Goal: Task Accomplishment & Management: Manage account settings

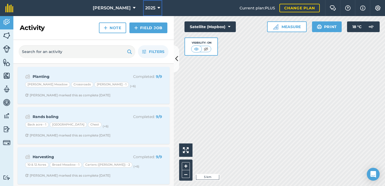
click at [145, 10] on span "2025" at bounding box center [150, 8] width 10 height 6
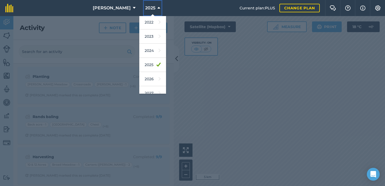
scroll to position [78, 0]
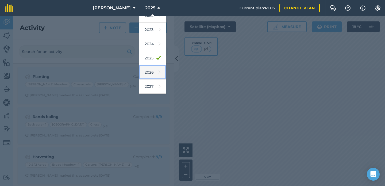
click at [143, 75] on link "2026" at bounding box center [152, 72] width 27 height 14
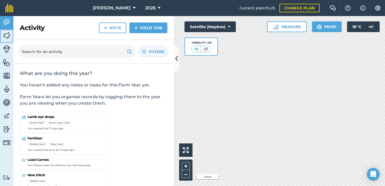
click at [12, 36] on link "Fields" at bounding box center [6, 35] width 13 height 13
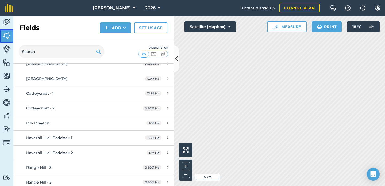
scroll to position [48, 0]
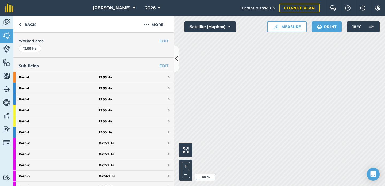
scroll to position [108, 0]
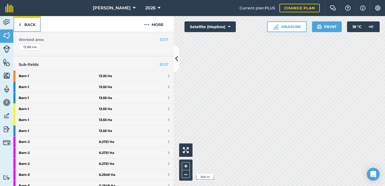
click at [35, 24] on link "Back" at bounding box center [27, 24] width 28 height 16
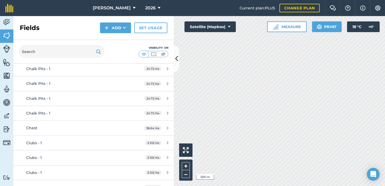
scroll to position [763, 0]
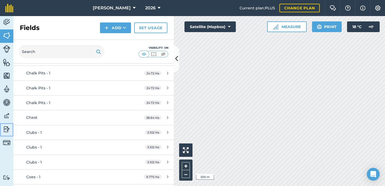
click at [7, 130] on img at bounding box center [6, 129] width 7 height 8
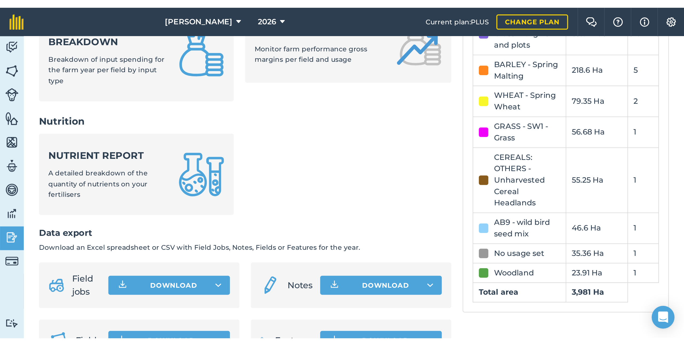
scroll to position [260, 0]
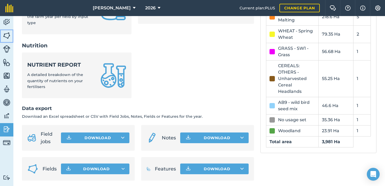
click at [8, 36] on img at bounding box center [6, 36] width 7 height 8
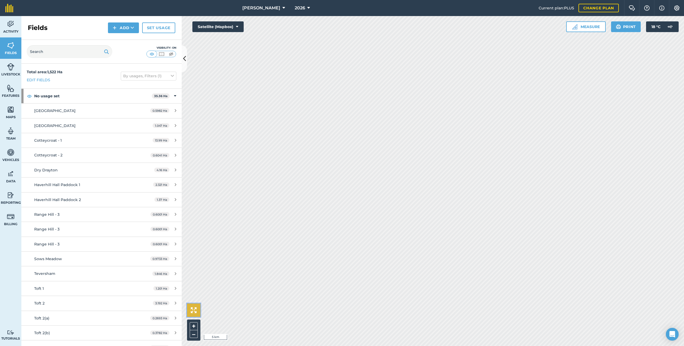
click at [196, 185] on img at bounding box center [194, 310] width 6 height 6
click at [111, 185] on link "Range Hill - 3 0.6001 Ha" at bounding box center [101, 214] width 160 height 14
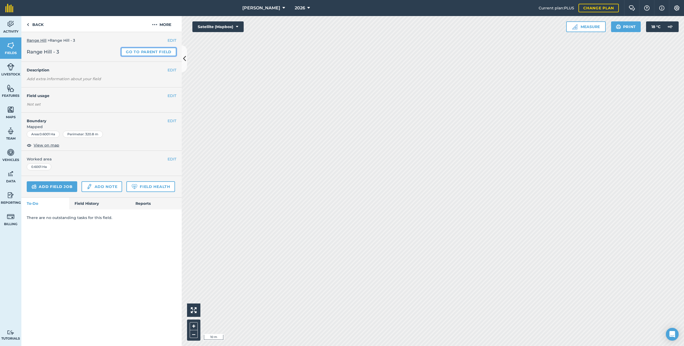
click at [136, 50] on link "Go to parent field" at bounding box center [148, 52] width 55 height 9
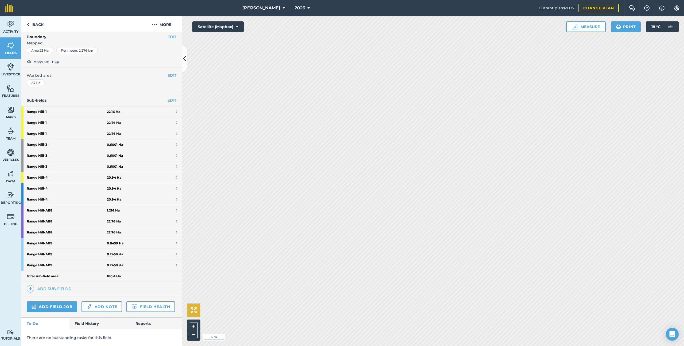
scroll to position [72, 0]
click at [196, 185] on img at bounding box center [194, 310] width 6 height 6
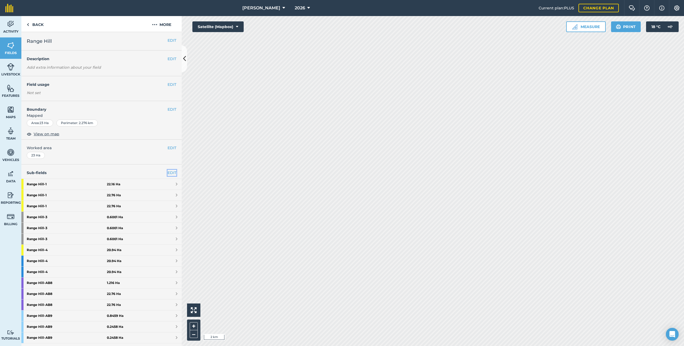
click at [167, 170] on link "EDIT" at bounding box center [171, 173] width 9 height 6
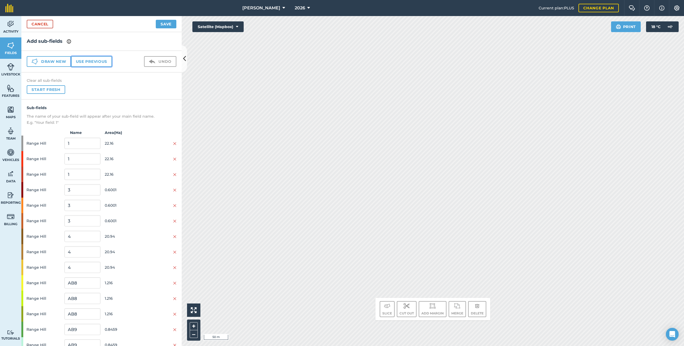
click at [91, 60] on button "Use previous" at bounding box center [91, 61] width 41 height 11
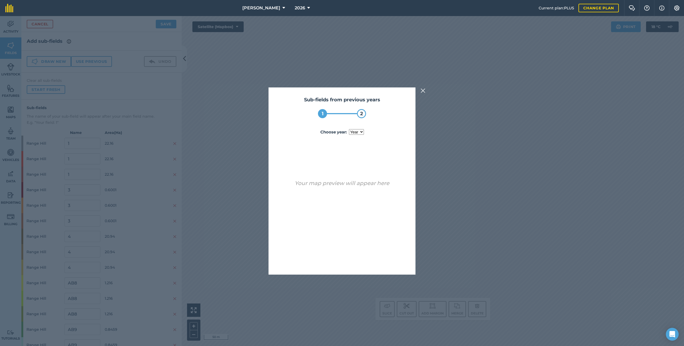
click at [360, 132] on select "year [DATE] 2025" at bounding box center [356, 132] width 15 height 6
select select "2025"
click at [364, 185] on button "Use sub-fields" at bounding box center [357, 260] width 45 height 11
click at [350, 185] on button "Yes" at bounding box center [351, 260] width 17 height 11
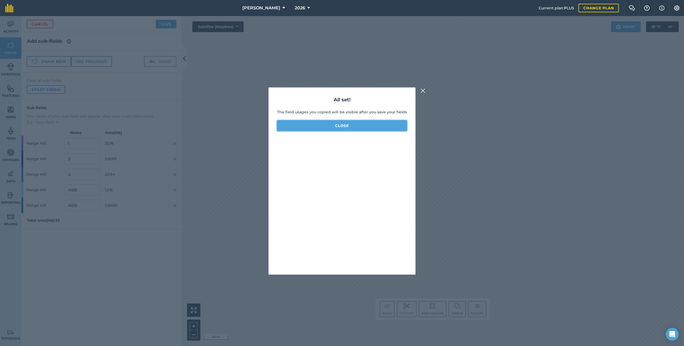
click at [384, 125] on button "Close" at bounding box center [342, 125] width 130 height 11
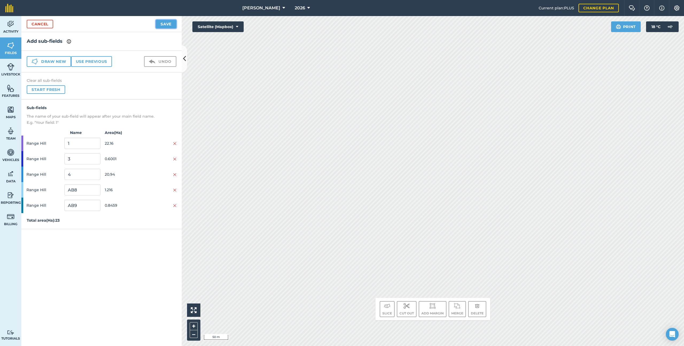
click at [171, 24] on button "Save" at bounding box center [166, 24] width 21 height 9
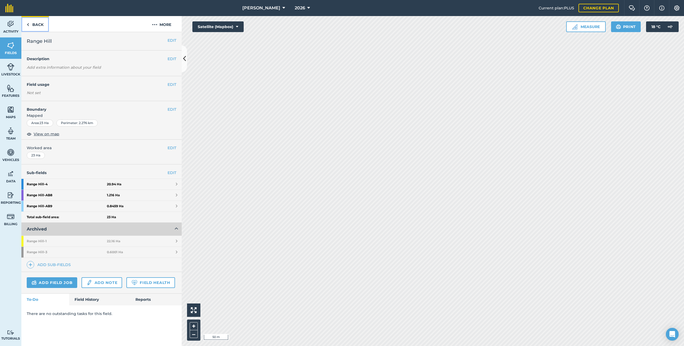
click at [33, 23] on link "Back" at bounding box center [35, 24] width 28 height 16
click at [9, 46] on img at bounding box center [10, 45] width 7 height 8
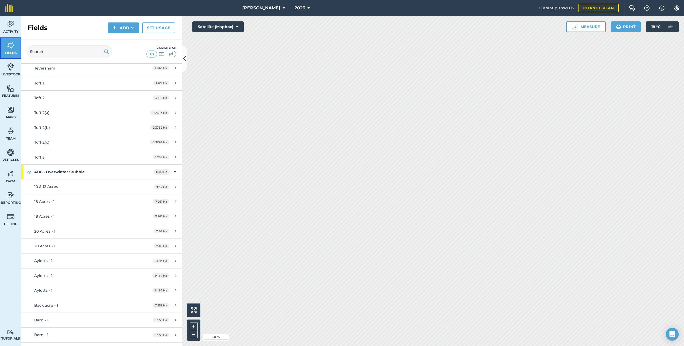
scroll to position [161, 0]
click at [80, 185] on div "18 Acres - 1" at bounding box center [84, 201] width 100 height 6
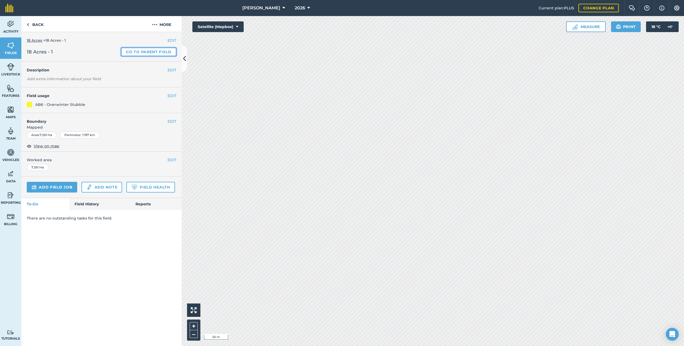
click at [147, 50] on link "Go to parent field" at bounding box center [148, 52] width 55 height 9
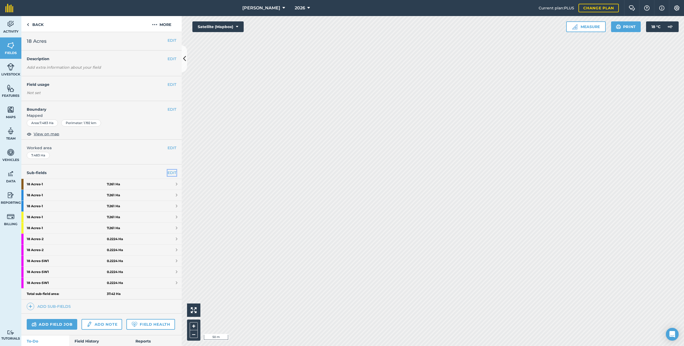
click at [173, 173] on link "EDIT" at bounding box center [171, 173] width 9 height 6
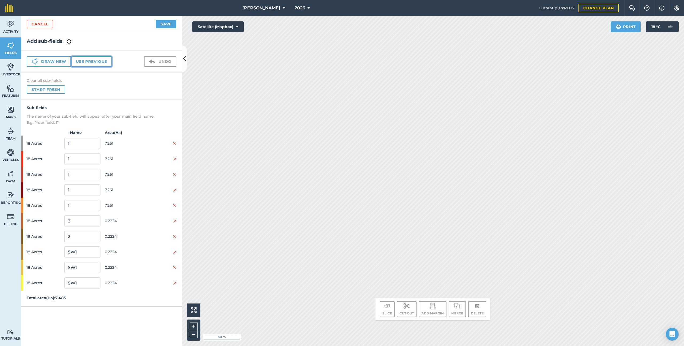
click at [100, 60] on button "Use previous" at bounding box center [91, 61] width 41 height 11
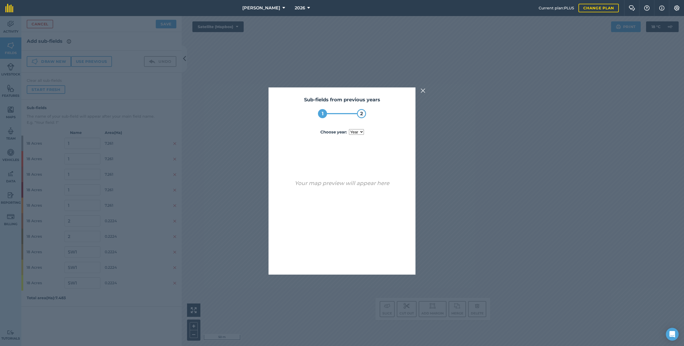
click at [355, 132] on select "year [DATE] 2025" at bounding box center [356, 132] width 15 height 6
select select "2025"
click at [366, 185] on button "Use sub-fields" at bounding box center [357, 260] width 45 height 11
click at [355, 185] on button "Yes" at bounding box center [351, 260] width 17 height 11
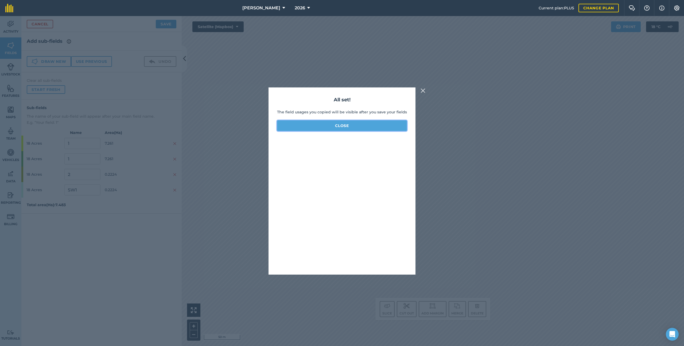
click at [384, 127] on button "Close" at bounding box center [342, 125] width 130 height 11
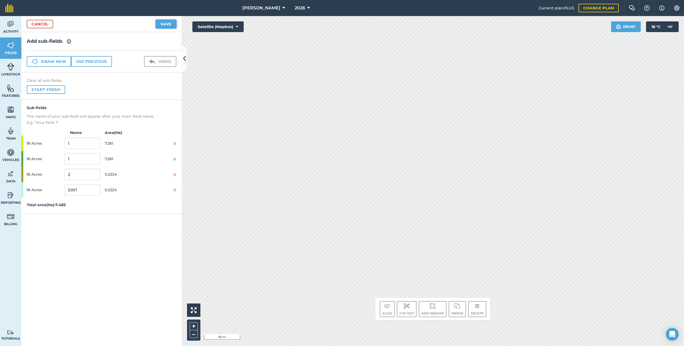
click at [165, 24] on button "Save" at bounding box center [166, 24] width 21 height 9
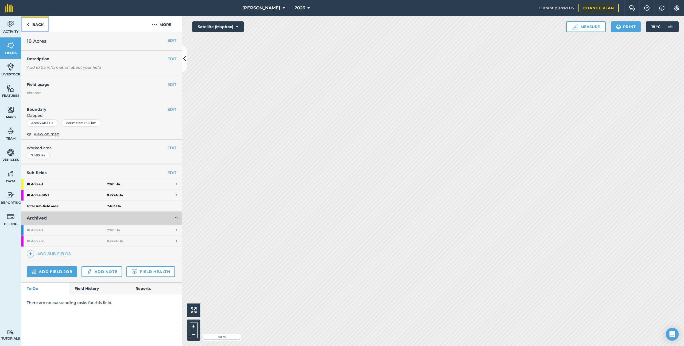
click at [38, 27] on link "Back" at bounding box center [35, 24] width 28 height 16
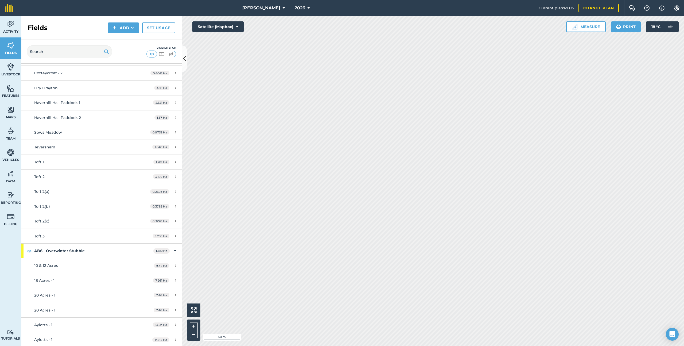
scroll to position [86, 0]
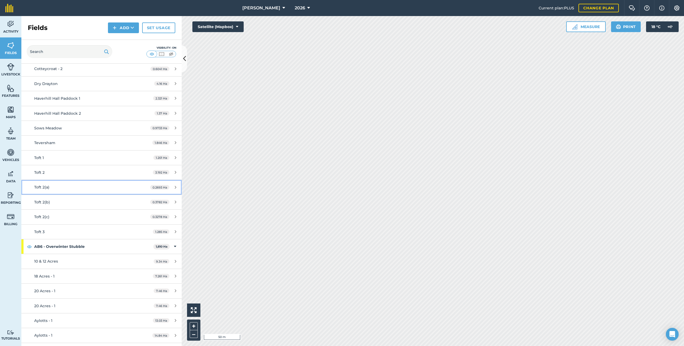
click at [111, 185] on div "Toft 2(a)" at bounding box center [84, 187] width 100 height 6
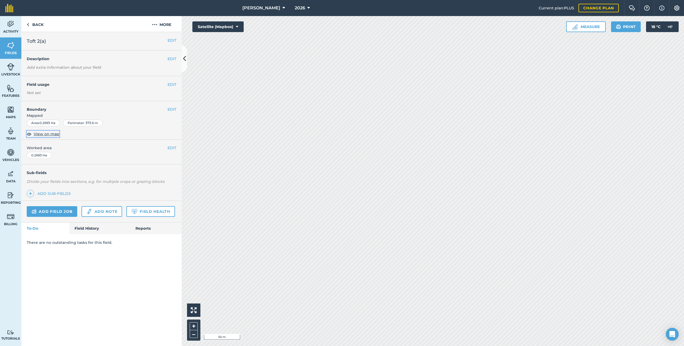
click at [45, 132] on span "View on map" at bounding box center [47, 134] width 26 height 6
click at [37, 28] on link "Back" at bounding box center [35, 24] width 28 height 16
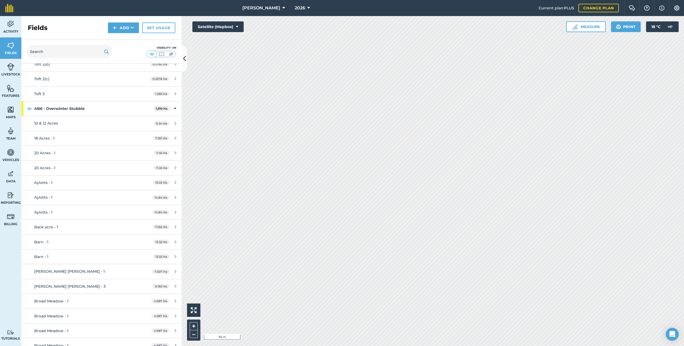
scroll to position [251, 0]
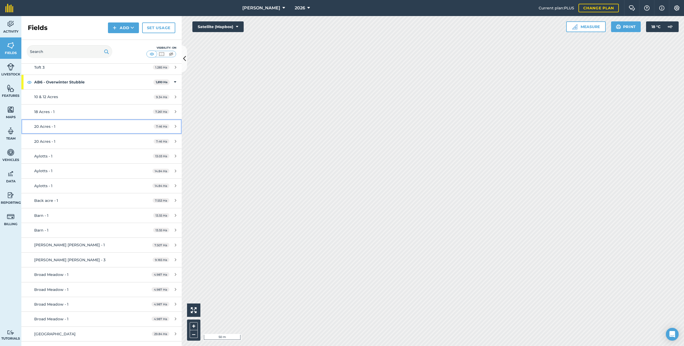
click at [79, 126] on div "20 Acres - 1" at bounding box center [84, 126] width 100 height 6
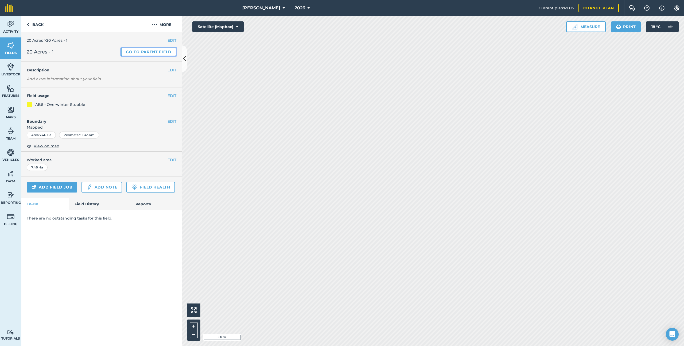
click at [133, 54] on link "Go to parent field" at bounding box center [148, 52] width 55 height 9
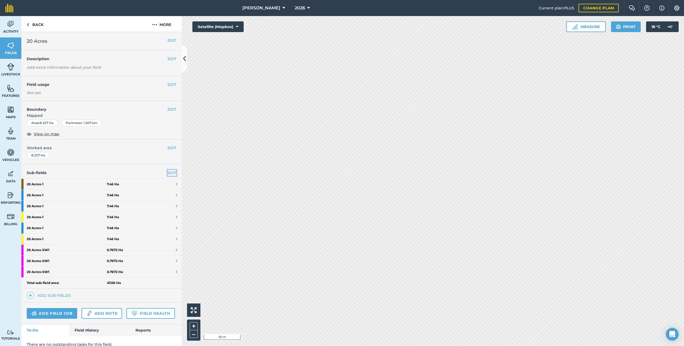
click at [167, 172] on link "EDIT" at bounding box center [171, 173] width 9 height 6
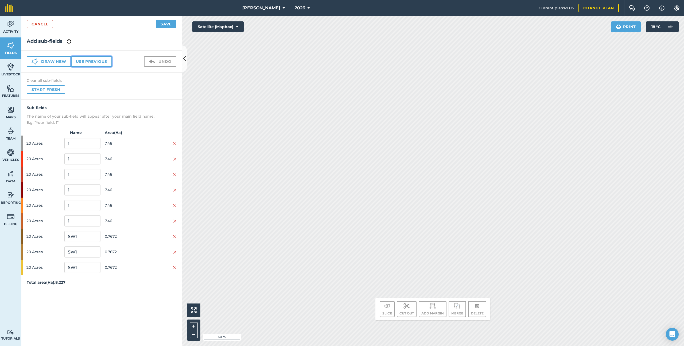
click at [95, 64] on button "Use previous" at bounding box center [91, 61] width 41 height 11
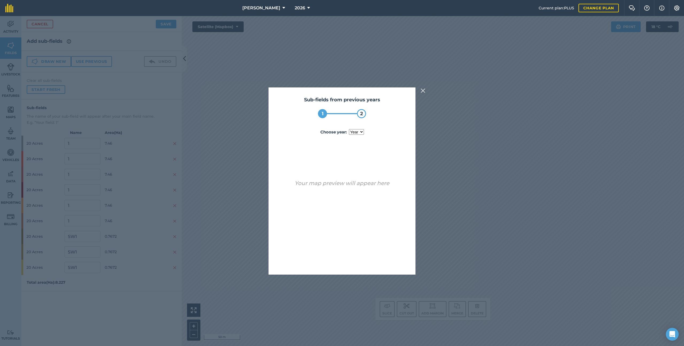
click at [361, 131] on select "year [DATE] 2025" at bounding box center [356, 132] width 15 height 6
select select "2025"
click at [352, 185] on button "Use sub-fields" at bounding box center [357, 260] width 45 height 11
click at [352, 185] on button "Yes" at bounding box center [351, 260] width 17 height 11
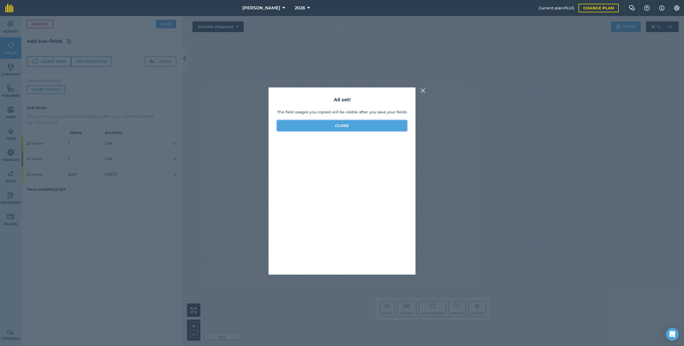
click at [348, 124] on button "Close" at bounding box center [342, 125] width 130 height 11
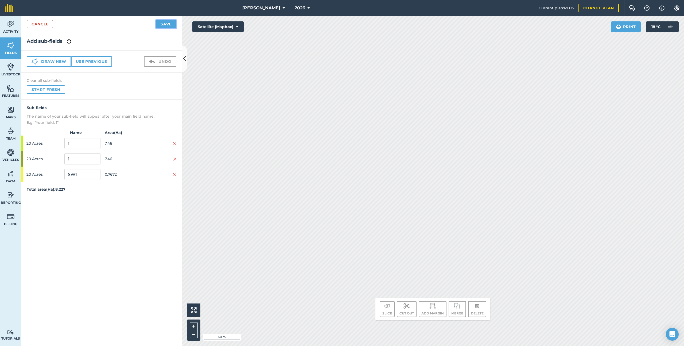
click at [174, 26] on button "Save" at bounding box center [166, 24] width 21 height 9
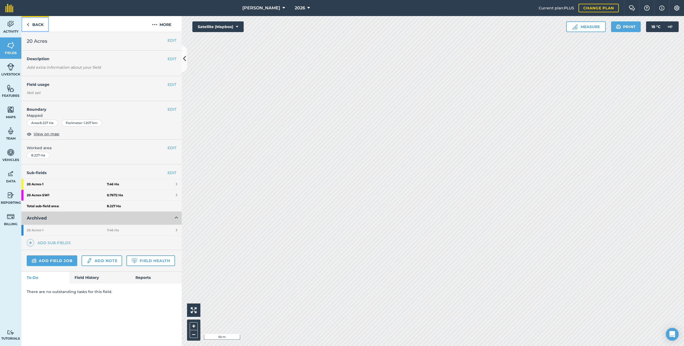
click at [30, 27] on link "Back" at bounding box center [35, 24] width 28 height 16
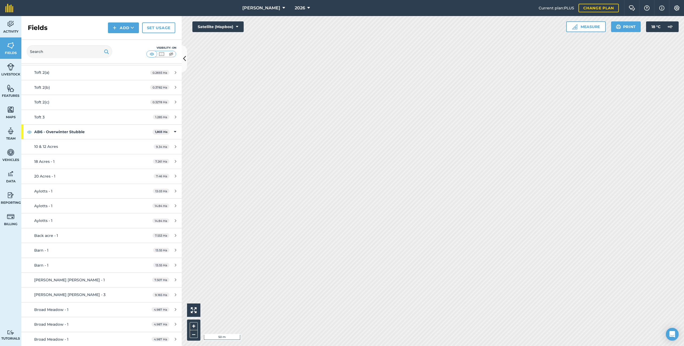
scroll to position [218, 0]
click at [67, 175] on div "Aylotts - 1" at bounding box center [84, 174] width 100 height 6
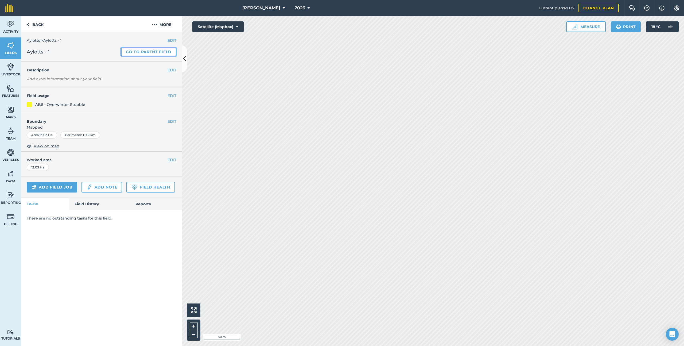
click at [161, 50] on link "Go to parent field" at bounding box center [148, 52] width 55 height 9
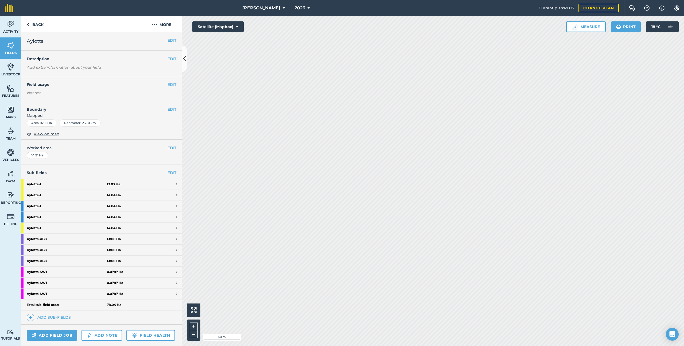
click at [177, 174] on h4 "Sub-fields EDIT" at bounding box center [101, 173] width 160 height 6
click at [175, 172] on link "EDIT" at bounding box center [171, 173] width 9 height 6
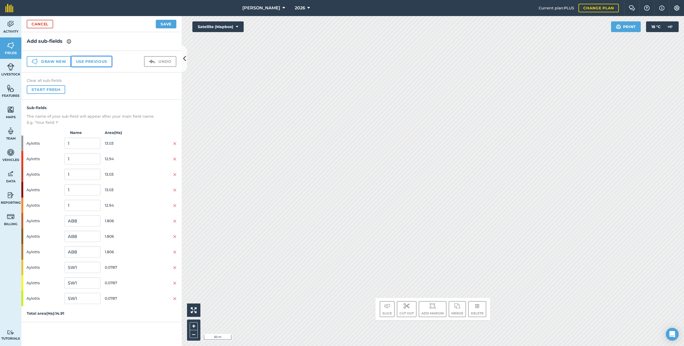
click at [93, 56] on button "Use previous" at bounding box center [91, 61] width 41 height 11
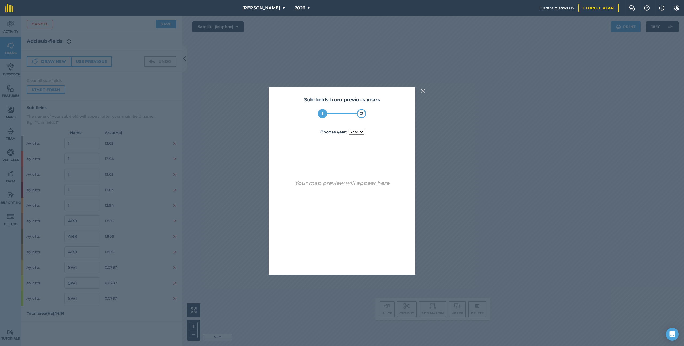
click at [360, 131] on select "year [DATE] 2025" at bounding box center [356, 132] width 15 height 6
select select "2025"
click at [364, 185] on button "Use sub-fields" at bounding box center [357, 260] width 45 height 11
click at [349, 185] on button "Yes" at bounding box center [351, 260] width 17 height 11
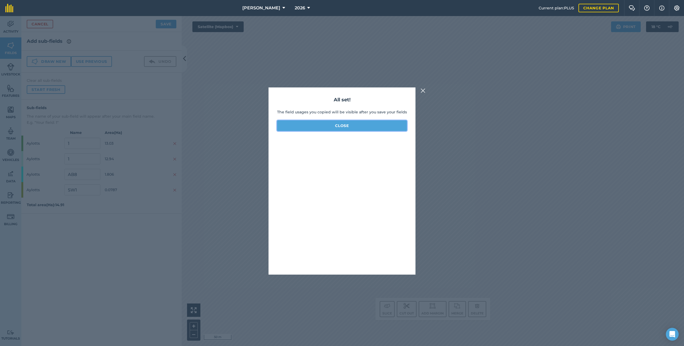
click at [343, 126] on button "Close" at bounding box center [342, 125] width 130 height 11
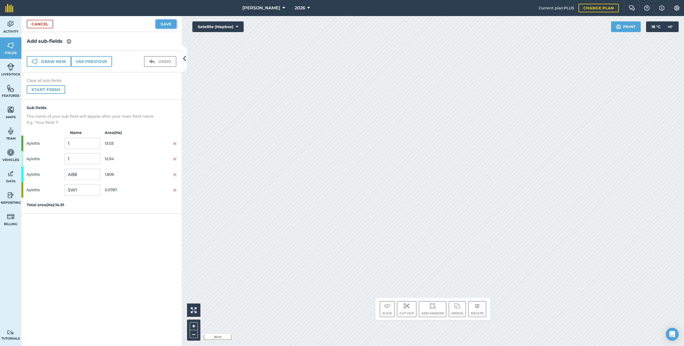
click at [165, 23] on button "Save" at bounding box center [166, 24] width 21 height 9
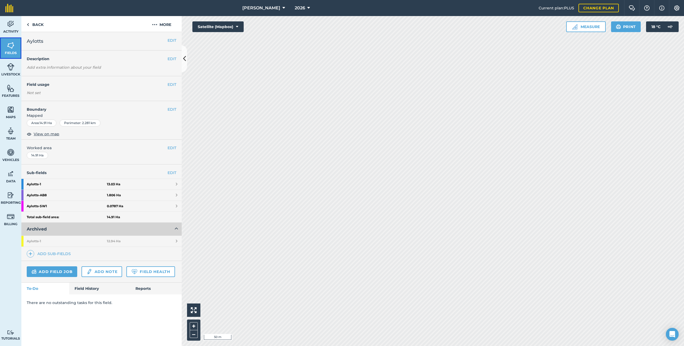
click at [17, 50] on link "Fields" at bounding box center [10, 47] width 21 height 21
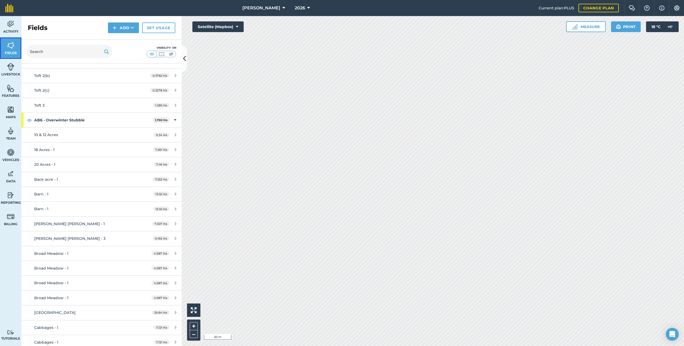
scroll to position [239, 0]
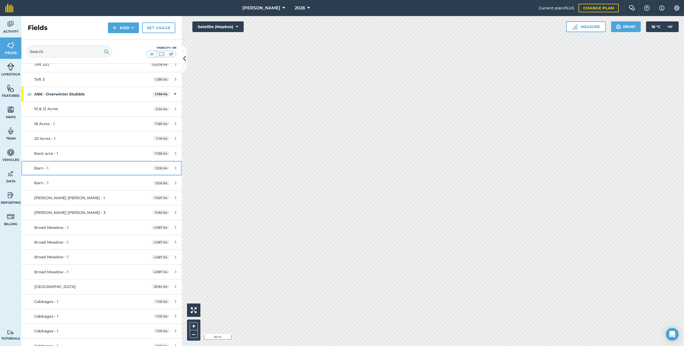
click at [74, 169] on div "Barn - 1" at bounding box center [84, 168] width 100 height 6
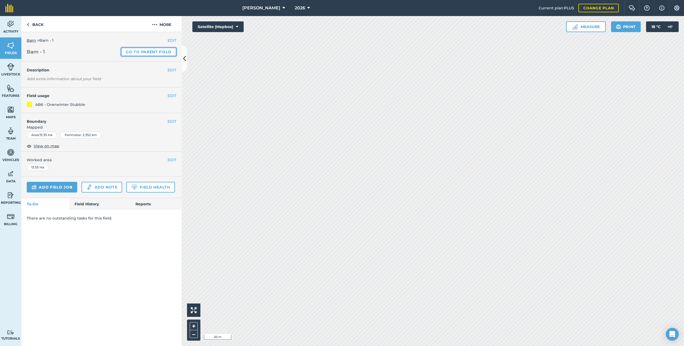
click at [137, 52] on link "Go to parent field" at bounding box center [148, 52] width 55 height 9
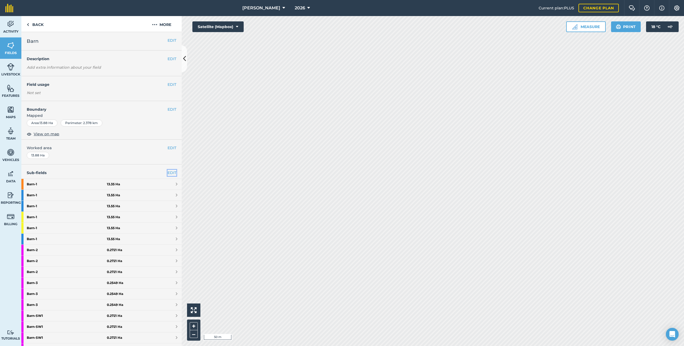
click at [170, 172] on link "EDIT" at bounding box center [171, 173] width 9 height 6
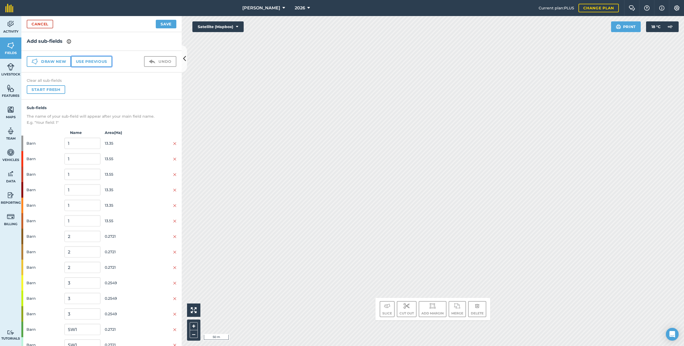
click at [90, 63] on button "Use previous" at bounding box center [91, 61] width 41 height 11
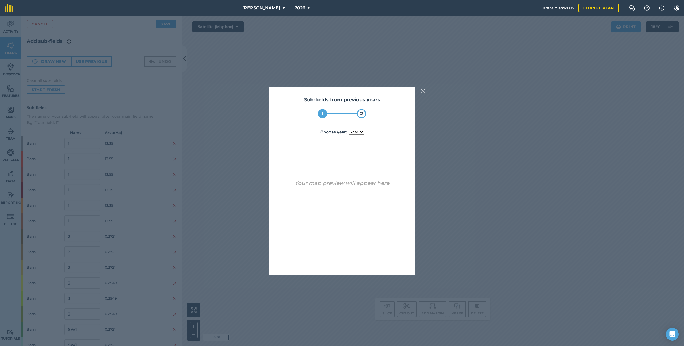
click at [361, 130] on select "year [DATE] 2025" at bounding box center [356, 132] width 15 height 6
select select "2025"
click at [376, 185] on button "Use sub-fields" at bounding box center [357, 260] width 45 height 11
click at [353, 185] on button "Yes" at bounding box center [351, 260] width 17 height 11
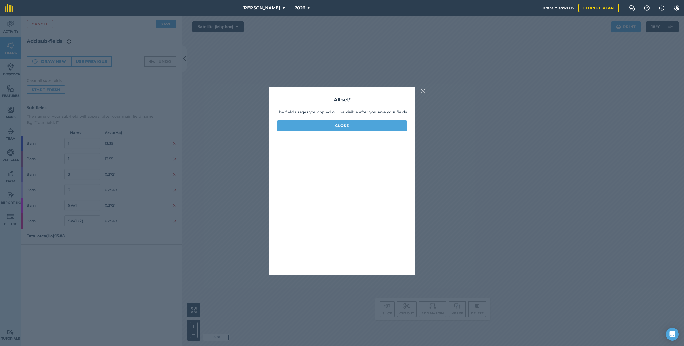
click at [333, 116] on div "All set! The field usages you copied will be visible after you save your fields…" at bounding box center [341, 180] width 147 height 187
click at [332, 122] on button "Close" at bounding box center [342, 125] width 130 height 11
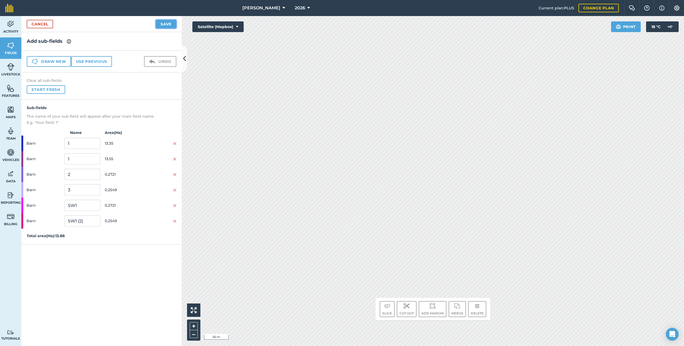
click at [170, 23] on button "Save" at bounding box center [166, 24] width 21 height 9
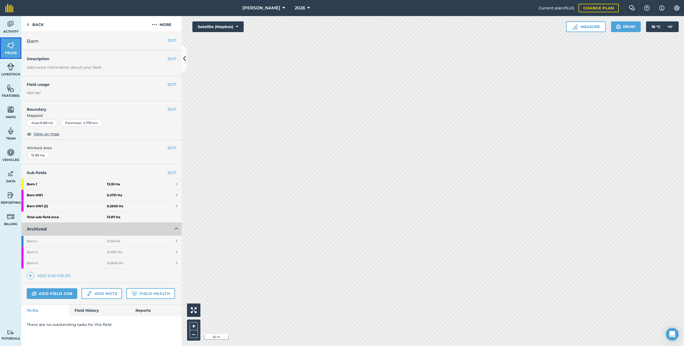
click at [13, 48] on img at bounding box center [10, 45] width 7 height 8
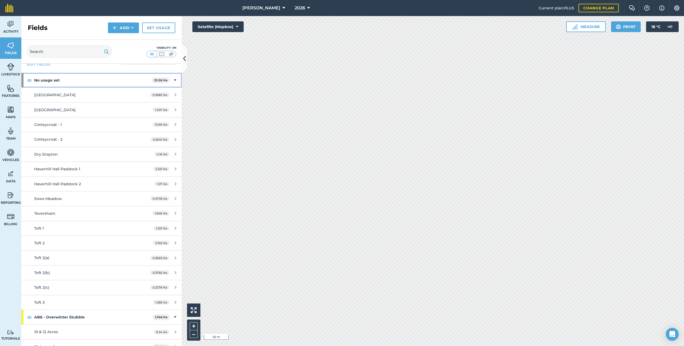
scroll to position [15, 0]
click at [92, 79] on strong "No usage set" at bounding box center [93, 80] width 118 height 14
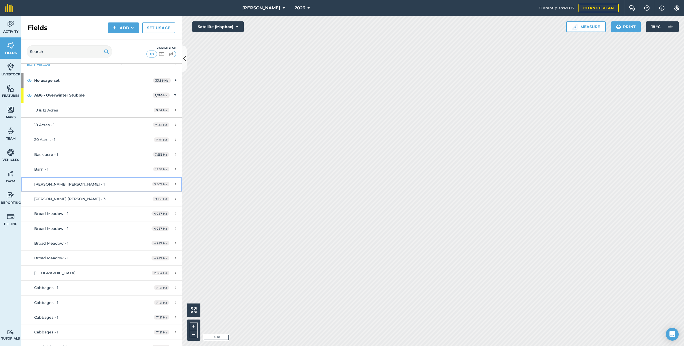
click at [93, 178] on link "[PERSON_NAME] [PERSON_NAME] - 1 7.507 Ha" at bounding box center [101, 184] width 160 height 14
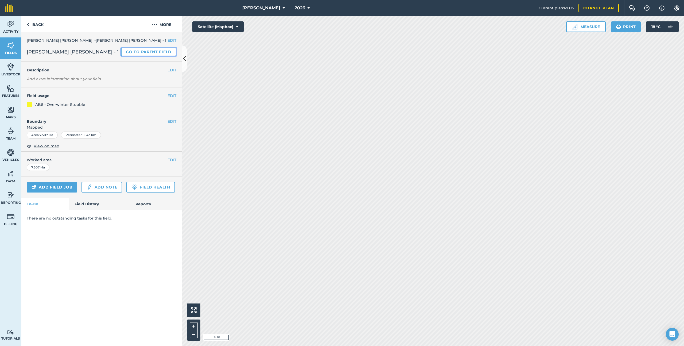
click at [148, 51] on link "Go to parent field" at bounding box center [148, 52] width 55 height 9
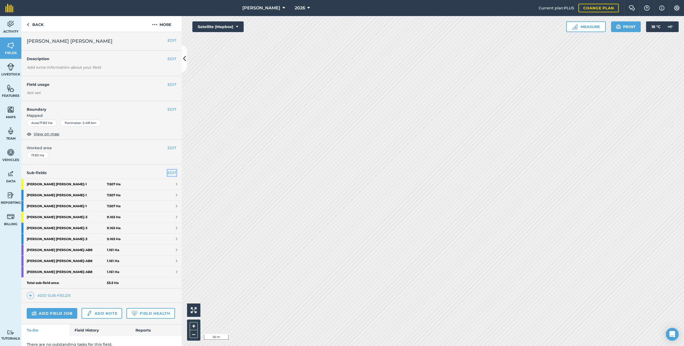
click at [173, 172] on link "EDIT" at bounding box center [171, 173] width 9 height 6
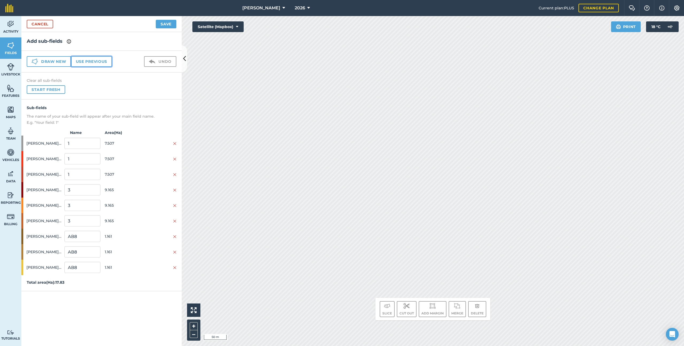
click at [95, 57] on button "Use previous" at bounding box center [91, 61] width 41 height 11
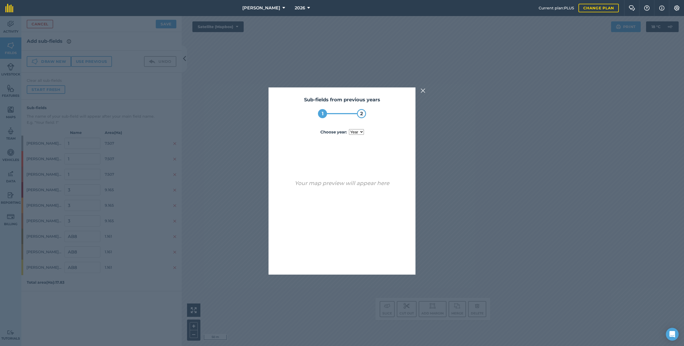
click at [360, 133] on select "year [DATE]" at bounding box center [356, 132] width 15 height 6
select select "2025"
click at [355, 185] on button "Use sub-fields" at bounding box center [357, 260] width 45 height 11
click at [355, 185] on button "Yes" at bounding box center [351, 260] width 17 height 11
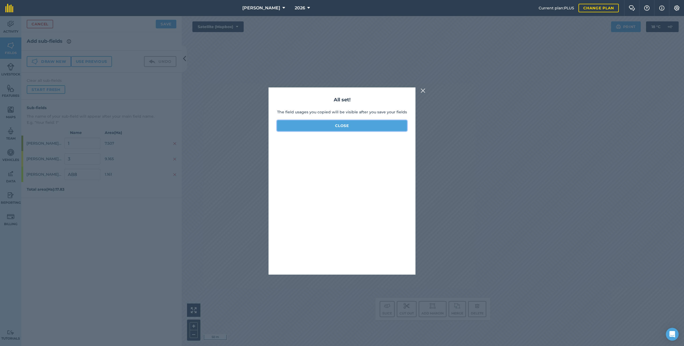
click at [384, 127] on button "Close" at bounding box center [342, 125] width 130 height 11
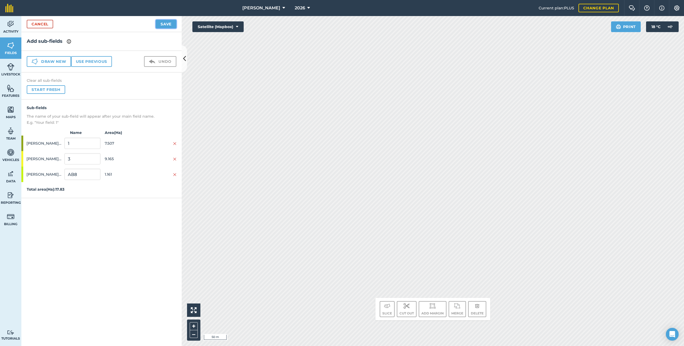
click at [167, 28] on button "Save" at bounding box center [166, 24] width 21 height 9
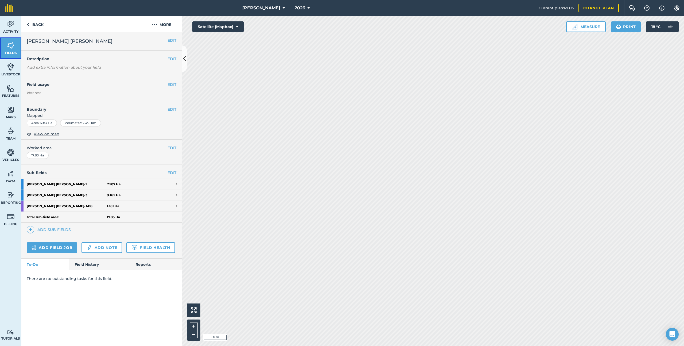
click at [12, 51] on span "Fields" at bounding box center [10, 53] width 21 height 4
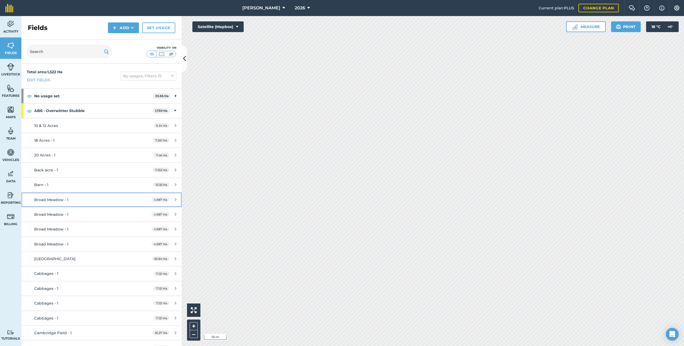
click at [105, 185] on link "Broad Meadow - 1 4.987 Ha" at bounding box center [101, 199] width 160 height 14
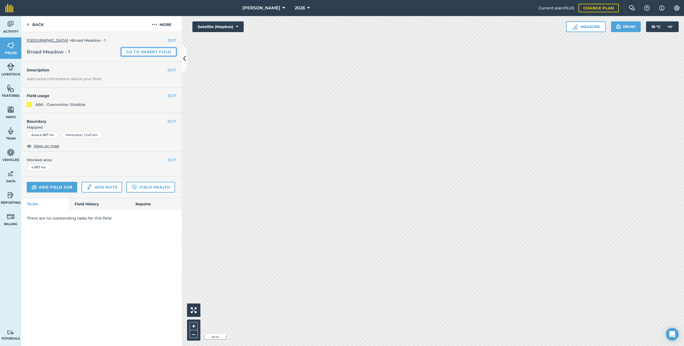
click at [132, 56] on link "Go to parent field" at bounding box center [148, 52] width 55 height 9
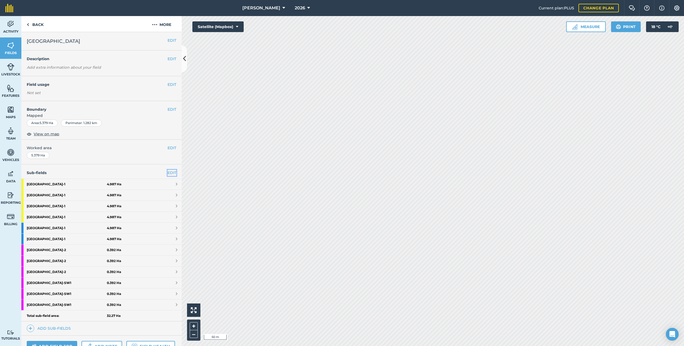
click at [170, 171] on link "EDIT" at bounding box center [171, 173] width 9 height 6
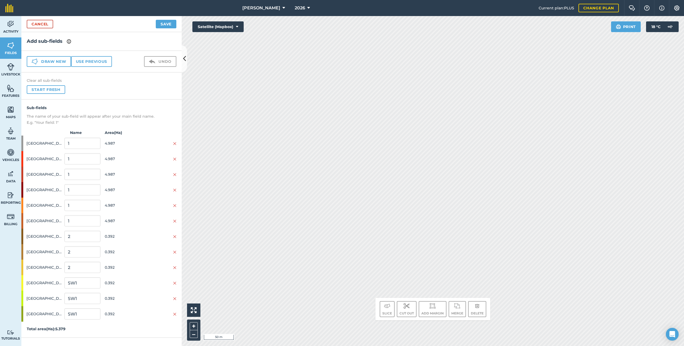
click at [102, 68] on div "Draw new Use previous Undo" at bounding box center [101, 62] width 160 height 22
click at [102, 60] on button "Use previous" at bounding box center [91, 61] width 41 height 11
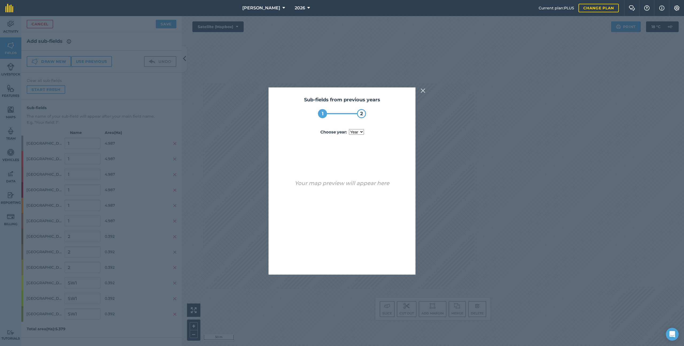
click at [358, 131] on select "year [DATE] 2025" at bounding box center [356, 132] width 15 height 6
select select "2025"
click at [361, 185] on button "Use sub-fields" at bounding box center [357, 260] width 45 height 11
click at [360, 185] on button "Yes" at bounding box center [351, 260] width 17 height 11
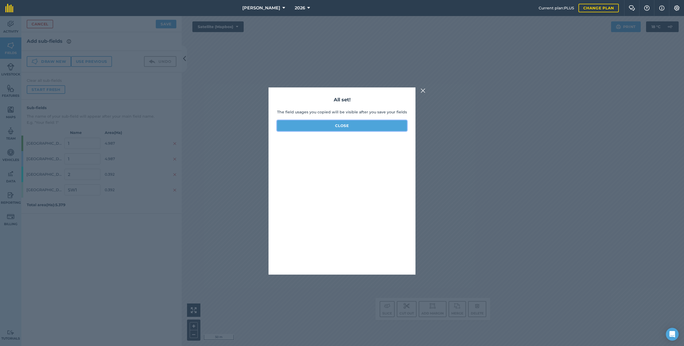
click at [384, 127] on button "Close" at bounding box center [342, 125] width 130 height 11
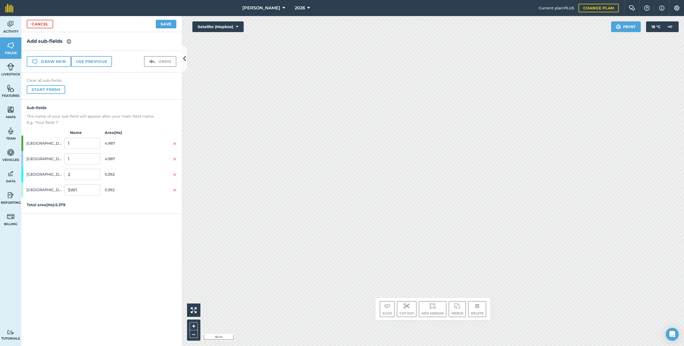
click at [166, 32] on div "Add sub-fields" at bounding box center [101, 41] width 160 height 19
click at [165, 25] on button "Save" at bounding box center [166, 24] width 21 height 9
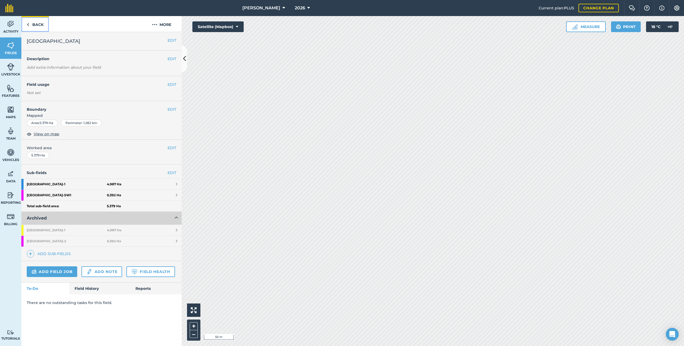
click at [45, 25] on link "Back" at bounding box center [35, 24] width 28 height 16
click at [40, 25] on link "Back" at bounding box center [35, 24] width 28 height 16
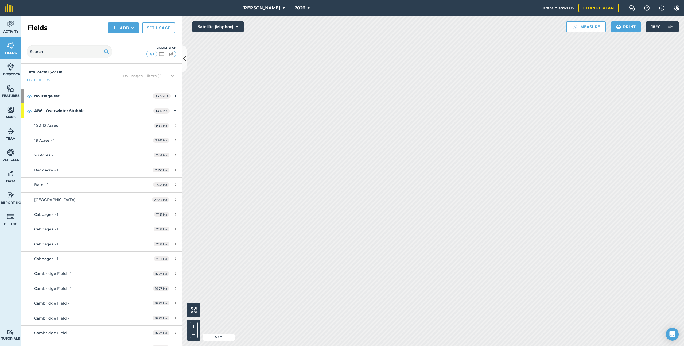
scroll to position [13, 0]
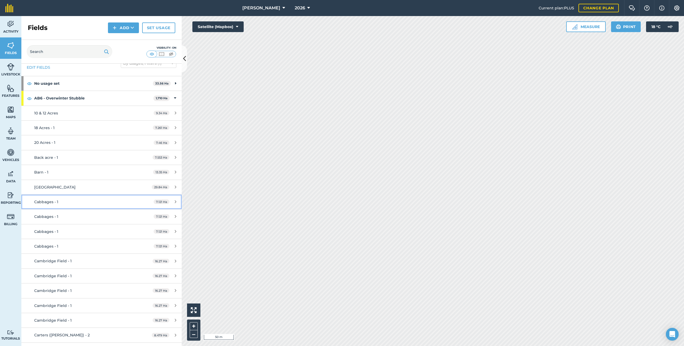
click at [88, 185] on div "Cabbages - 1" at bounding box center [84, 202] width 100 height 6
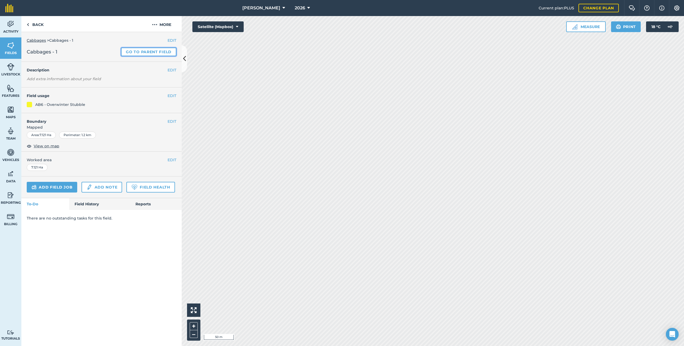
click at [127, 51] on link "Go to parent field" at bounding box center [148, 52] width 55 height 9
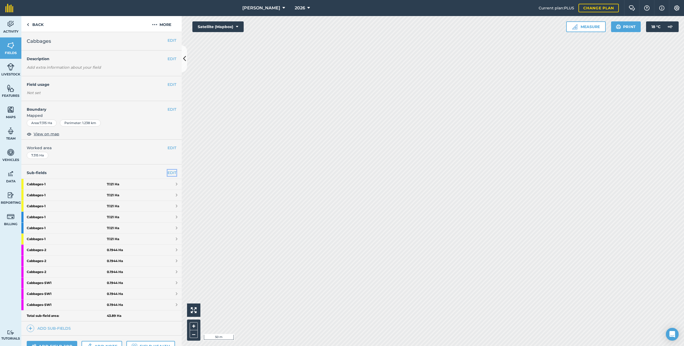
click at [169, 173] on link "EDIT" at bounding box center [171, 173] width 9 height 6
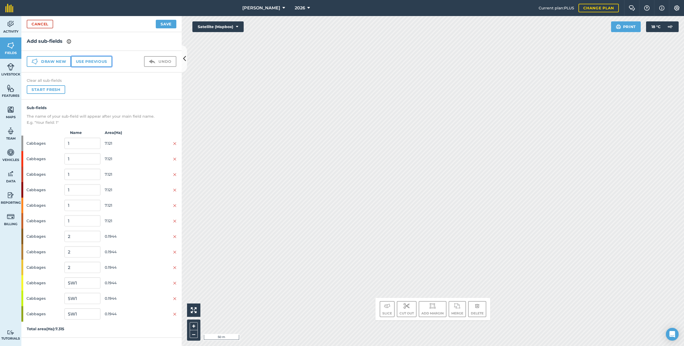
click at [104, 61] on button "Use previous" at bounding box center [91, 61] width 41 height 11
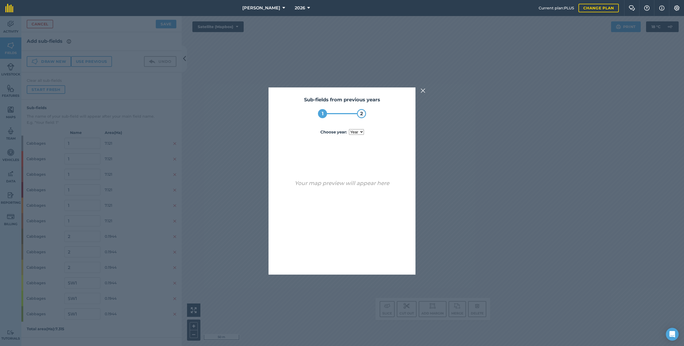
click at [360, 129] on label "Choose year : year [DATE] 2025" at bounding box center [342, 132] width 130 height 6
click at [360, 129] on select "year [DATE] 2025" at bounding box center [356, 132] width 15 height 6
click at [360, 132] on select "year [DATE] 2025" at bounding box center [356, 132] width 15 height 6
select select "2025"
click at [362, 185] on button "Use sub-fields" at bounding box center [357, 260] width 45 height 11
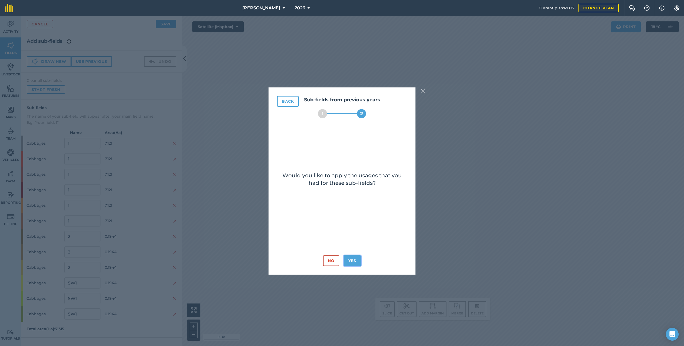
click at [358, 185] on button "Yes" at bounding box center [351, 260] width 17 height 11
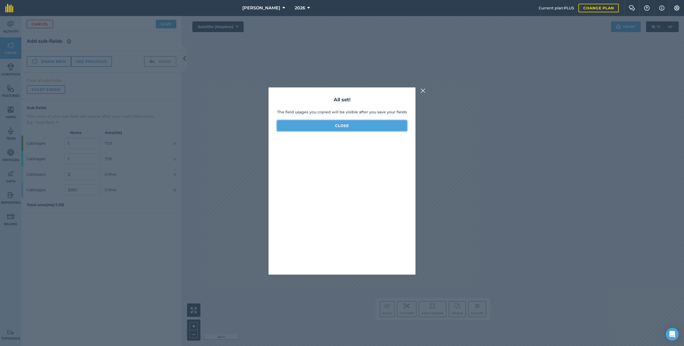
click at [384, 122] on button "Close" at bounding box center [342, 125] width 130 height 11
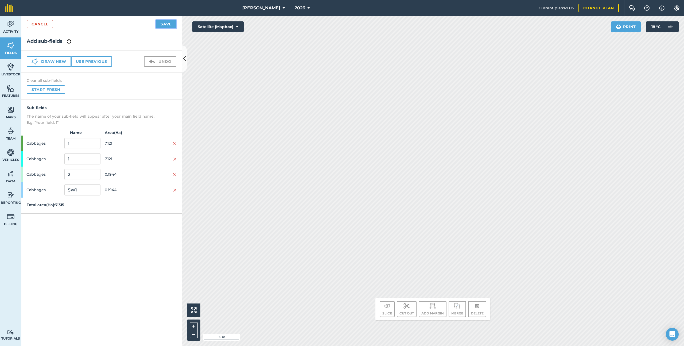
click at [164, 22] on button "Save" at bounding box center [166, 24] width 21 height 9
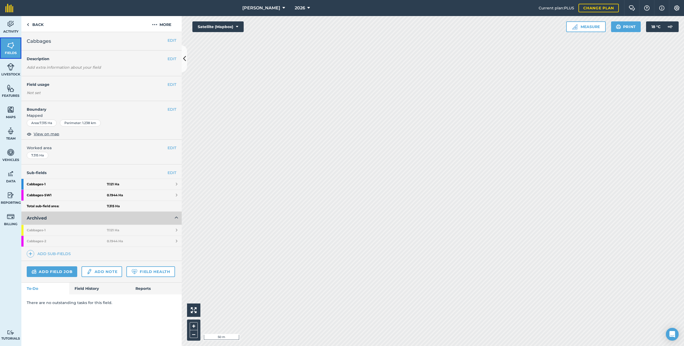
click at [16, 48] on link "Fields" at bounding box center [10, 47] width 21 height 21
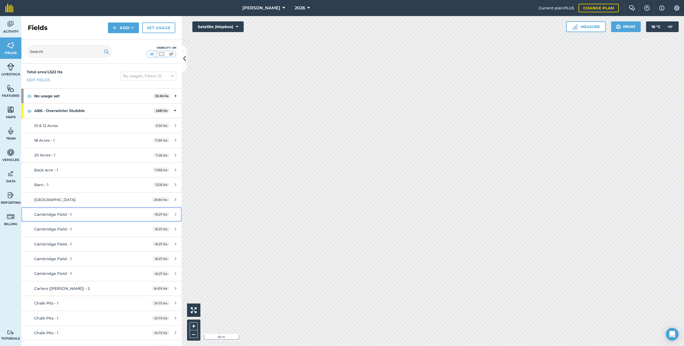
click at [121, 185] on div "Cambridge Field - 1" at bounding box center [84, 214] width 100 height 6
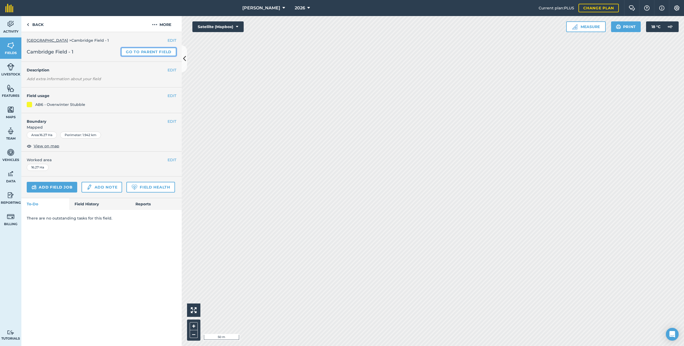
click at [146, 53] on link "Go to parent field" at bounding box center [148, 52] width 55 height 9
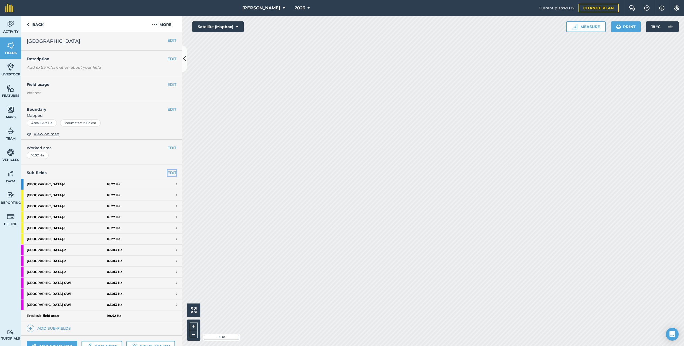
click at [172, 173] on link "EDIT" at bounding box center [171, 173] width 9 height 6
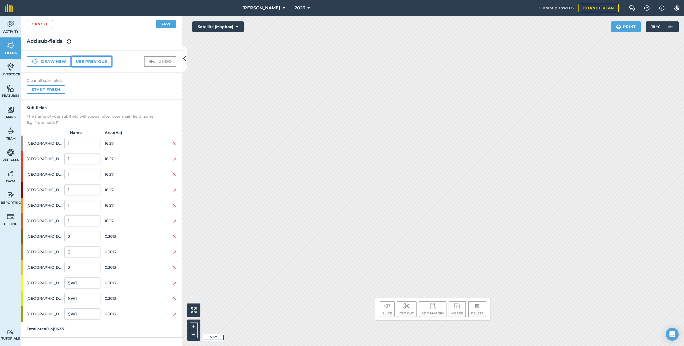
click at [108, 63] on button "Use previous" at bounding box center [91, 61] width 41 height 11
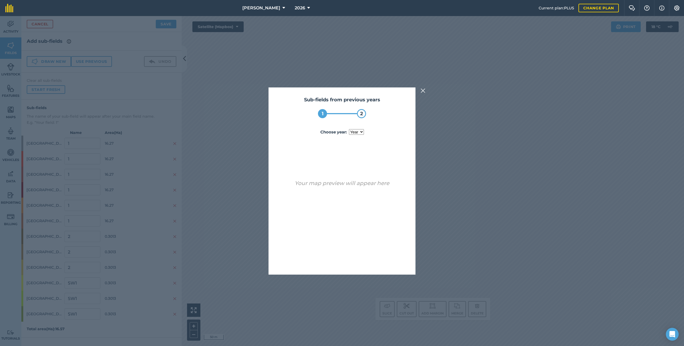
click at [358, 129] on select "year [DATE] 2025" at bounding box center [356, 132] width 15 height 6
select select "2025"
click at [351, 185] on button "Use sub-fields" at bounding box center [357, 260] width 45 height 11
click at [351, 185] on button "Yes" at bounding box center [351, 260] width 17 height 11
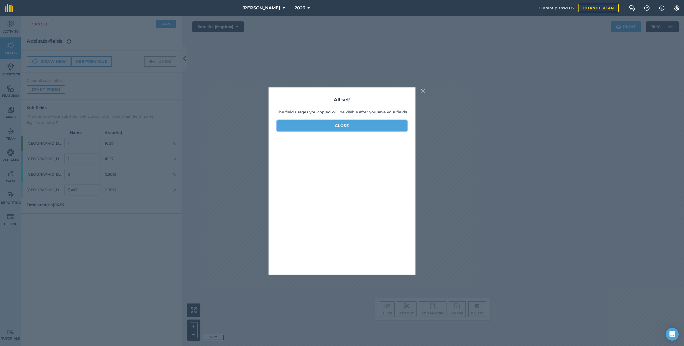
click at [356, 123] on button "Close" at bounding box center [342, 125] width 130 height 11
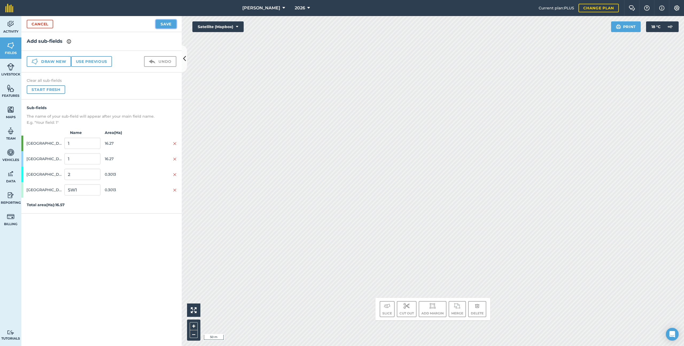
click at [166, 23] on button "Save" at bounding box center [166, 24] width 21 height 9
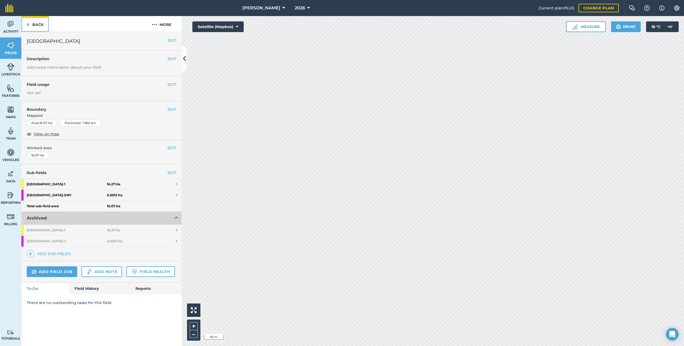
click at [46, 26] on link "Back" at bounding box center [35, 24] width 28 height 16
click at [45, 28] on link "Back" at bounding box center [35, 24] width 28 height 16
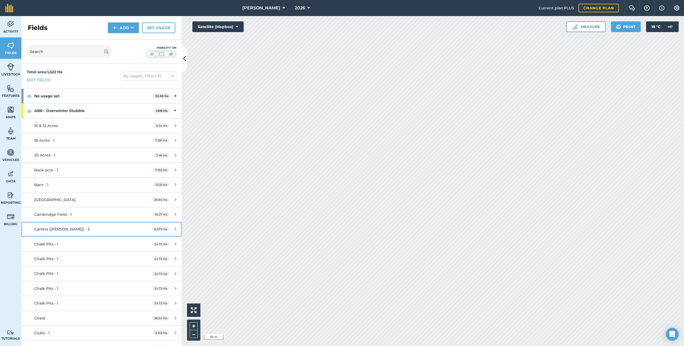
click at [104, 185] on link "[PERSON_NAME] ([PERSON_NAME]) - 2 8.479 Ha" at bounding box center [101, 229] width 160 height 14
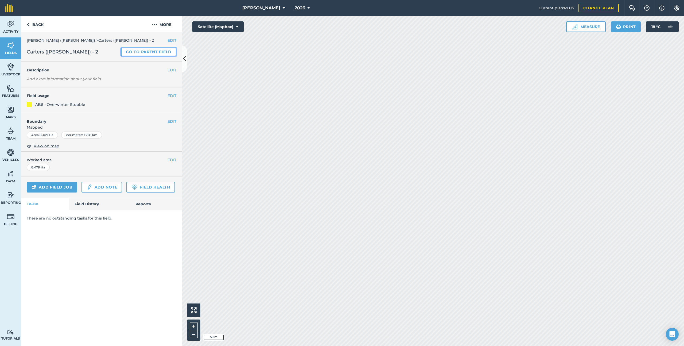
click at [140, 49] on link "Go to parent field" at bounding box center [148, 52] width 55 height 9
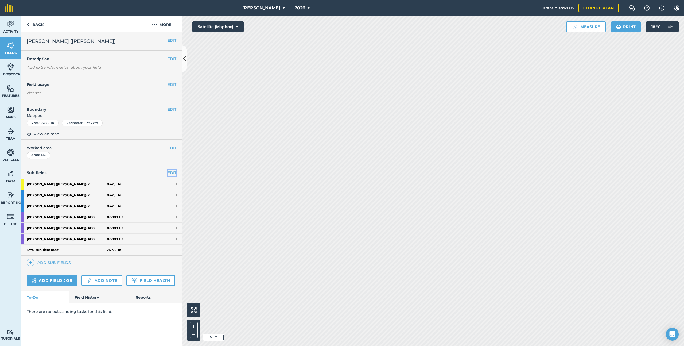
click at [171, 171] on link "EDIT" at bounding box center [171, 173] width 9 height 6
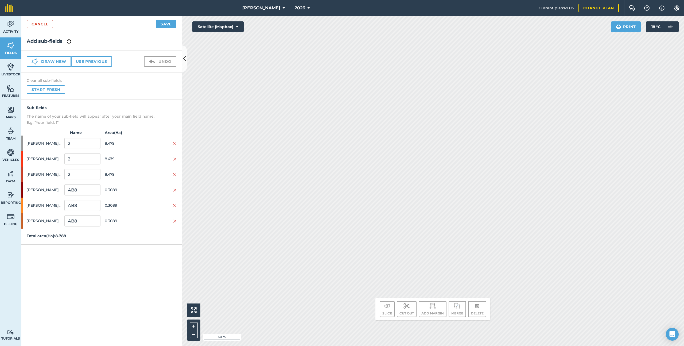
click at [88, 69] on div "Draw new Use previous Undo" at bounding box center [101, 62] width 160 height 22
click at [92, 63] on button "Use previous" at bounding box center [91, 61] width 41 height 11
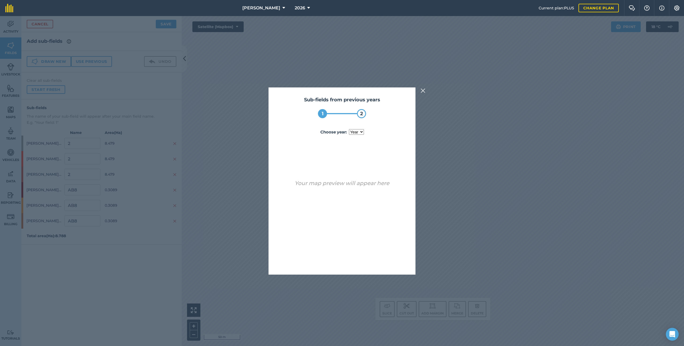
click at [358, 136] on div "Sub-fields from previous years 1 2 Choose year : year [DATE] Your map preview w…" at bounding box center [341, 180] width 147 height 187
click at [359, 133] on select "year [DATE]" at bounding box center [356, 132] width 15 height 6
select select "2025"
click at [356, 185] on button "Use sub-fields" at bounding box center [357, 260] width 45 height 11
click at [356, 185] on button "Yes" at bounding box center [351, 260] width 17 height 11
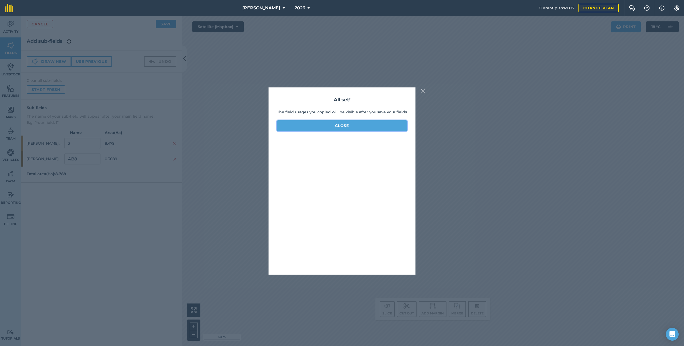
click at [347, 125] on button "Close" at bounding box center [342, 125] width 130 height 11
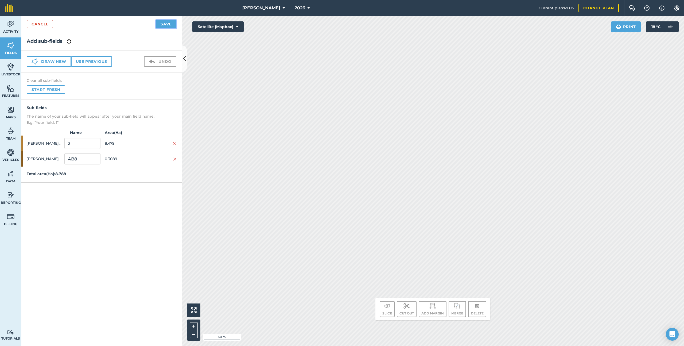
click at [160, 21] on button "Save" at bounding box center [166, 24] width 21 height 9
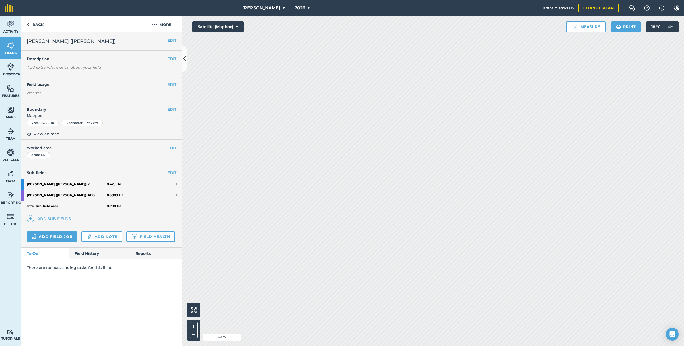
click at [49, 26] on div "Back More" at bounding box center [101, 24] width 160 height 16
click at [41, 26] on link "Back" at bounding box center [35, 24] width 28 height 16
click at [36, 24] on link "Back" at bounding box center [35, 24] width 28 height 16
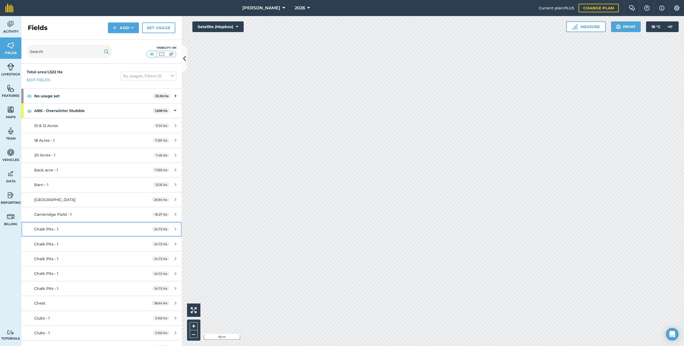
click at [96, 185] on link "Chalk Pits - 1 24.72 Ha" at bounding box center [101, 229] width 160 height 14
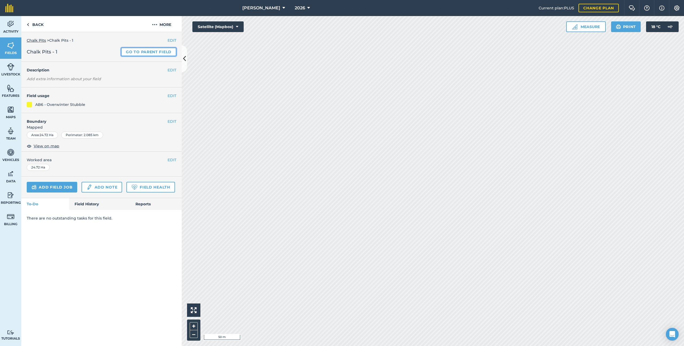
click at [137, 50] on link "Go to parent field" at bounding box center [148, 52] width 55 height 9
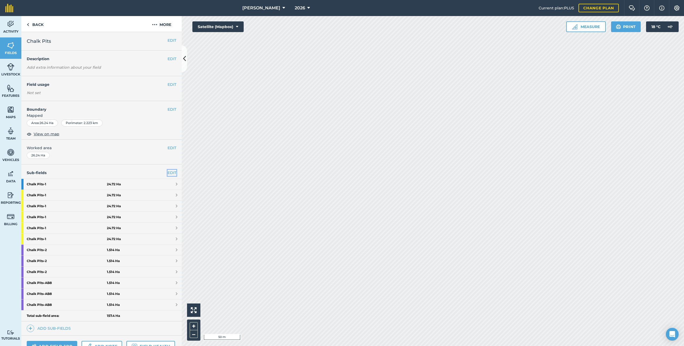
click at [175, 173] on link "EDIT" at bounding box center [171, 173] width 9 height 6
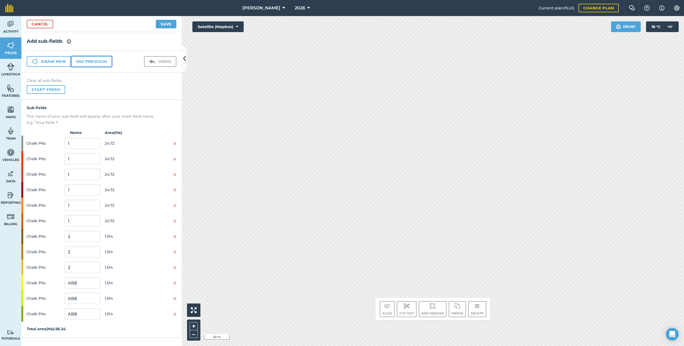
click at [101, 60] on button "Use previous" at bounding box center [91, 61] width 41 height 11
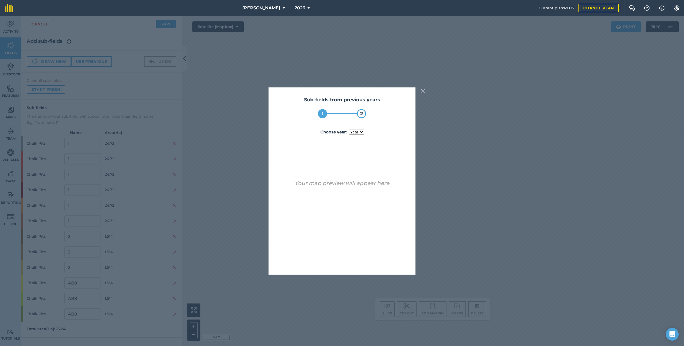
click at [354, 129] on select "year [DATE] 2024 2025" at bounding box center [356, 132] width 15 height 6
select select "2025"
click at [355, 185] on button "Use sub-fields" at bounding box center [357, 260] width 45 height 11
click at [355, 185] on button "Yes" at bounding box center [351, 260] width 17 height 11
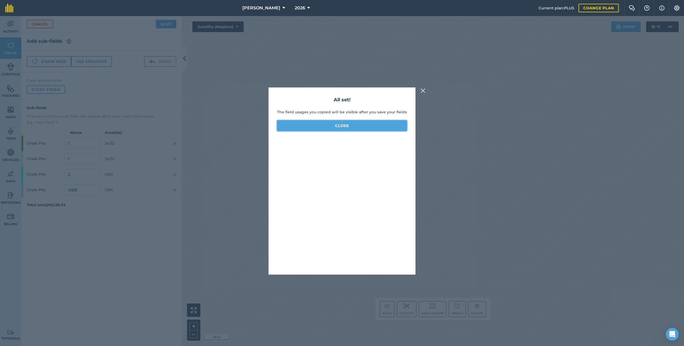
click at [344, 126] on button "Close" at bounding box center [342, 125] width 130 height 11
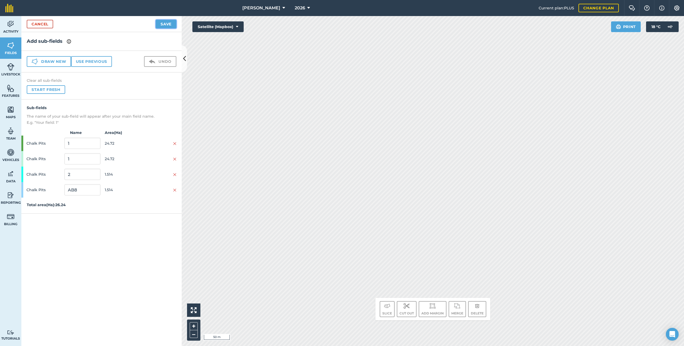
click at [165, 27] on button "Save" at bounding box center [166, 24] width 21 height 9
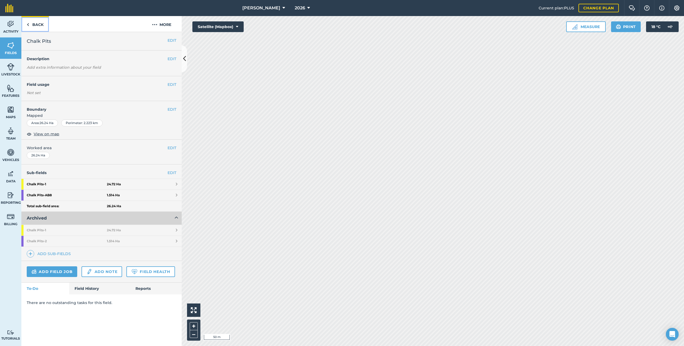
click at [36, 24] on link "Back" at bounding box center [35, 24] width 28 height 16
click at [18, 45] on link "Fields" at bounding box center [10, 47] width 21 height 21
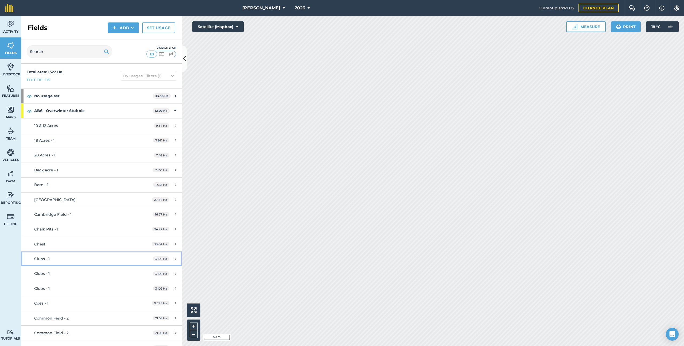
click at [98, 185] on div "Clubs - 1" at bounding box center [84, 259] width 100 height 6
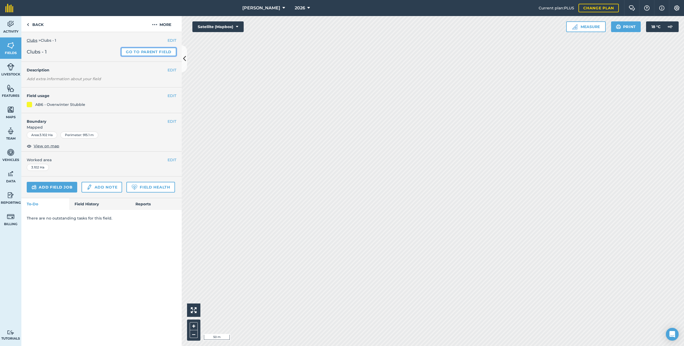
click at [160, 49] on link "Go to parent field" at bounding box center [148, 52] width 55 height 9
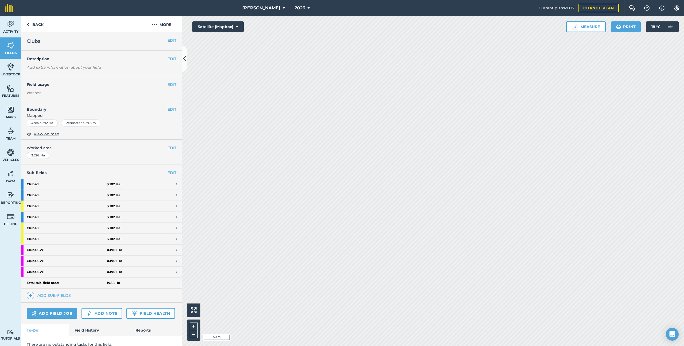
click at [177, 170] on h4 "Sub-fields EDIT" at bounding box center [101, 173] width 160 height 6
click at [170, 172] on link "EDIT" at bounding box center [171, 173] width 9 height 6
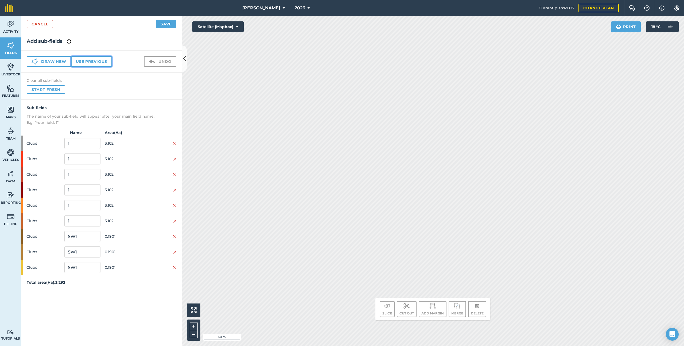
click at [100, 61] on button "Use previous" at bounding box center [91, 61] width 41 height 11
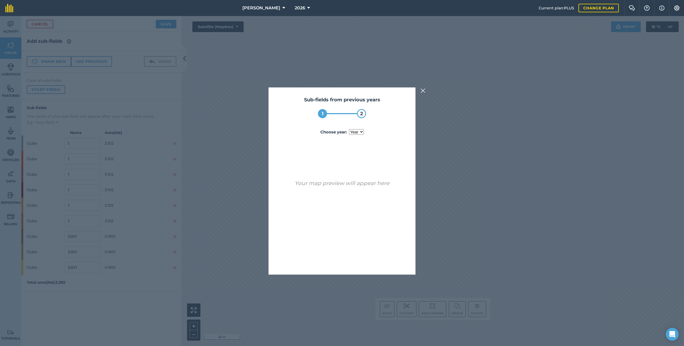
click at [360, 130] on select "year [DATE] 2025" at bounding box center [356, 132] width 15 height 6
select select "2025"
click at [359, 185] on button "Use sub-fields" at bounding box center [357, 260] width 45 height 11
click at [359, 185] on button "Yes" at bounding box center [351, 260] width 17 height 11
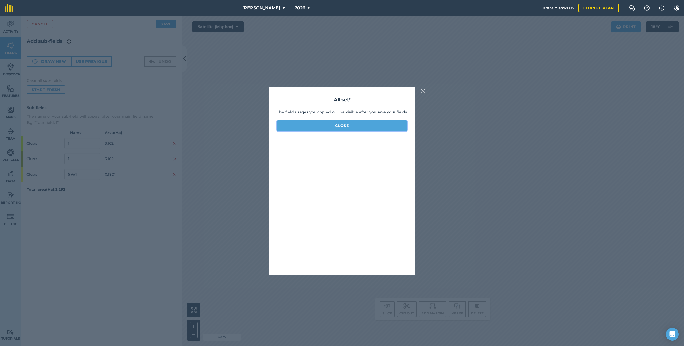
click at [353, 128] on button "Close" at bounding box center [342, 125] width 130 height 11
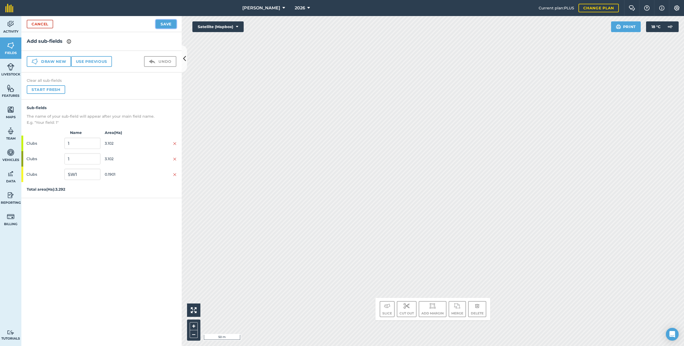
click at [167, 24] on button "Save" at bounding box center [166, 24] width 21 height 9
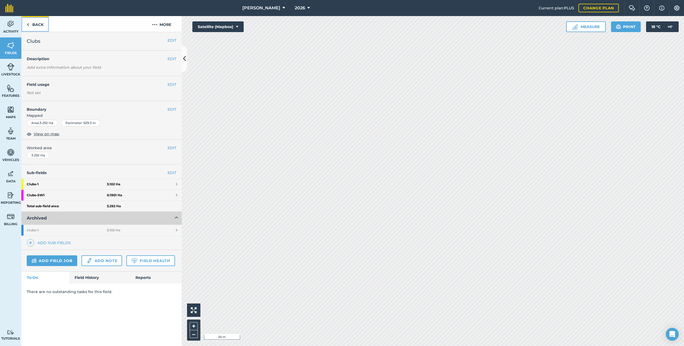
click at [36, 30] on link "Back" at bounding box center [35, 24] width 28 height 16
click at [17, 46] on link "Fields" at bounding box center [10, 47] width 21 height 21
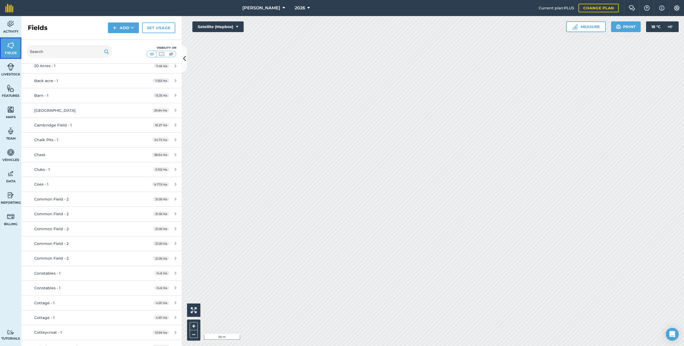
scroll to position [96, 0]
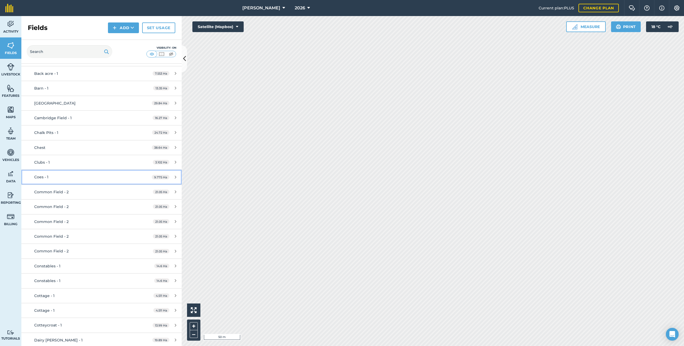
click at [82, 178] on div "Coes - 1" at bounding box center [84, 177] width 100 height 6
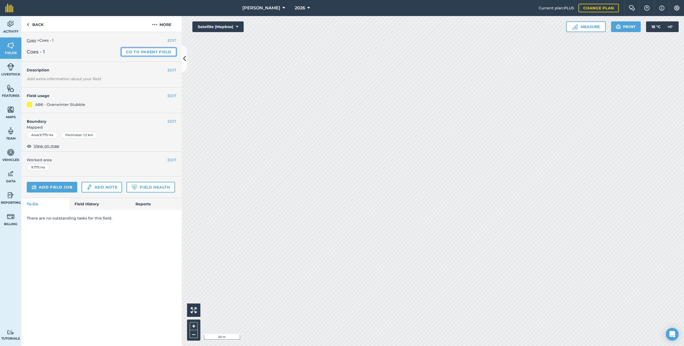
click at [153, 54] on link "Go to parent field" at bounding box center [148, 52] width 55 height 9
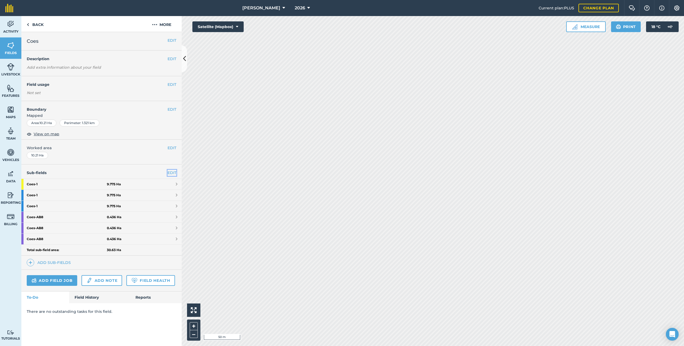
click at [173, 170] on link "EDIT" at bounding box center [171, 173] width 9 height 6
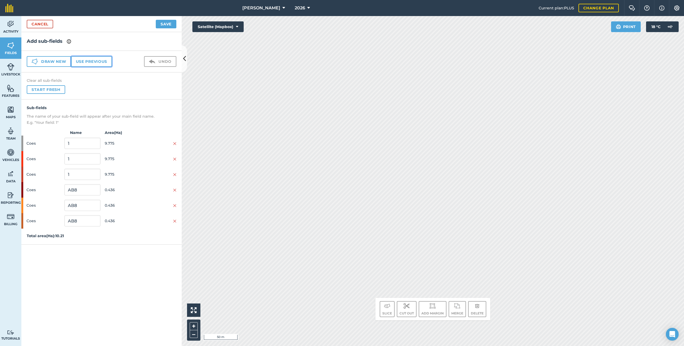
click at [101, 60] on button "Use previous" at bounding box center [91, 61] width 41 height 11
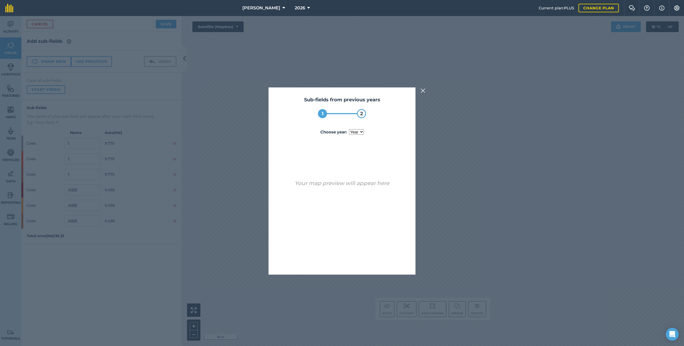
click at [357, 130] on select "year [DATE]" at bounding box center [356, 132] width 15 height 6
select select "2025"
click at [352, 185] on button "Use sub-fields" at bounding box center [357, 260] width 45 height 11
click at [352, 185] on button "Yes" at bounding box center [351, 260] width 17 height 11
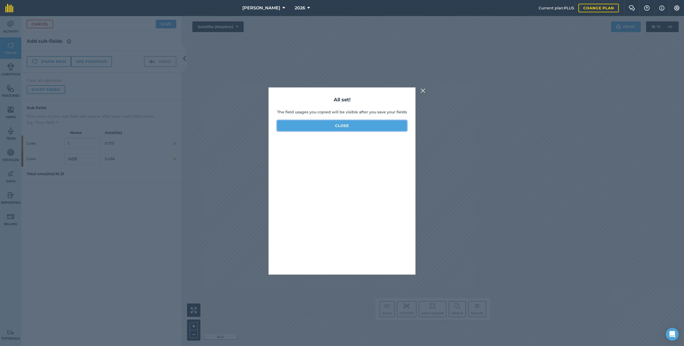
click at [343, 128] on button "Close" at bounding box center [342, 125] width 130 height 11
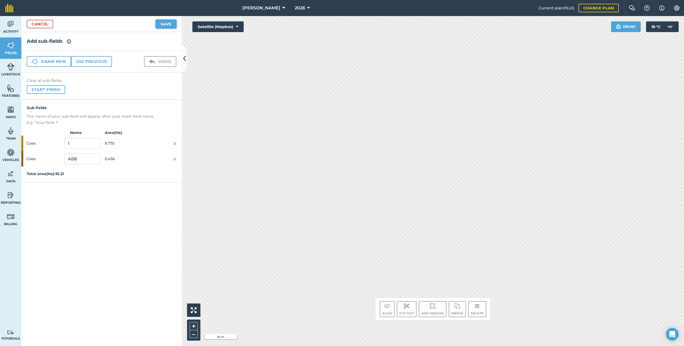
click at [166, 23] on button "Save" at bounding box center [166, 24] width 21 height 9
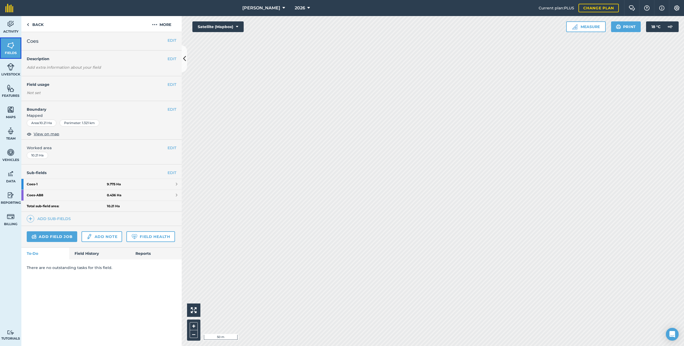
click at [14, 43] on img at bounding box center [10, 45] width 7 height 8
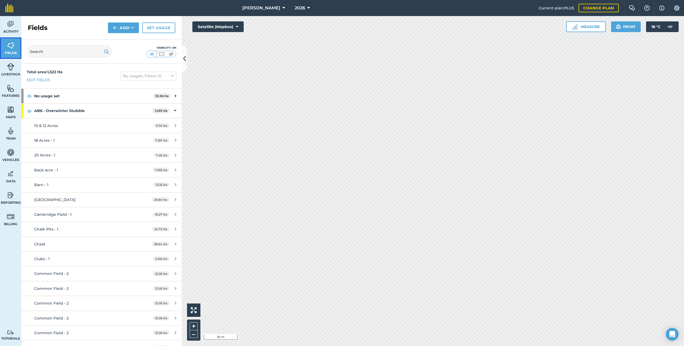
scroll to position [2, 0]
click at [91, 185] on link "Common Field - 2 21.05 Ha" at bounding box center [101, 271] width 160 height 14
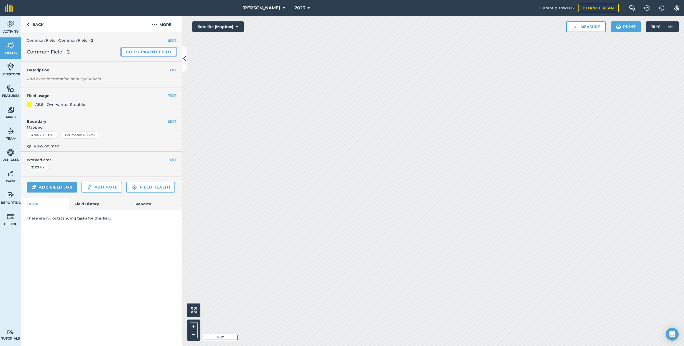
click at [149, 51] on link "Go to parent field" at bounding box center [148, 52] width 55 height 9
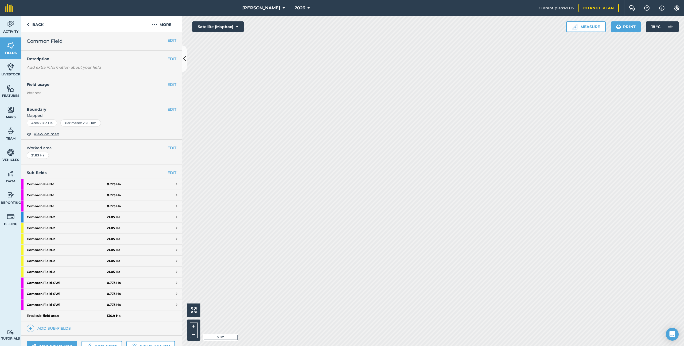
click at [172, 169] on div "Sub-fields EDIT Common Field - 1 0.773 [GEOGRAPHIC_DATA] - 1 0.773 [GEOGRAPHIC_…" at bounding box center [101, 249] width 160 height 171
click at [172, 171] on link "EDIT" at bounding box center [171, 173] width 9 height 6
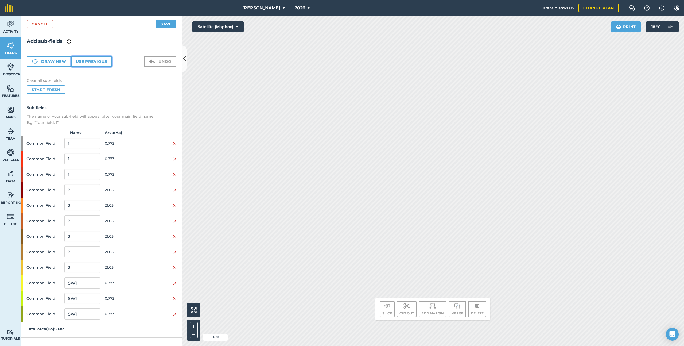
click at [96, 60] on button "Use previous" at bounding box center [91, 61] width 41 height 11
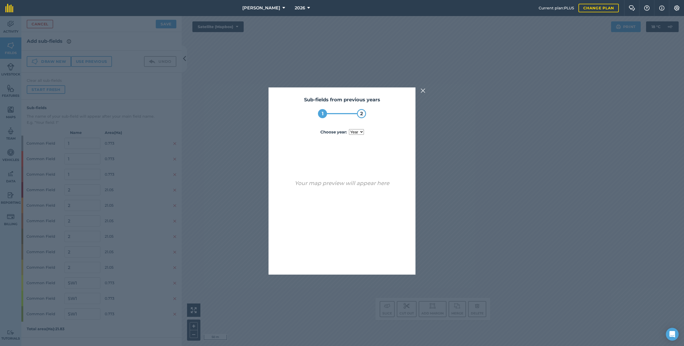
click at [361, 132] on select "year [DATE] 2025" at bounding box center [356, 132] width 15 height 6
select select "2025"
click at [361, 185] on button "Use sub-fields" at bounding box center [357, 260] width 45 height 11
click at [356, 185] on button "Yes" at bounding box center [351, 260] width 17 height 11
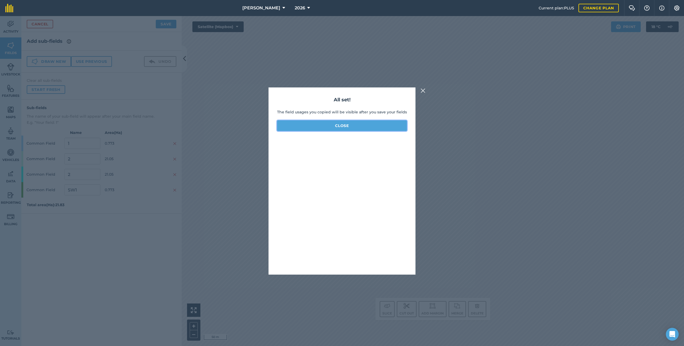
click at [345, 120] on button "Close" at bounding box center [342, 125] width 130 height 11
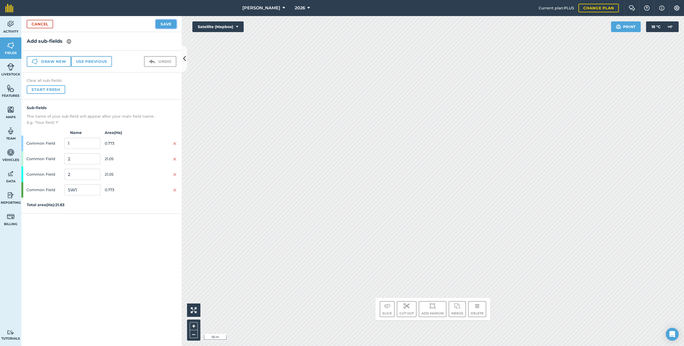
click at [164, 25] on button "Save" at bounding box center [166, 24] width 21 height 9
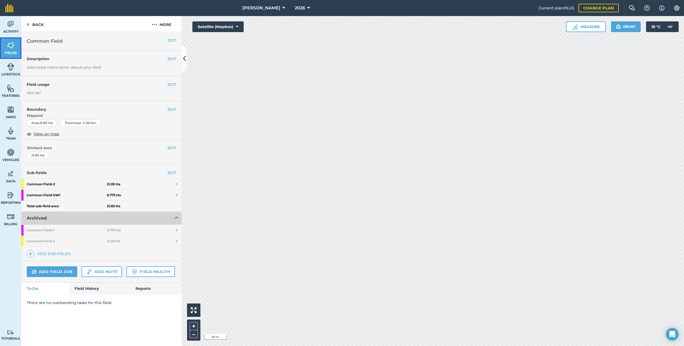
click at [9, 45] on img at bounding box center [10, 45] width 7 height 8
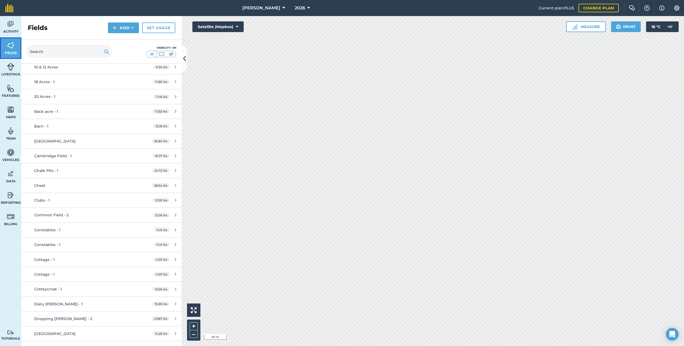
scroll to position [66, 0]
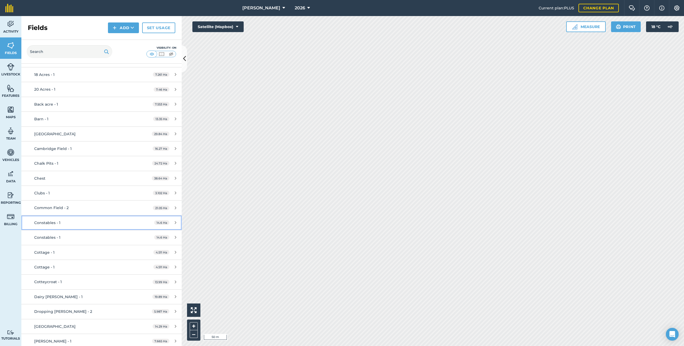
click at [90, 185] on link "Constables - 1 14.6 Ha" at bounding box center [101, 222] width 160 height 14
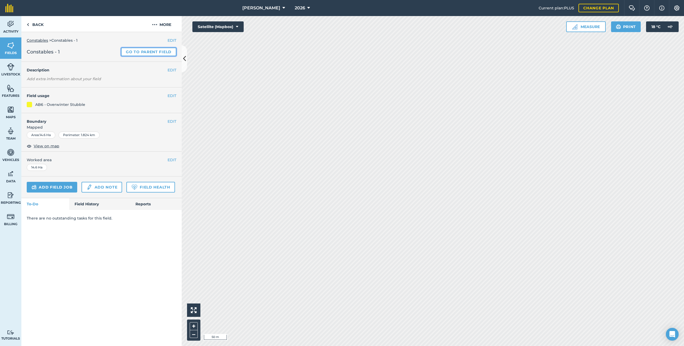
click at [150, 52] on link "Go to parent field" at bounding box center [148, 52] width 55 height 9
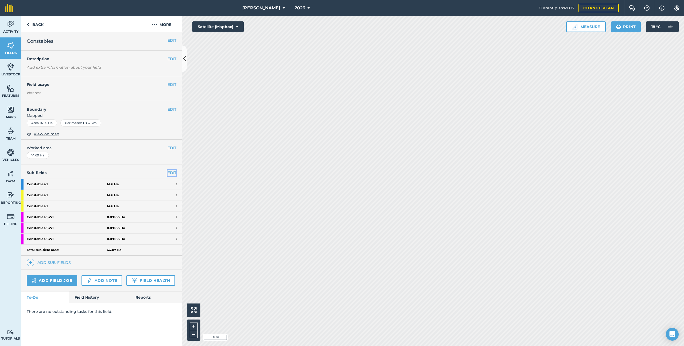
click at [174, 173] on link "EDIT" at bounding box center [171, 173] width 9 height 6
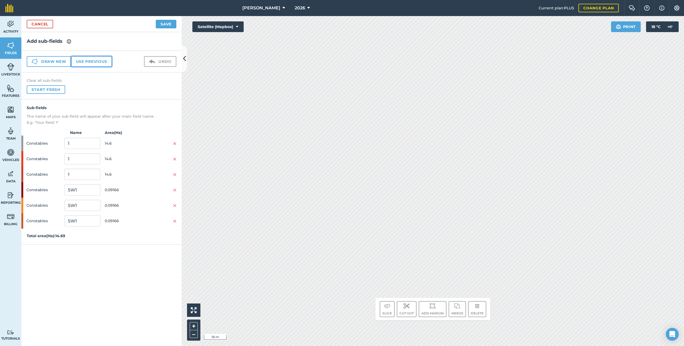
click at [100, 59] on button "Use previous" at bounding box center [91, 61] width 41 height 11
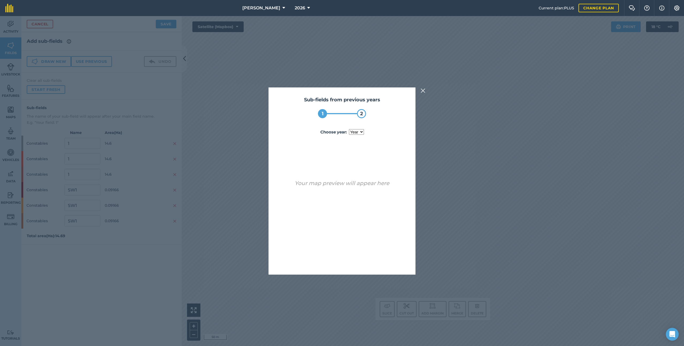
click at [353, 130] on select "year [DATE] 2025" at bounding box center [356, 132] width 15 height 6
select select "2025"
click at [363, 185] on button "Use sub-fields" at bounding box center [357, 260] width 45 height 11
click at [361, 185] on div "No Yes" at bounding box center [342, 260] width 130 height 11
click at [359, 185] on button "Yes" at bounding box center [351, 260] width 17 height 11
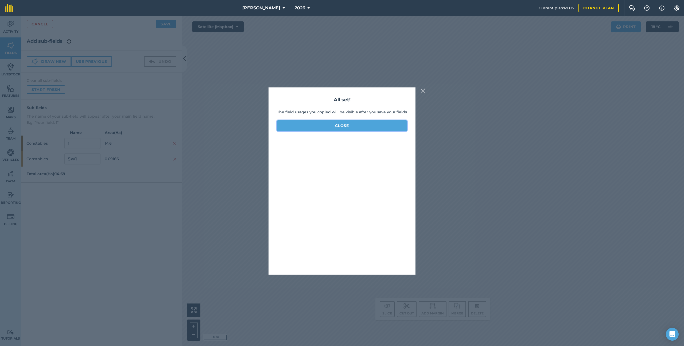
click at [337, 123] on button "Close" at bounding box center [342, 125] width 130 height 11
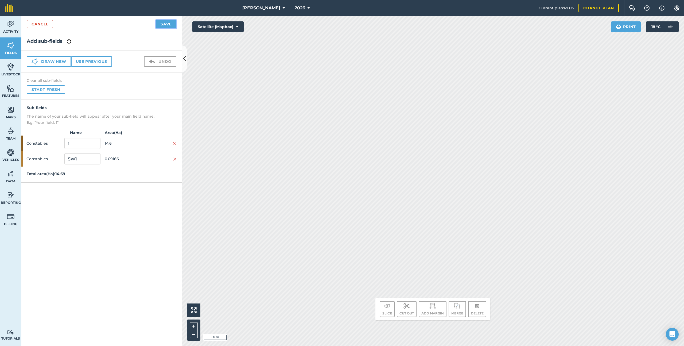
click at [175, 23] on button "Save" at bounding box center [166, 24] width 21 height 9
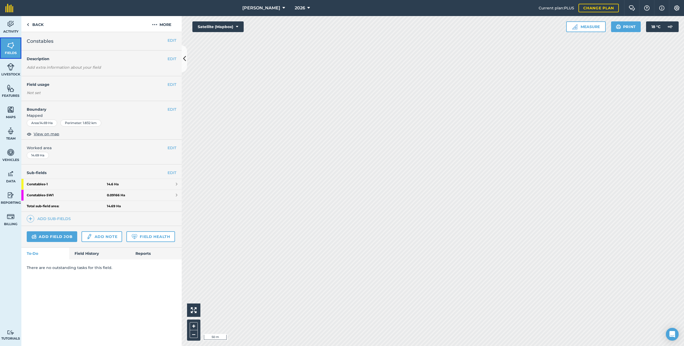
click at [8, 44] on img at bounding box center [10, 45] width 7 height 8
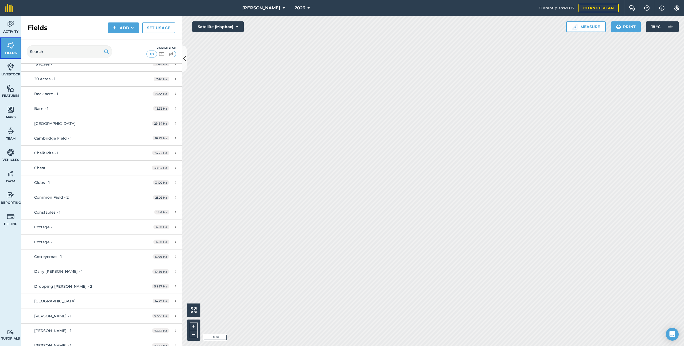
scroll to position [78, 0]
click at [98, 185] on div "Cottage - 1" at bounding box center [84, 225] width 100 height 6
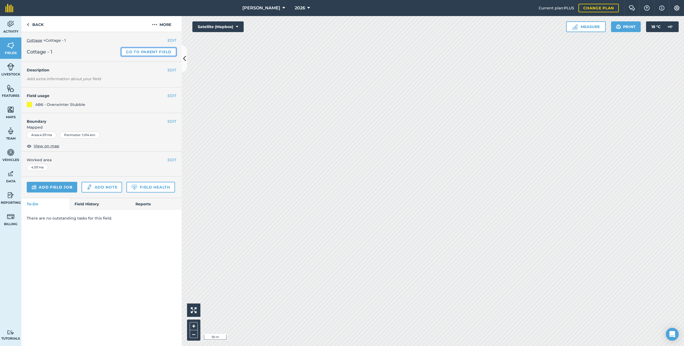
click at [155, 48] on link "Go to parent field" at bounding box center [148, 52] width 55 height 9
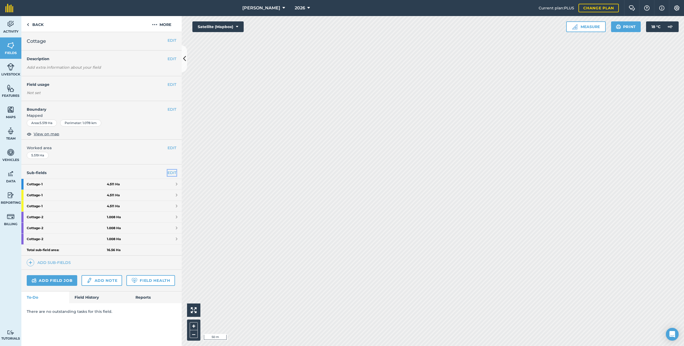
click at [171, 173] on link "EDIT" at bounding box center [171, 173] width 9 height 6
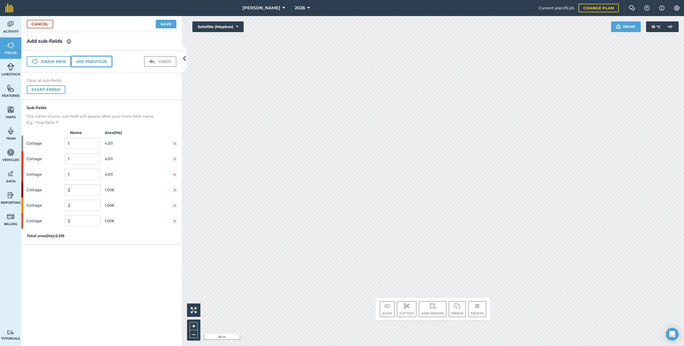
click at [100, 64] on button "Use previous" at bounding box center [91, 61] width 41 height 11
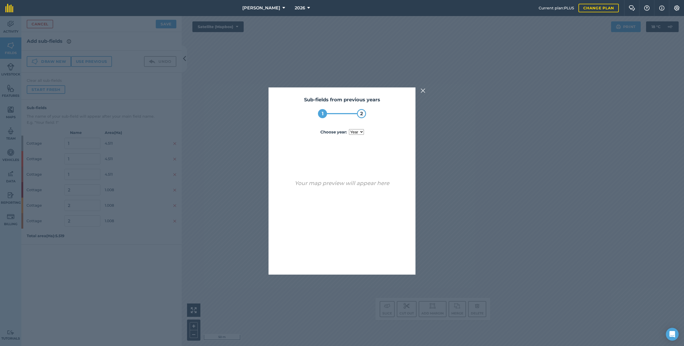
click at [353, 132] on select "year [DATE]" at bounding box center [356, 132] width 15 height 6
select select "2025"
click at [355, 185] on button "Use sub-fields" at bounding box center [357, 260] width 45 height 11
click at [354, 185] on button "Yes" at bounding box center [351, 260] width 17 height 11
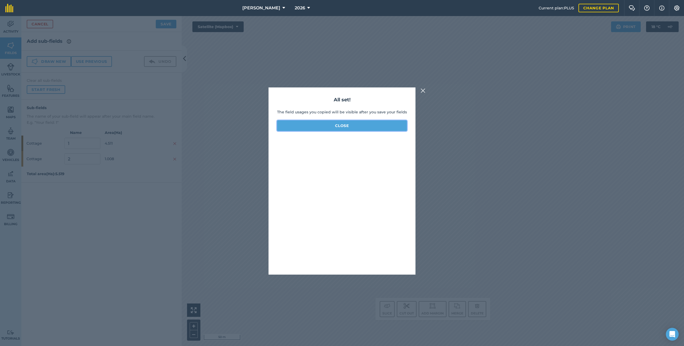
click at [350, 122] on button "Close" at bounding box center [342, 125] width 130 height 11
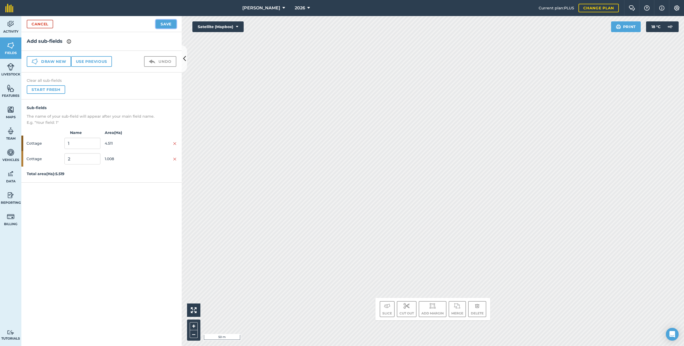
click at [173, 25] on button "Save" at bounding box center [166, 24] width 21 height 9
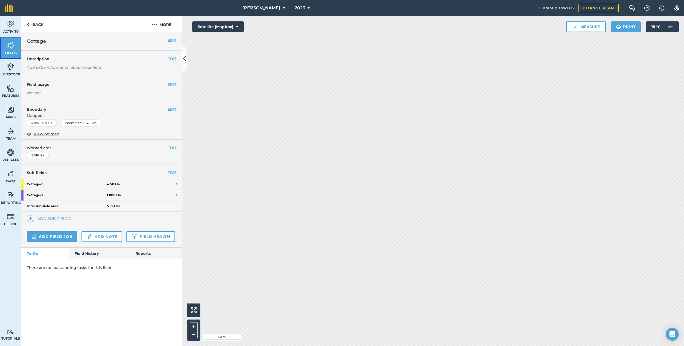
click at [15, 50] on link "Fields" at bounding box center [10, 47] width 21 height 21
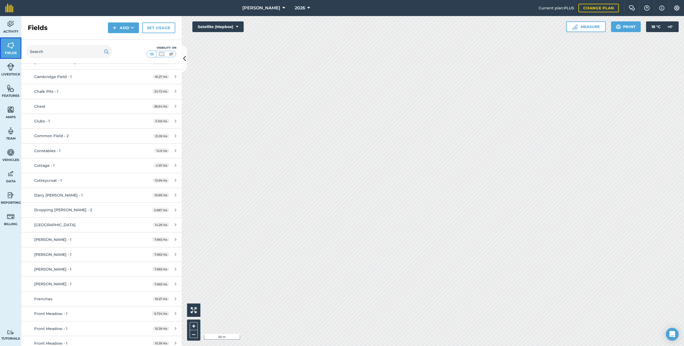
scroll to position [140, 0]
click at [70, 185] on div "[PERSON_NAME] - 1" at bounding box center [84, 237] width 100 height 6
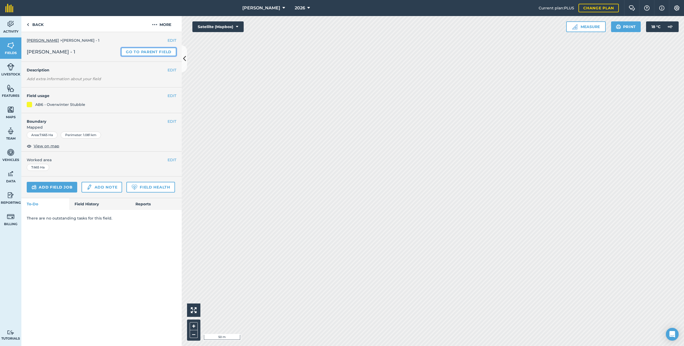
click at [162, 53] on link "Go to parent field" at bounding box center [148, 52] width 55 height 9
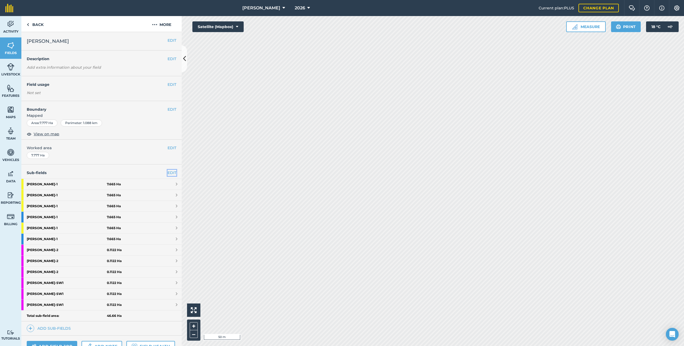
click at [171, 174] on link "EDIT" at bounding box center [171, 173] width 9 height 6
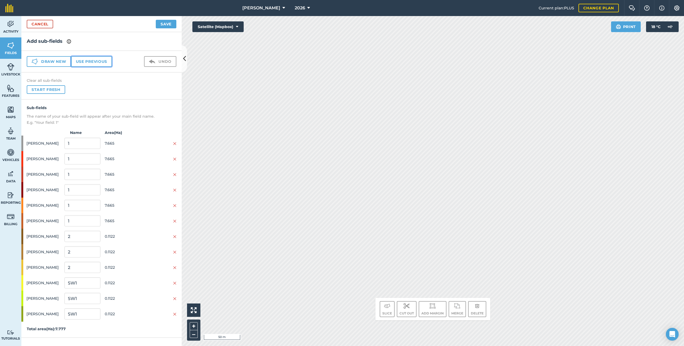
click at [84, 62] on button "Use previous" at bounding box center [91, 61] width 41 height 11
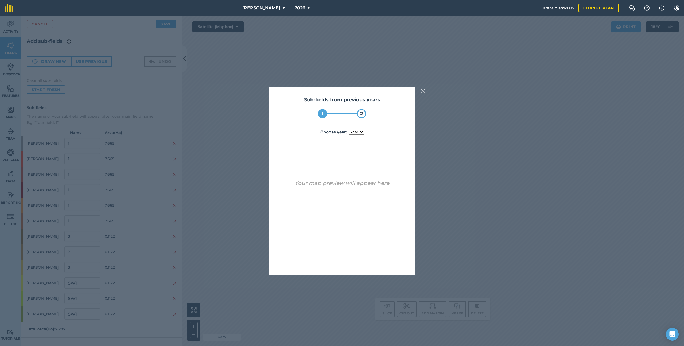
click at [362, 132] on select "year [DATE] 2025" at bounding box center [356, 132] width 15 height 6
select select "2025"
click at [365, 185] on button "Use sub-fields" at bounding box center [357, 260] width 45 height 11
click at [356, 185] on button "Yes" at bounding box center [351, 260] width 17 height 11
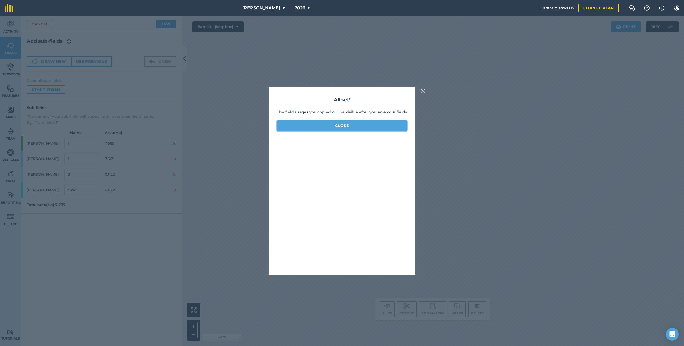
click at [326, 123] on button "Close" at bounding box center [342, 125] width 130 height 11
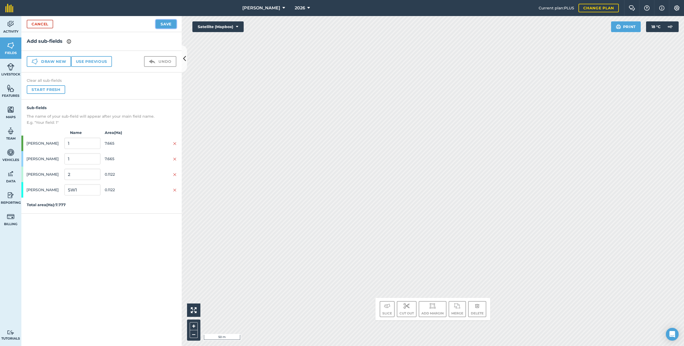
click at [173, 21] on button "Save" at bounding box center [166, 24] width 21 height 9
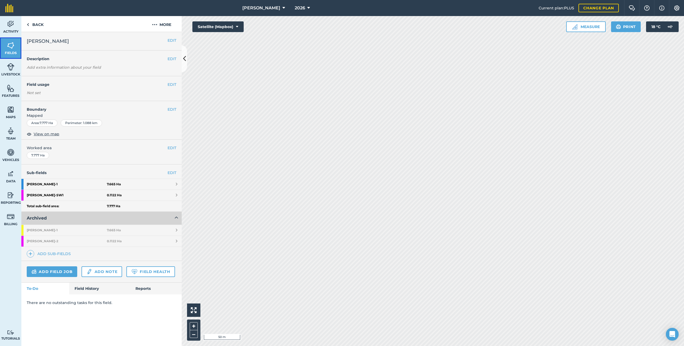
click at [21, 48] on link "Fields" at bounding box center [10, 47] width 21 height 21
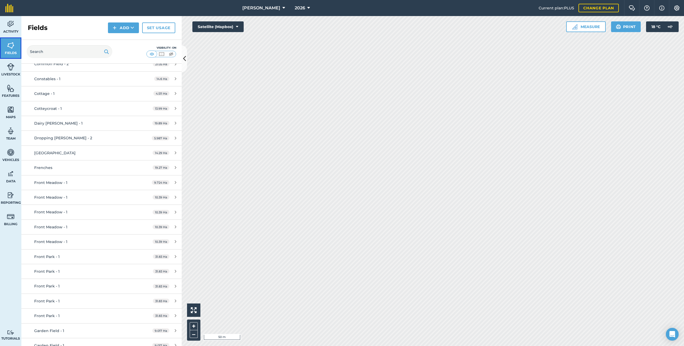
scroll to position [210, 0]
click at [89, 179] on div "Front Meadow - 1" at bounding box center [84, 182] width 100 height 6
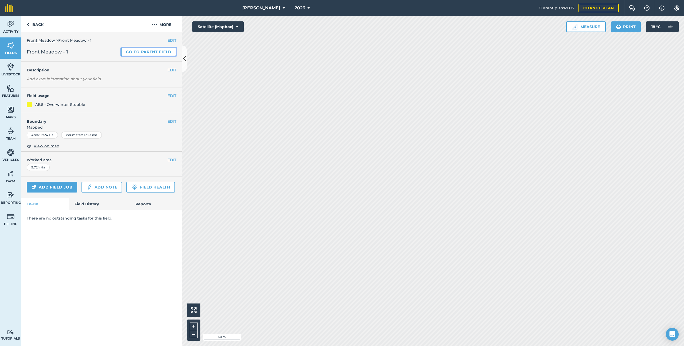
click at [139, 53] on link "Go to parent field" at bounding box center [148, 52] width 55 height 9
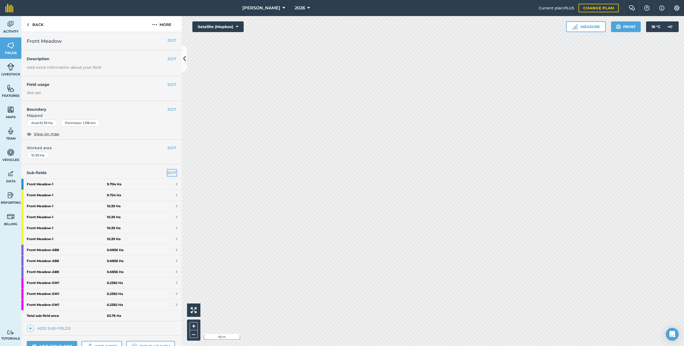
click at [169, 172] on link "EDIT" at bounding box center [171, 173] width 9 height 6
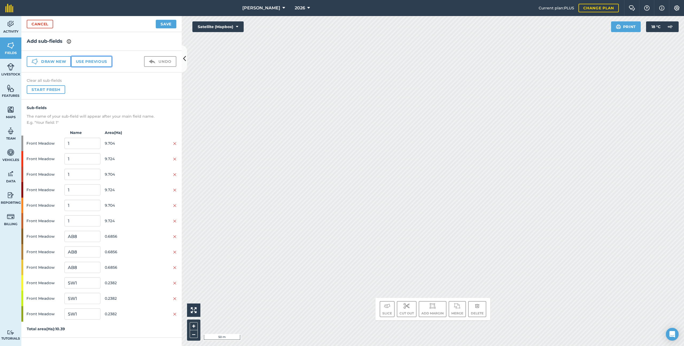
click at [91, 62] on button "Use previous" at bounding box center [91, 61] width 41 height 11
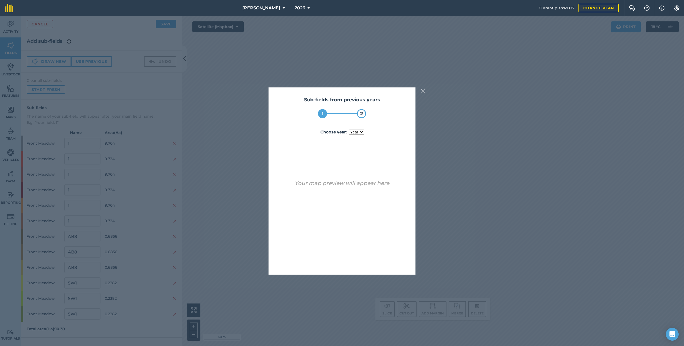
click at [355, 132] on select "year [DATE] 2025" at bounding box center [356, 132] width 15 height 6
select select "2025"
click at [360, 185] on button "Use sub-fields" at bounding box center [357, 260] width 45 height 11
click at [360, 185] on button "Yes" at bounding box center [351, 260] width 17 height 11
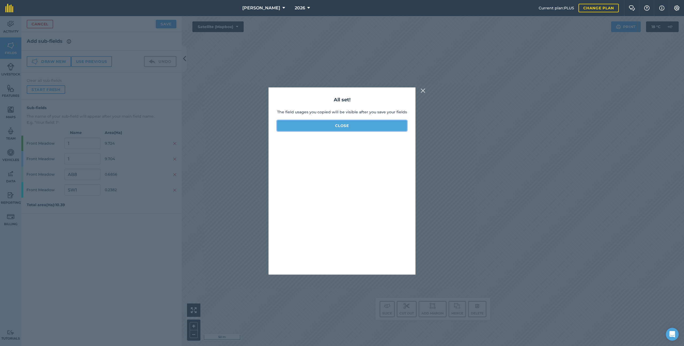
click at [340, 129] on button "Close" at bounding box center [342, 125] width 130 height 11
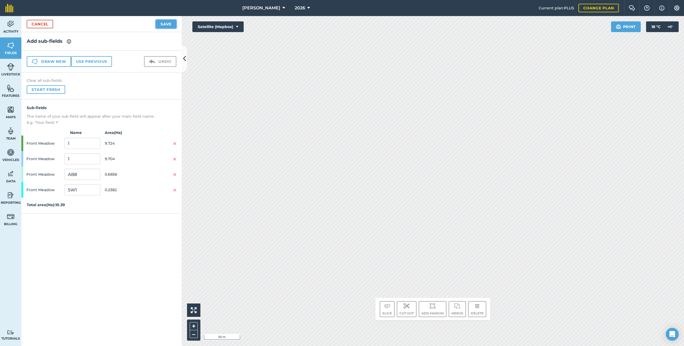
click at [168, 26] on button "Save" at bounding box center [166, 24] width 21 height 9
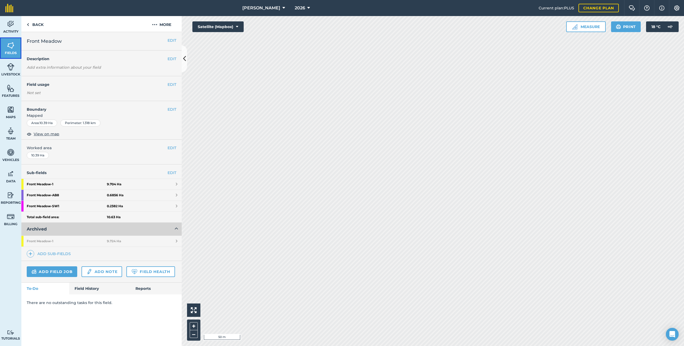
click at [12, 47] on img at bounding box center [10, 45] width 7 height 8
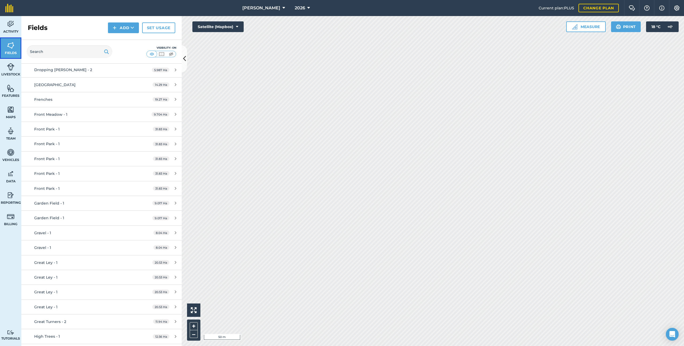
scroll to position [283, 0]
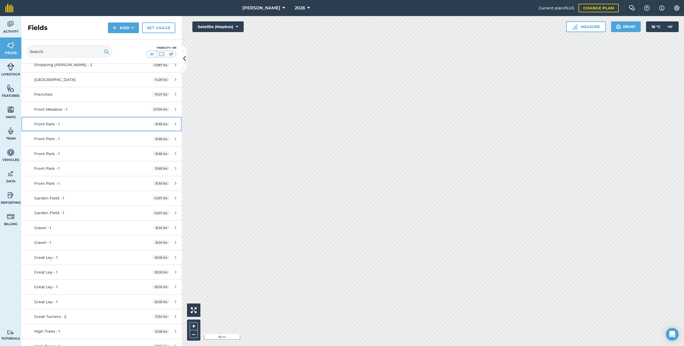
click at [99, 124] on div "Front Park - 1" at bounding box center [84, 124] width 100 height 6
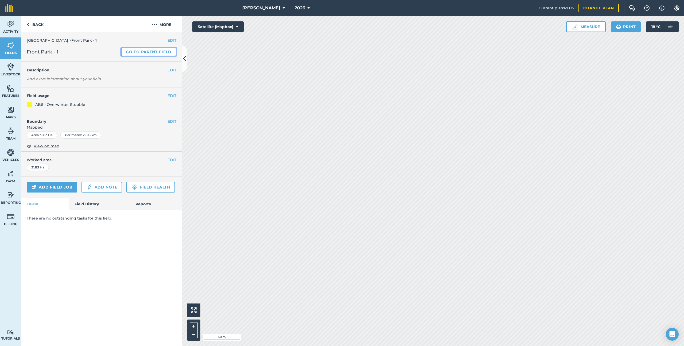
click at [162, 54] on link "Go to parent field" at bounding box center [148, 52] width 55 height 9
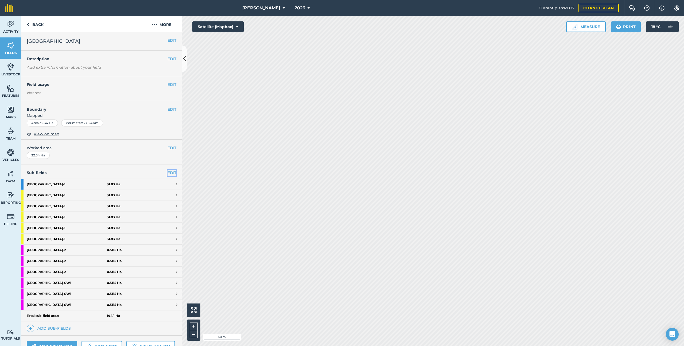
click at [176, 171] on link "EDIT" at bounding box center [171, 173] width 9 height 6
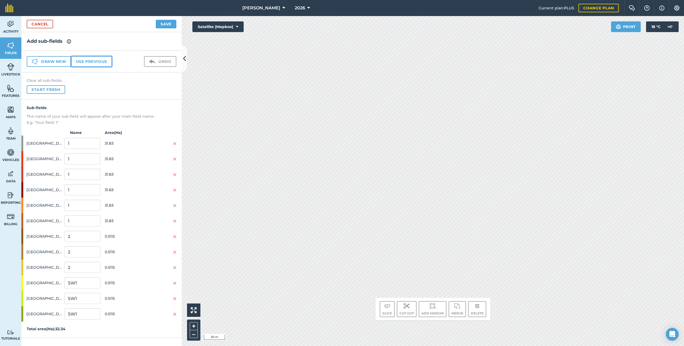
click at [99, 57] on button "Use previous" at bounding box center [91, 61] width 41 height 11
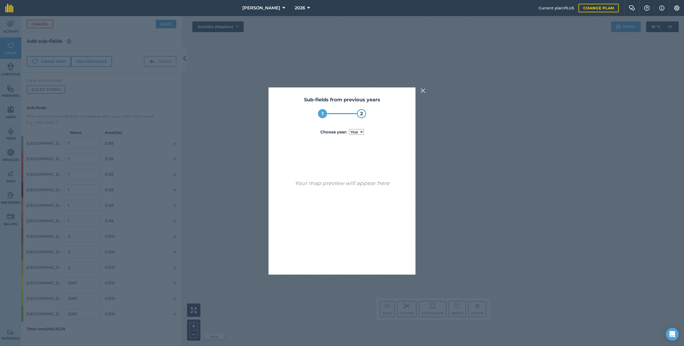
click at [358, 132] on select "year [DATE] 2025" at bounding box center [356, 132] width 15 height 6
select select "2025"
click at [349, 185] on div "Sub-fields from previous years 1 2 Choose year : year [DATE] 2025 Cancel Use su…" at bounding box center [341, 180] width 147 height 187
click at [353, 185] on button "Use sub-fields" at bounding box center [357, 260] width 45 height 11
click at [353, 185] on button "Yes" at bounding box center [351, 260] width 17 height 11
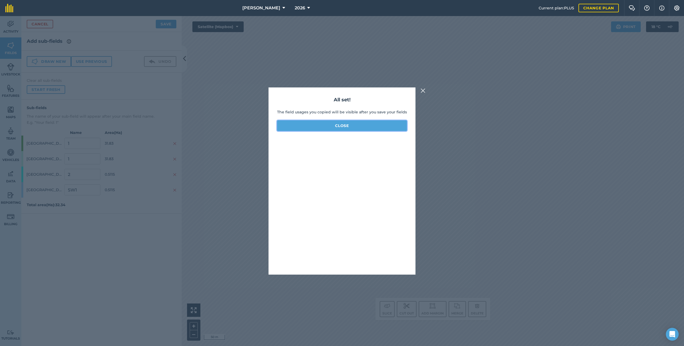
click at [351, 127] on button "Close" at bounding box center [342, 125] width 130 height 11
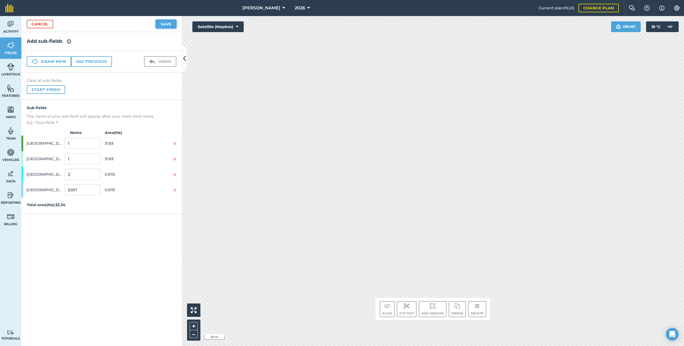
click at [174, 25] on button "Save" at bounding box center [166, 24] width 21 height 9
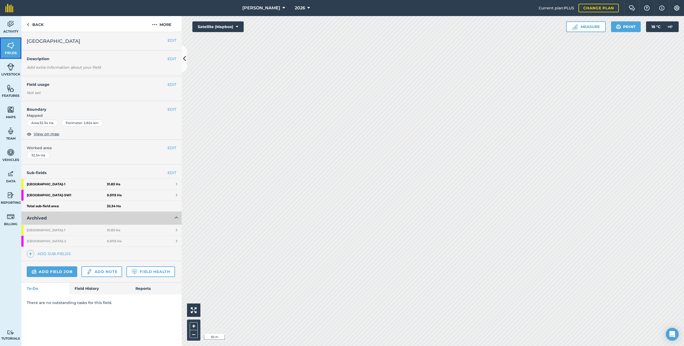
click at [16, 47] on link "Fields" at bounding box center [10, 47] width 21 height 21
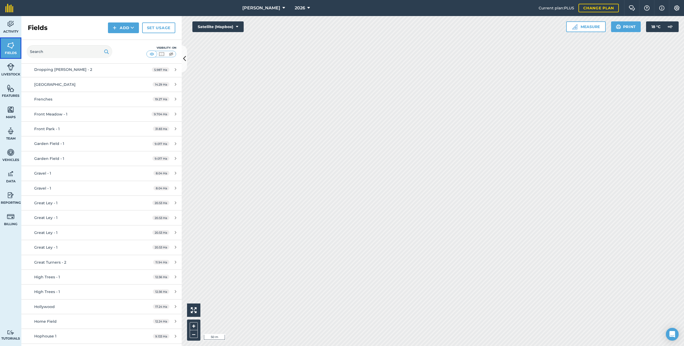
scroll to position [295, 0]
click at [68, 129] on div "Garden Field - 1" at bounding box center [84, 126] width 100 height 6
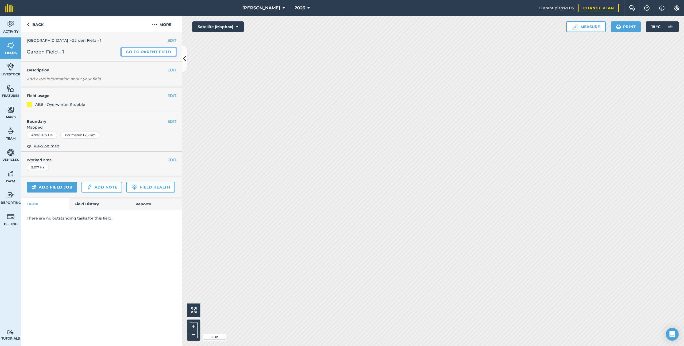
click at [154, 50] on link "Go to parent field" at bounding box center [148, 52] width 55 height 9
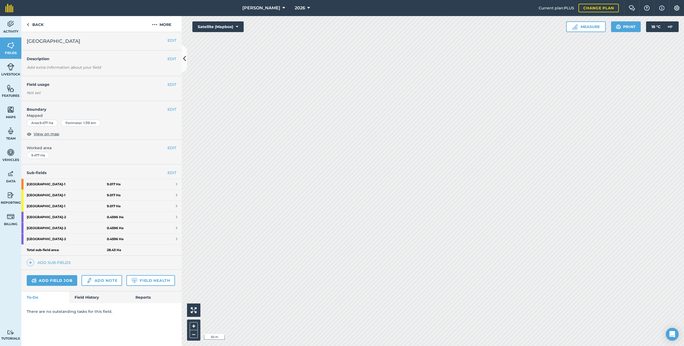
click at [167, 168] on div "Sub-fields EDIT [GEOGRAPHIC_DATA] - 1 9.017 [GEOGRAPHIC_DATA] - 1 9.017 [GEOGRA…" at bounding box center [101, 216] width 160 height 105
click at [168, 171] on link "EDIT" at bounding box center [171, 173] width 9 height 6
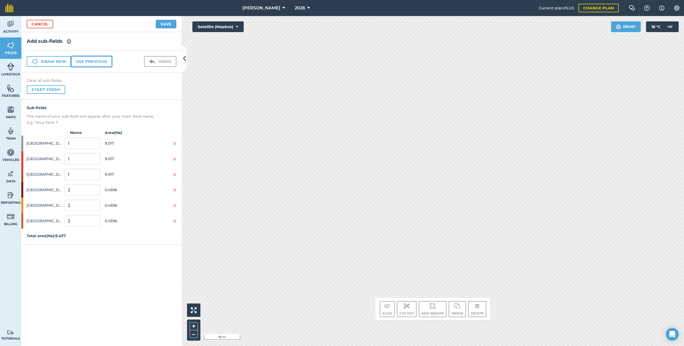
click at [84, 60] on button "Use previous" at bounding box center [91, 61] width 41 height 11
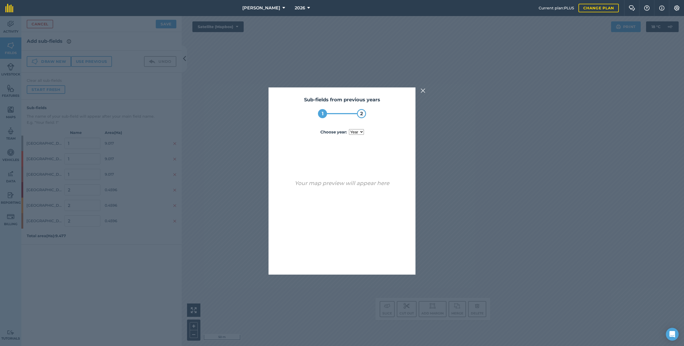
click at [358, 132] on select "year [DATE]" at bounding box center [356, 132] width 15 height 6
select select "2025"
click at [369, 185] on button "Use sub-fields" at bounding box center [357, 260] width 45 height 11
click at [353, 185] on button "Yes" at bounding box center [351, 260] width 17 height 11
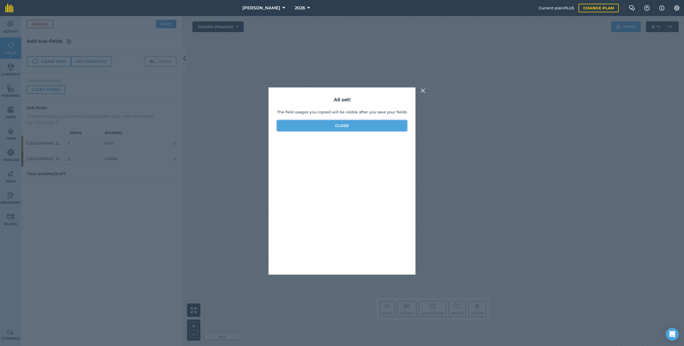
click at [341, 120] on button "Close" at bounding box center [342, 125] width 130 height 11
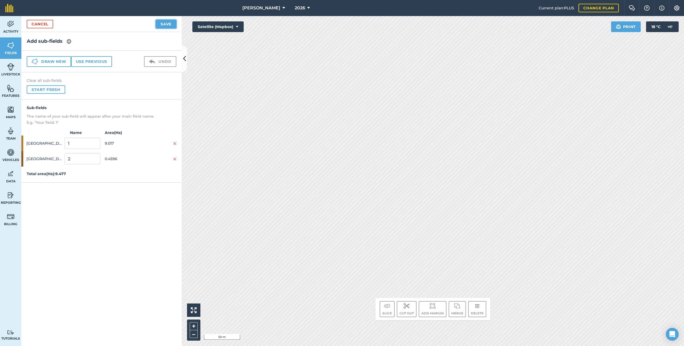
click at [168, 25] on button "Save" at bounding box center [166, 24] width 21 height 9
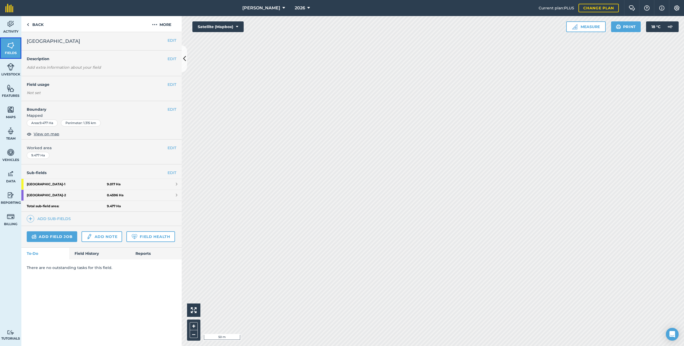
click at [6, 49] on link "Fields" at bounding box center [10, 47] width 21 height 21
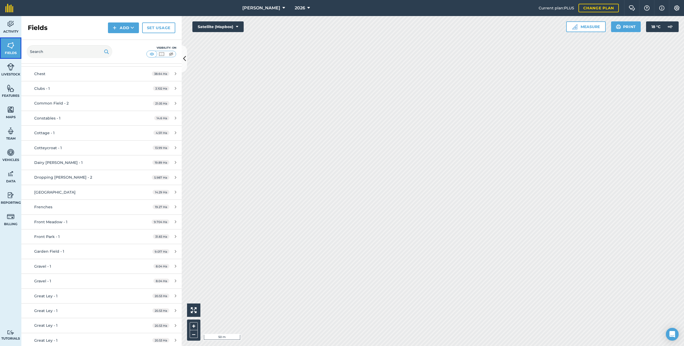
scroll to position [183, 0]
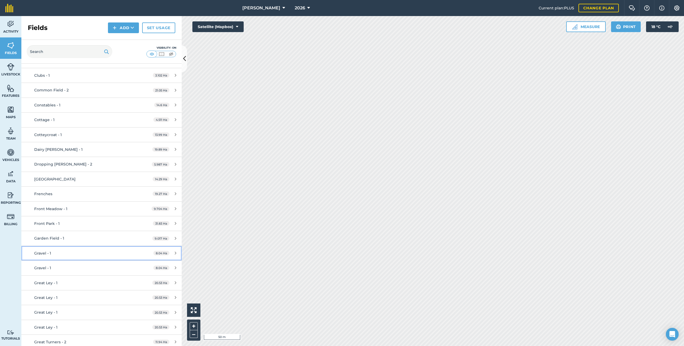
click at [139, 185] on link "Gravel - 1 8.04 Ha" at bounding box center [101, 253] width 160 height 14
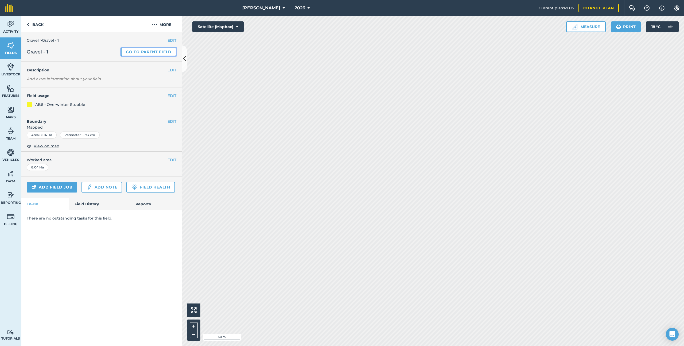
click at [132, 52] on link "Go to parent field" at bounding box center [148, 52] width 55 height 9
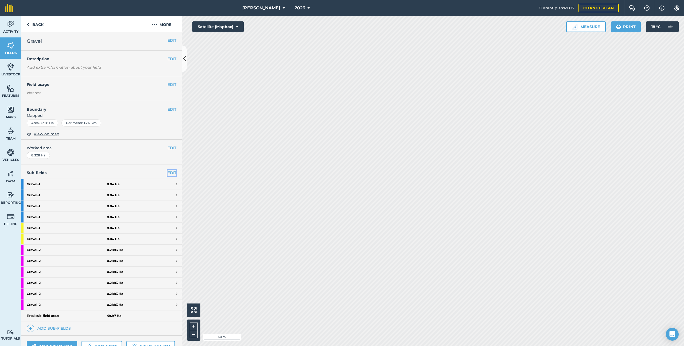
click at [172, 174] on link "EDIT" at bounding box center [171, 173] width 9 height 6
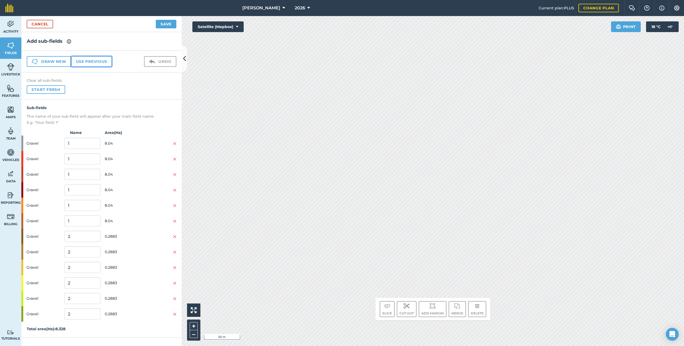
click at [95, 61] on button "Use previous" at bounding box center [91, 61] width 41 height 11
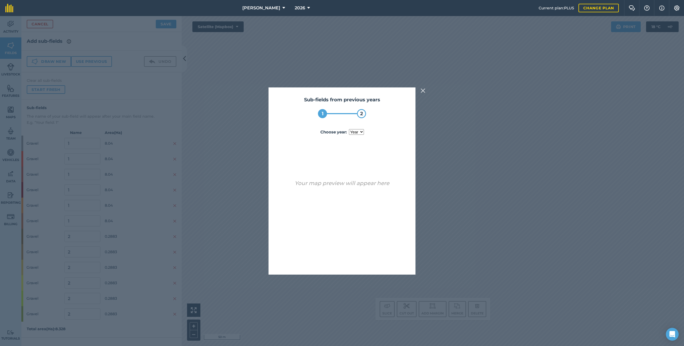
click at [358, 131] on select "year [DATE] 2025" at bounding box center [356, 132] width 15 height 6
select select "2025"
click at [358, 185] on button "Use sub-fields" at bounding box center [357, 260] width 45 height 11
click at [358, 185] on button "Yes" at bounding box center [351, 260] width 17 height 11
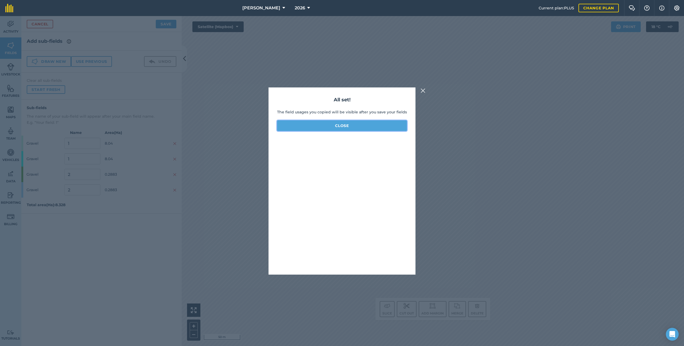
click at [354, 124] on button "Close" at bounding box center [342, 125] width 130 height 11
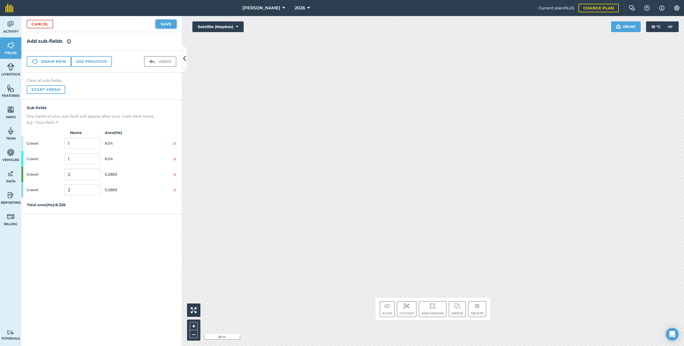
click at [162, 27] on button "Save" at bounding box center [166, 24] width 21 height 9
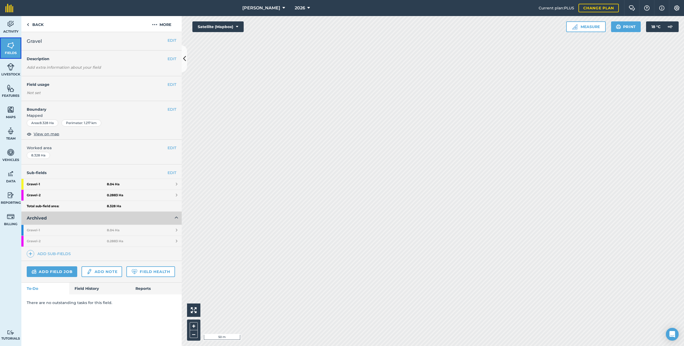
click at [7, 46] on img at bounding box center [10, 45] width 7 height 8
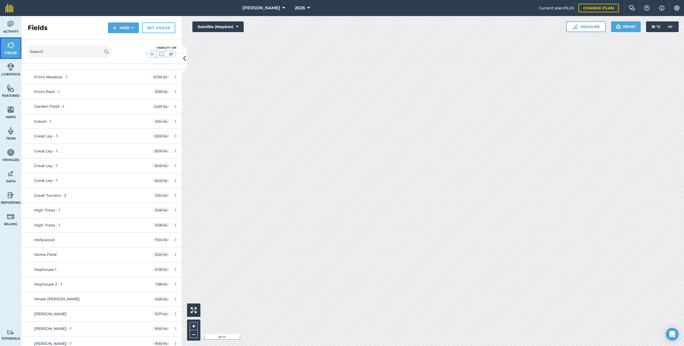
scroll to position [315, 0]
click at [55, 133] on span "Great Ley - 1" at bounding box center [45, 135] width 23 height 5
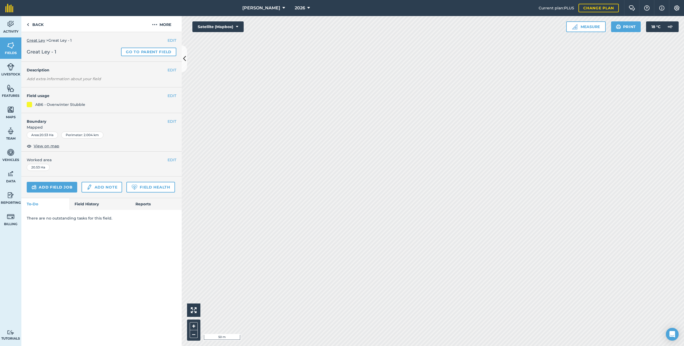
click at [132, 56] on div "EDIT Great Ley > Great Ley - 1 Great Ley - 1 Go to parent field" at bounding box center [101, 47] width 160 height 30
click at [132, 55] on link "Go to parent field" at bounding box center [148, 52] width 55 height 9
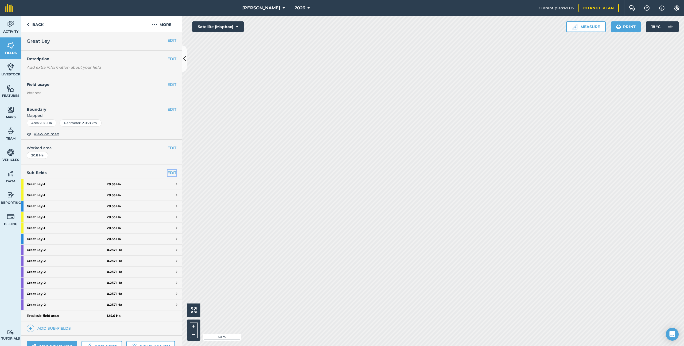
click at [172, 173] on link "EDIT" at bounding box center [171, 173] width 9 height 6
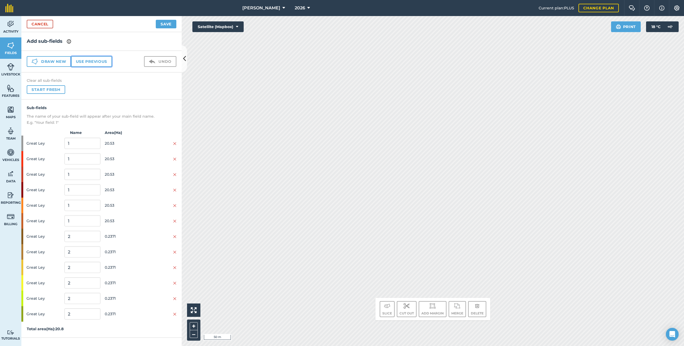
click at [99, 58] on button "Use previous" at bounding box center [91, 61] width 41 height 11
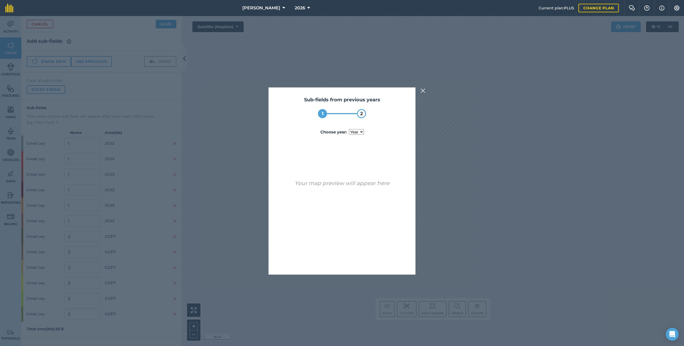
click at [353, 134] on select "year [DATE] 2025" at bounding box center [356, 132] width 15 height 6
select select "2025"
click at [355, 185] on button "Use sub-fields" at bounding box center [357, 260] width 45 height 11
click at [355, 185] on button "Yes" at bounding box center [351, 260] width 17 height 11
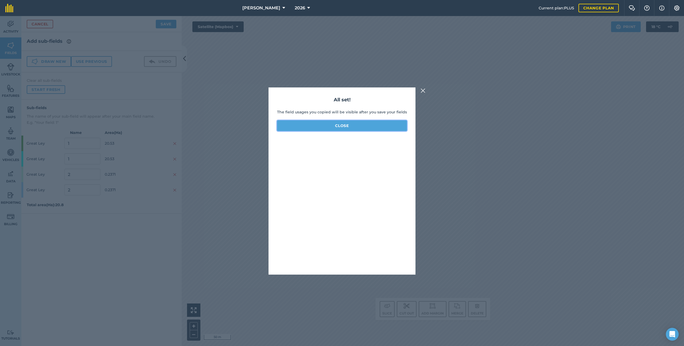
click at [317, 128] on button "Close" at bounding box center [342, 125] width 130 height 11
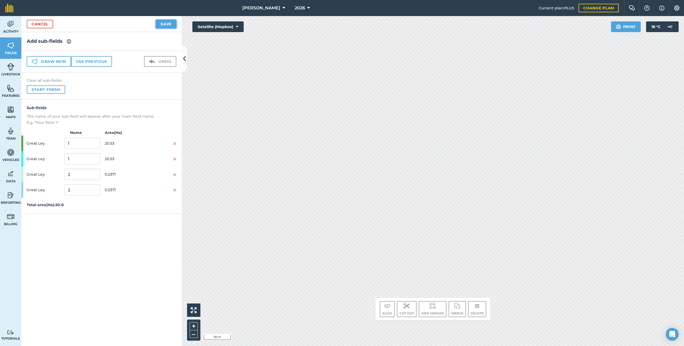
click at [167, 26] on button "Save" at bounding box center [166, 24] width 21 height 9
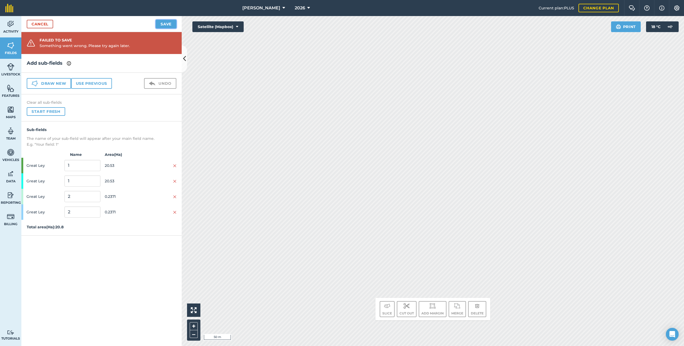
click at [159, 24] on button "Save" at bounding box center [166, 24] width 21 height 9
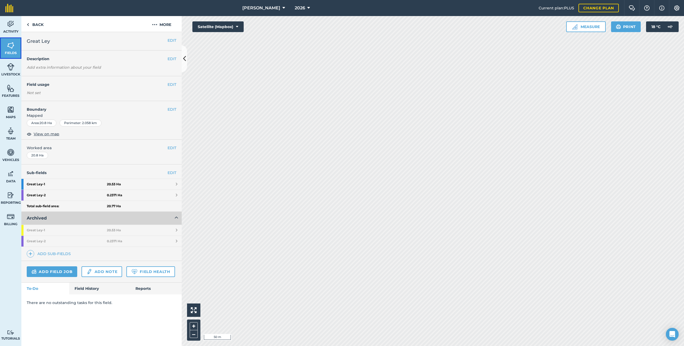
click at [2, 47] on link "Fields" at bounding box center [10, 47] width 21 height 21
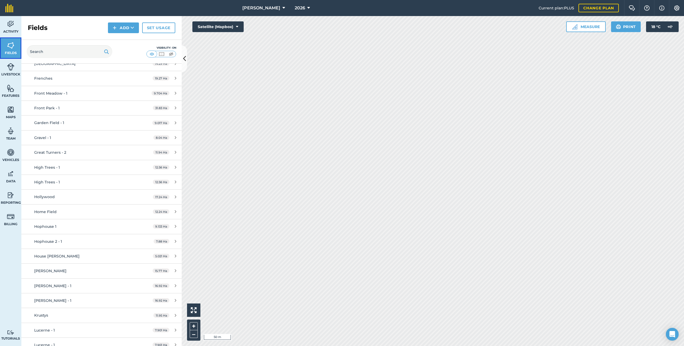
scroll to position [301, 0]
click at [71, 167] on div "High Trees - 1" at bounding box center [84, 165] width 100 height 6
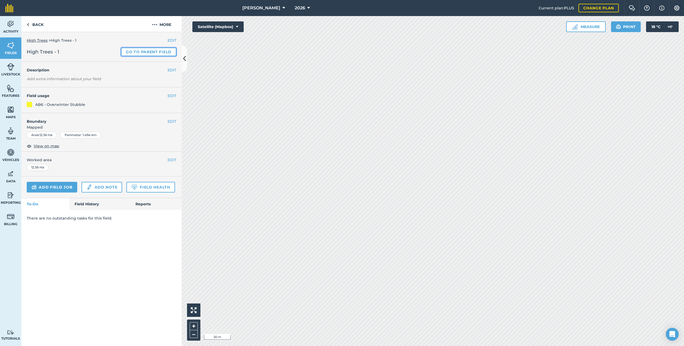
click at [142, 51] on link "Go to parent field" at bounding box center [148, 52] width 55 height 9
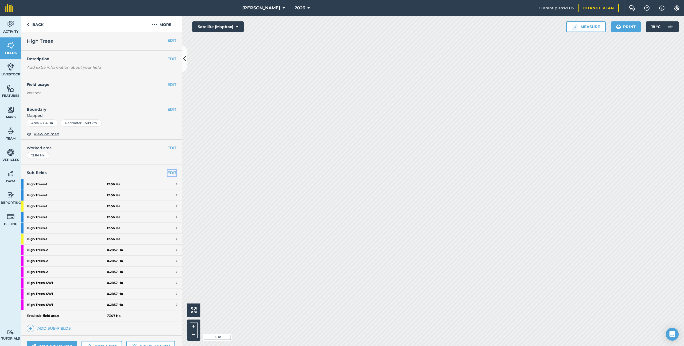
click at [168, 172] on link "EDIT" at bounding box center [171, 173] width 9 height 6
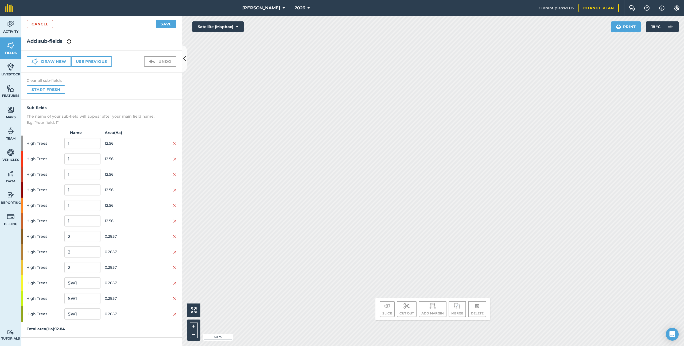
click at [94, 54] on div "Draw new Use previous Undo" at bounding box center [101, 62] width 160 height 22
click at [96, 62] on button "Use previous" at bounding box center [91, 61] width 41 height 11
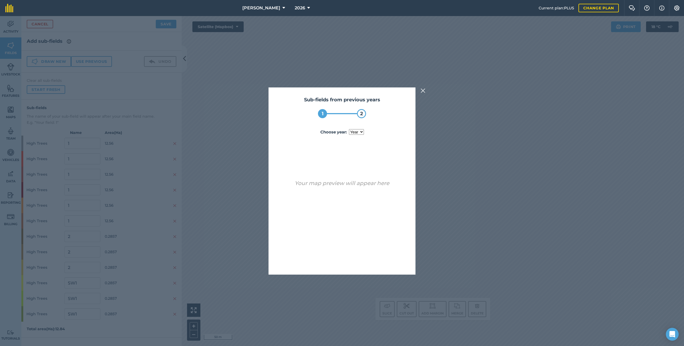
click at [354, 131] on select "year [DATE] 2024 2025" at bounding box center [356, 132] width 15 height 6
select select "2025"
click at [358, 185] on button "Use sub-fields" at bounding box center [357, 260] width 45 height 11
click at [358, 185] on button "Yes" at bounding box center [351, 260] width 17 height 11
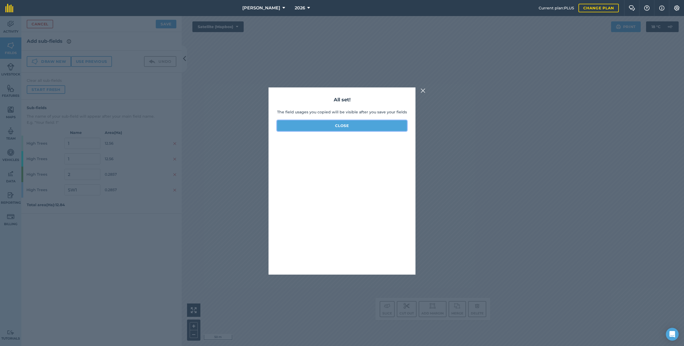
click at [339, 124] on button "Close" at bounding box center [342, 125] width 130 height 11
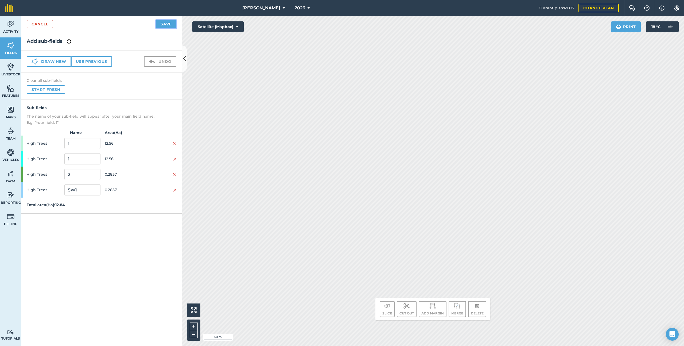
click at [161, 20] on button "Save" at bounding box center [166, 24] width 21 height 9
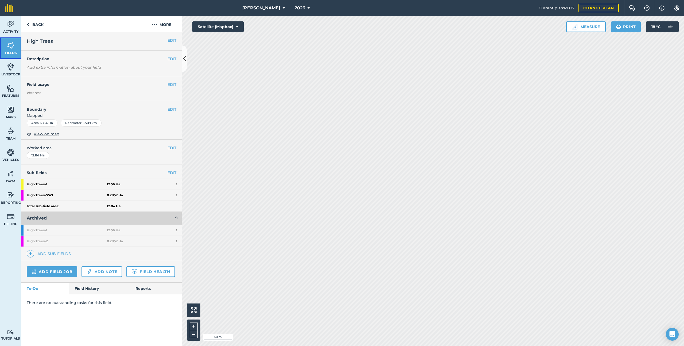
click at [13, 51] on span "Fields" at bounding box center [10, 53] width 21 height 4
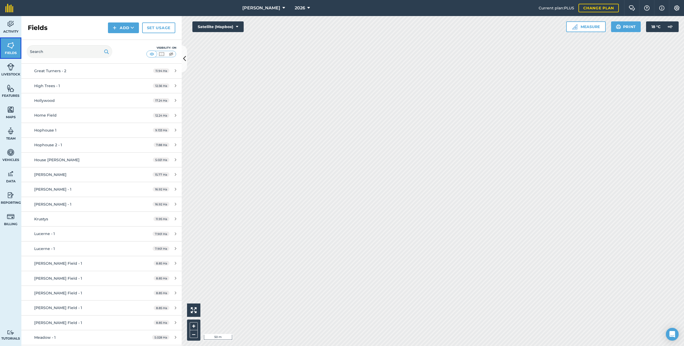
scroll to position [396, 0]
click at [101, 174] on div "[PERSON_NAME] - 1" at bounding box center [84, 173] width 100 height 6
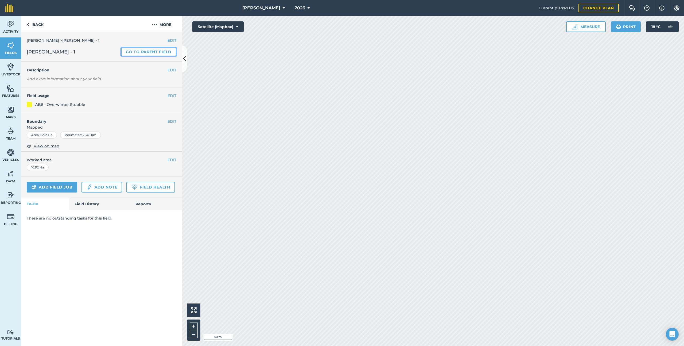
click at [150, 52] on link "Go to parent field" at bounding box center [148, 52] width 55 height 9
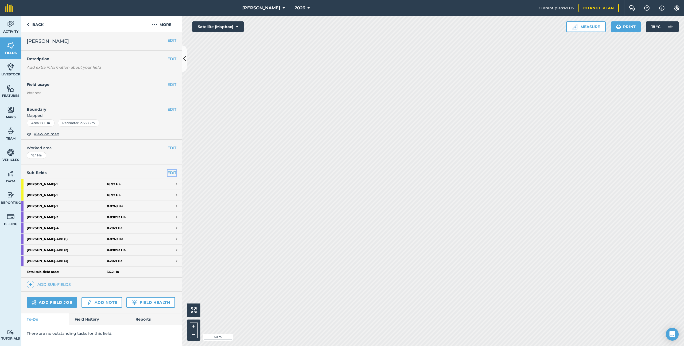
click at [171, 174] on link "EDIT" at bounding box center [171, 173] width 9 height 6
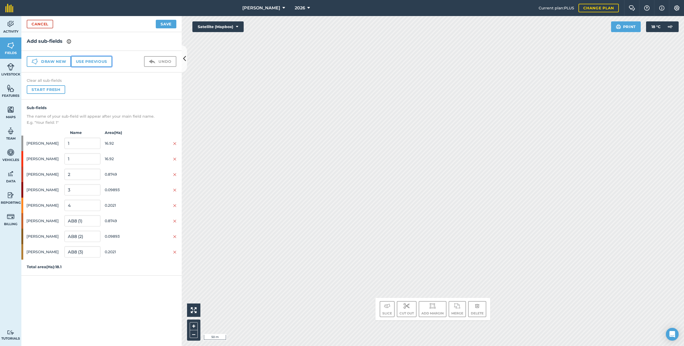
click at [103, 62] on button "Use previous" at bounding box center [91, 61] width 41 height 11
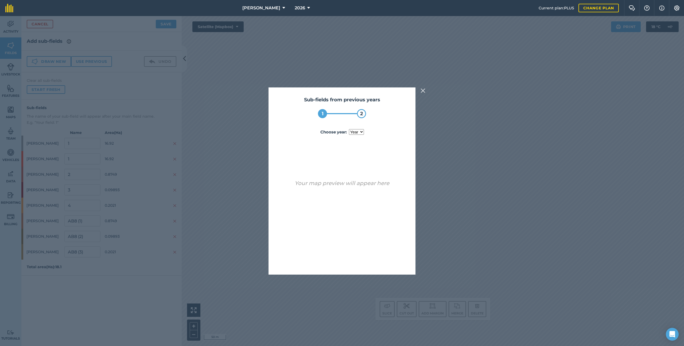
click at [358, 134] on select "year [DATE] 2024 2025" at bounding box center [356, 132] width 15 height 6
select select "2025"
click at [364, 185] on button "Use sub-fields" at bounding box center [357, 260] width 45 height 11
click at [356, 185] on button "Yes" at bounding box center [351, 260] width 17 height 11
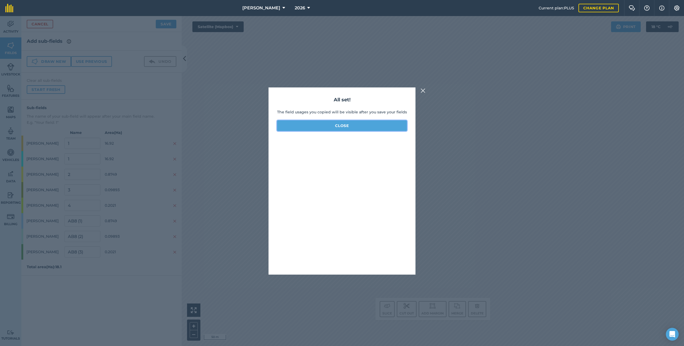
click at [384, 125] on button "Close" at bounding box center [342, 125] width 130 height 11
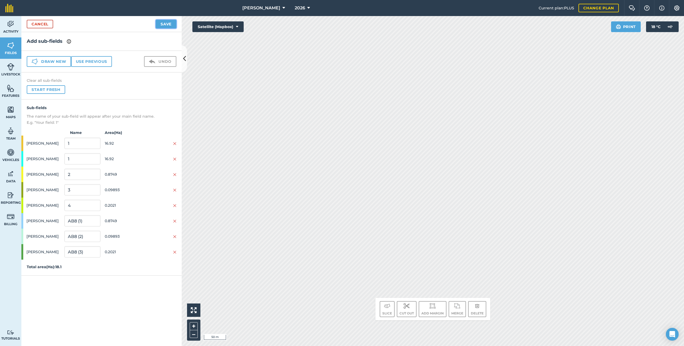
click at [158, 25] on button "Save" at bounding box center [166, 24] width 21 height 9
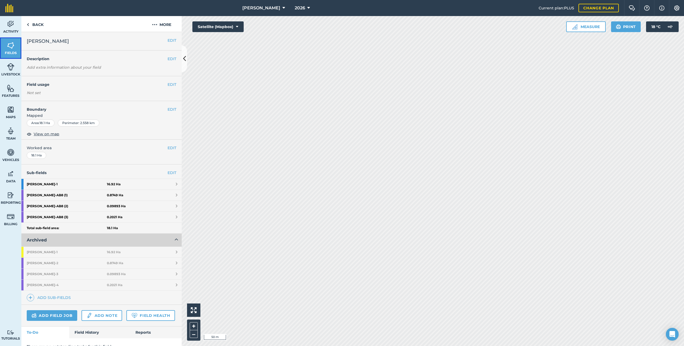
click at [18, 47] on link "Fields" at bounding box center [10, 47] width 21 height 21
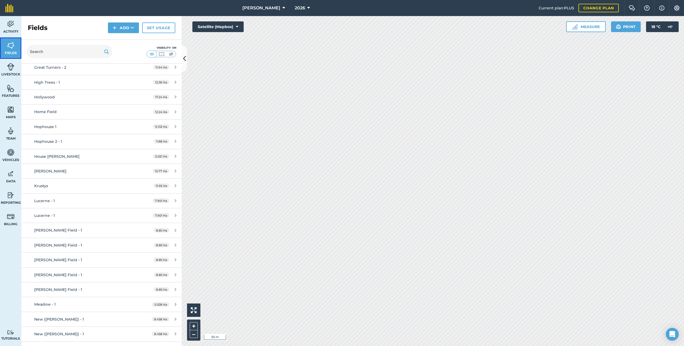
scroll to position [384, 0]
click at [66, 185] on link "Lucerne - 1 7.901 Ha" at bounding box center [101, 215] width 160 height 14
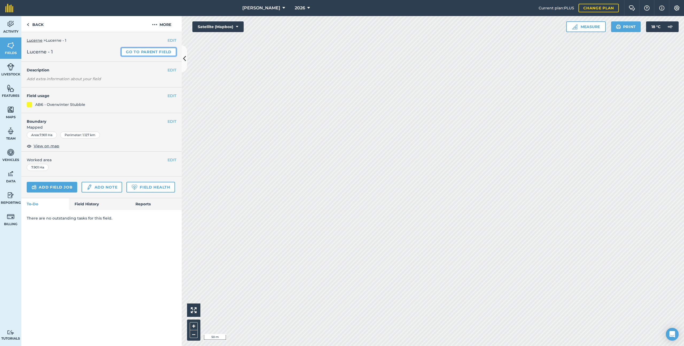
click at [157, 53] on link "Go to parent field" at bounding box center [148, 52] width 55 height 9
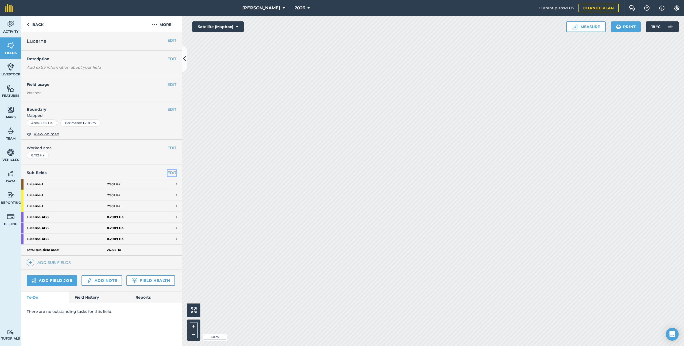
click at [170, 171] on link "EDIT" at bounding box center [171, 173] width 9 height 6
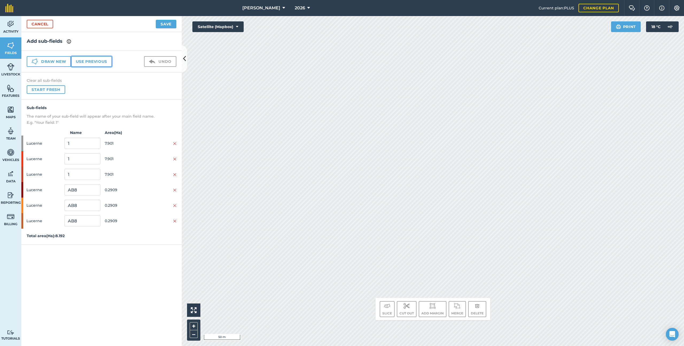
click at [105, 60] on button "Use previous" at bounding box center [91, 61] width 41 height 11
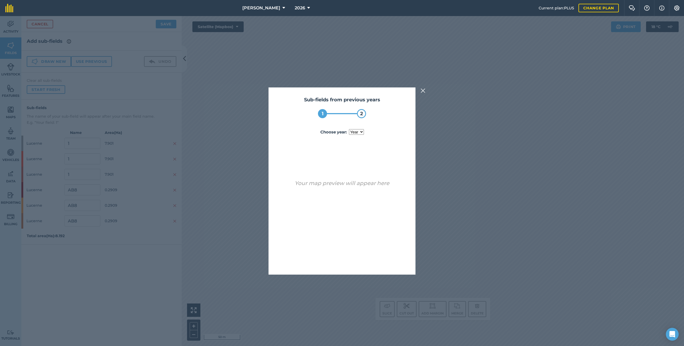
click at [352, 128] on div "Sub-fields from previous years 1 2 Choose year : year [DATE] Your map preview w…" at bounding box center [341, 180] width 147 height 187
click at [353, 130] on select "year [DATE]" at bounding box center [356, 132] width 15 height 6
select select "2025"
click at [353, 185] on button "Use sub-fields" at bounding box center [357, 260] width 45 height 11
click at [353, 185] on button "Yes" at bounding box center [351, 260] width 17 height 11
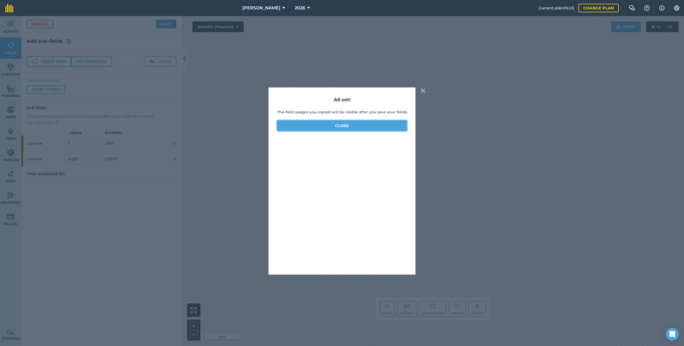
click at [340, 125] on button "Close" at bounding box center [342, 125] width 130 height 11
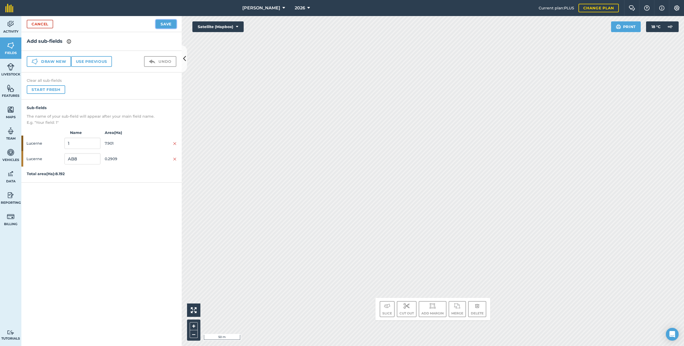
click at [163, 24] on button "Save" at bounding box center [166, 24] width 21 height 9
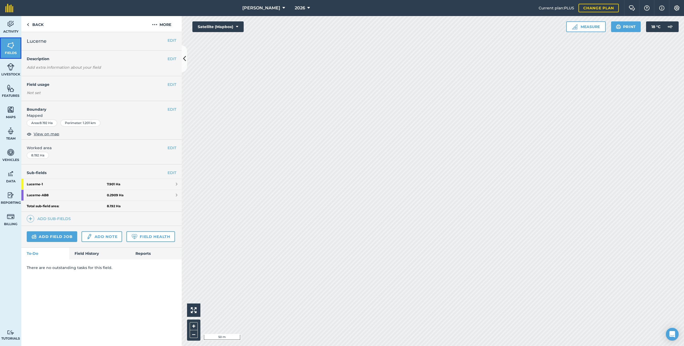
click at [10, 45] on img at bounding box center [10, 45] width 7 height 8
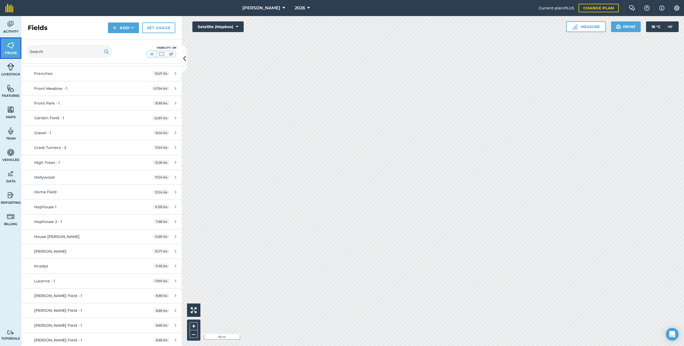
scroll to position [332, 0]
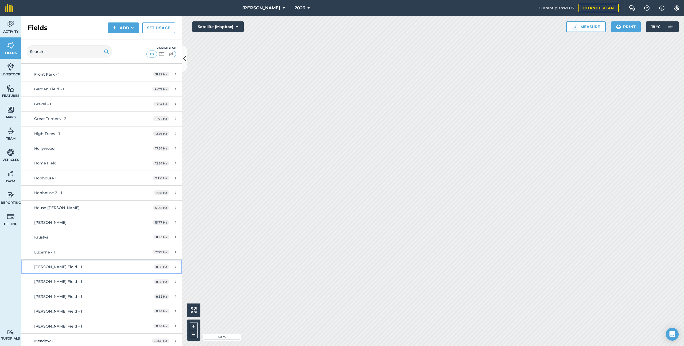
click at [85, 185] on div "[PERSON_NAME] Field - 1" at bounding box center [84, 267] width 100 height 6
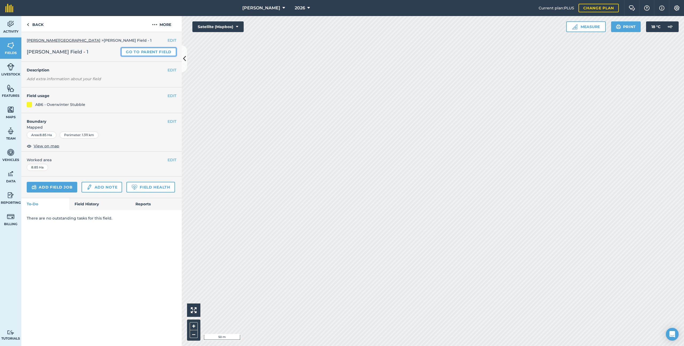
click at [136, 49] on link "Go to parent field" at bounding box center [148, 52] width 55 height 9
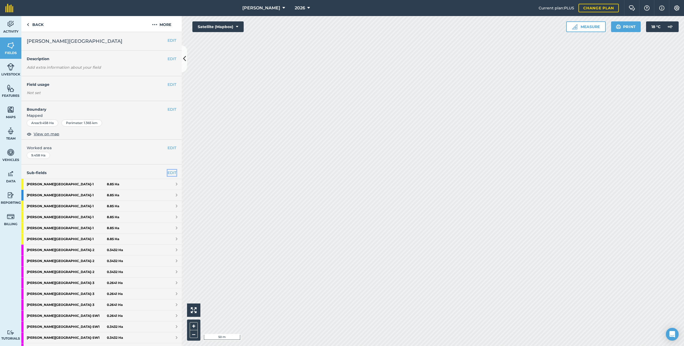
click at [170, 171] on link "EDIT" at bounding box center [171, 173] width 9 height 6
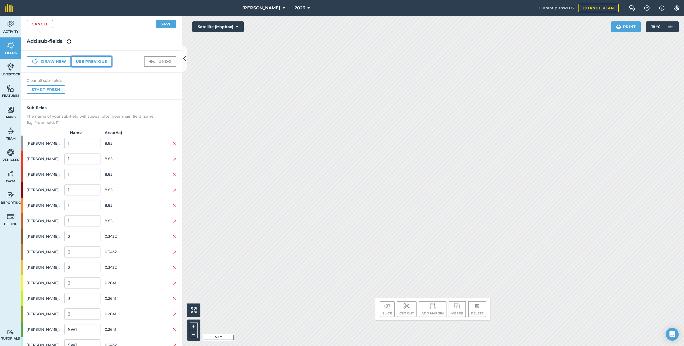
click at [96, 58] on button "Use previous" at bounding box center [91, 61] width 41 height 11
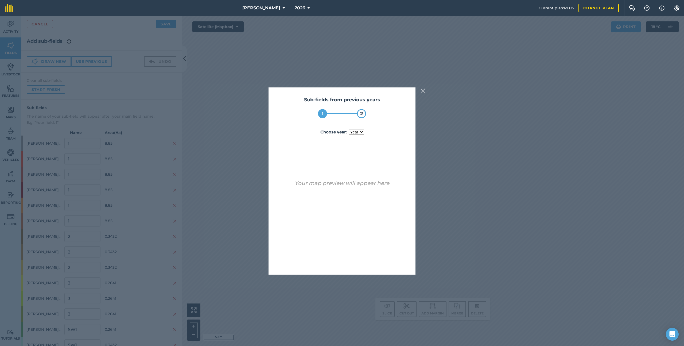
click at [356, 127] on div "Sub-fields from previous years 1 2 Choose year : year [DATE] 2025 Your map prev…" at bounding box center [341, 180] width 147 height 187
click at [357, 130] on select "year [DATE] 2025" at bounding box center [356, 132] width 15 height 6
select select "2025"
click at [354, 185] on button "Use sub-fields" at bounding box center [357, 260] width 45 height 11
click at [354, 185] on button "Yes" at bounding box center [351, 260] width 17 height 11
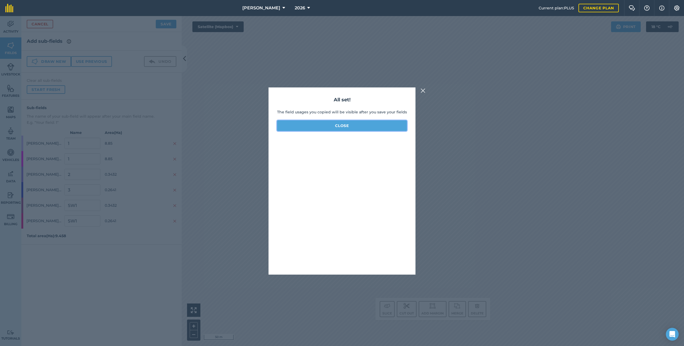
click at [369, 126] on button "Close" at bounding box center [342, 125] width 130 height 11
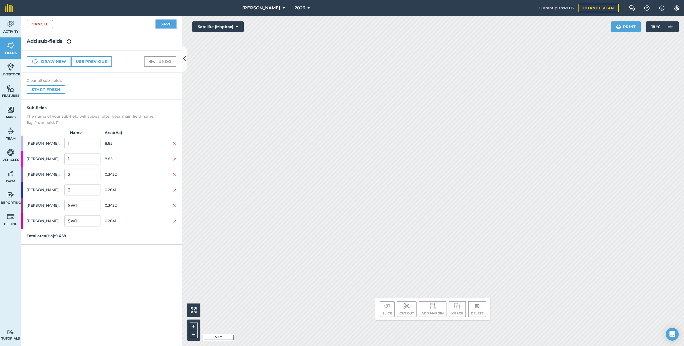
click at [165, 23] on button "Save" at bounding box center [166, 24] width 21 height 9
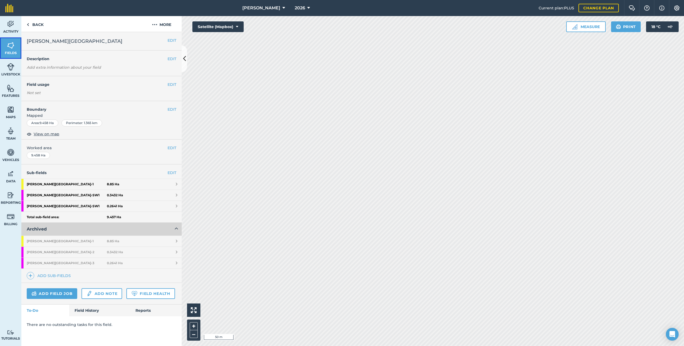
click at [12, 50] on link "Fields" at bounding box center [10, 47] width 21 height 21
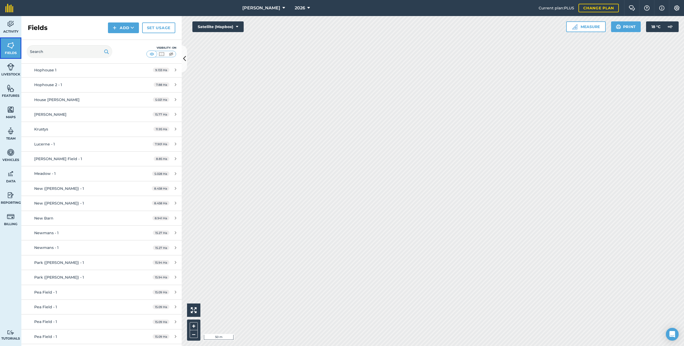
scroll to position [440, 0]
click at [121, 185] on div "Park ([PERSON_NAME]) - 1" at bounding box center [84, 262] width 100 height 6
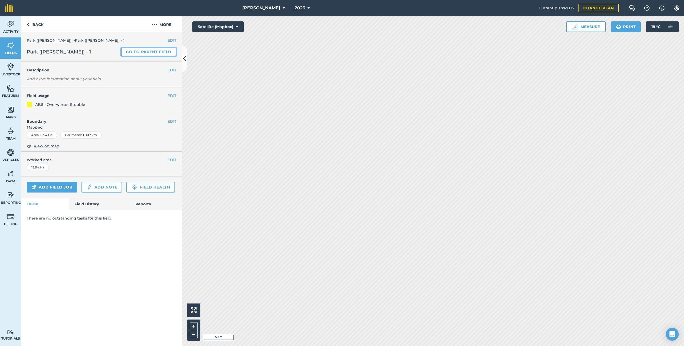
click at [131, 49] on link "Go to parent field" at bounding box center [148, 52] width 55 height 9
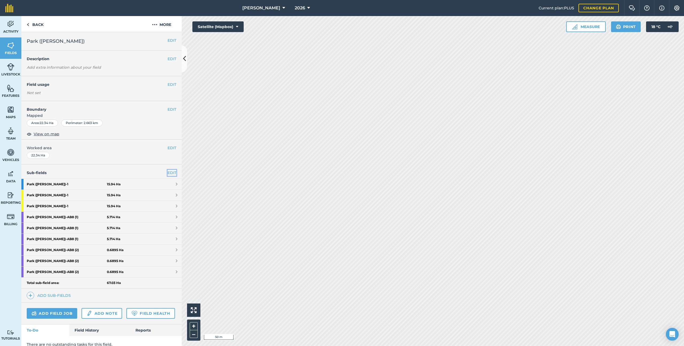
click at [175, 172] on link "EDIT" at bounding box center [171, 173] width 9 height 6
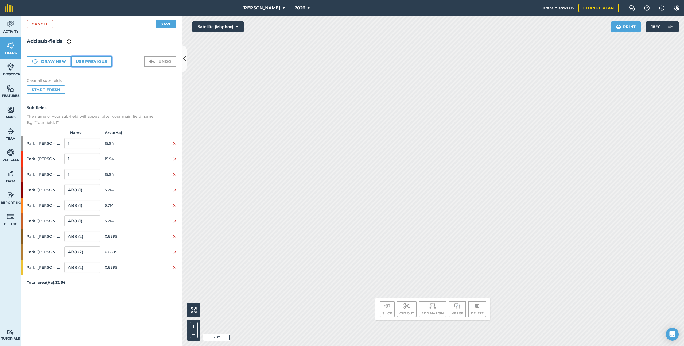
click at [101, 64] on button "Use previous" at bounding box center [91, 61] width 41 height 11
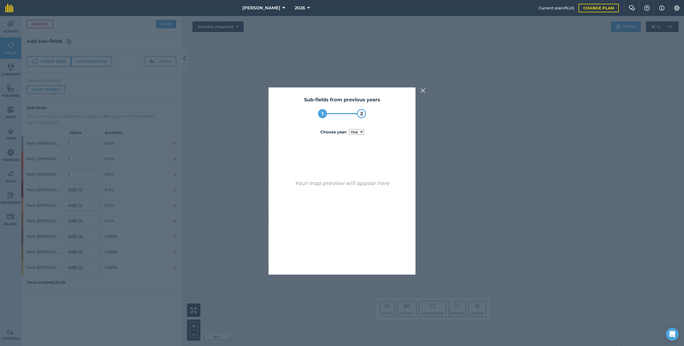
click at [357, 134] on select "year [DATE]" at bounding box center [356, 132] width 15 height 6
select select "2025"
click at [370, 185] on button "Use sub-fields" at bounding box center [357, 260] width 45 height 11
click at [356, 185] on button "Yes" at bounding box center [351, 260] width 17 height 11
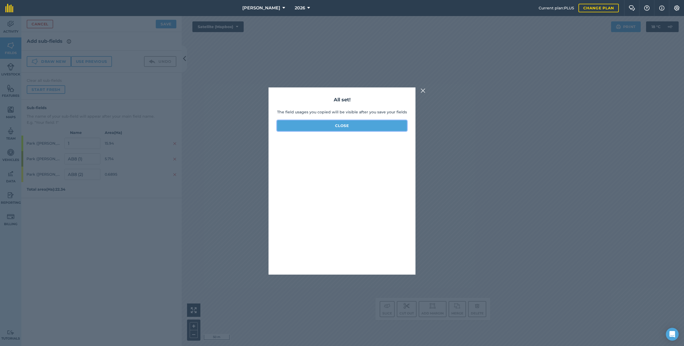
click at [341, 127] on button "Close" at bounding box center [342, 125] width 130 height 11
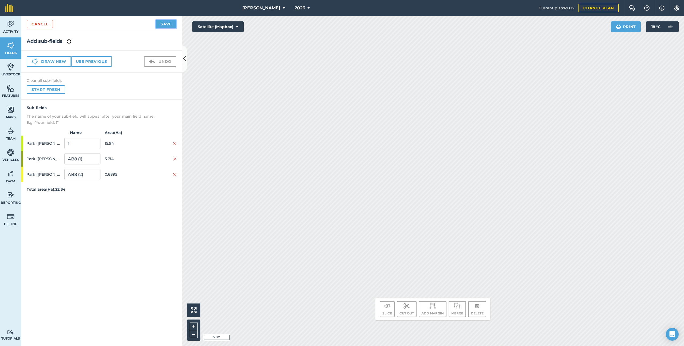
click at [168, 26] on button "Save" at bounding box center [166, 24] width 21 height 9
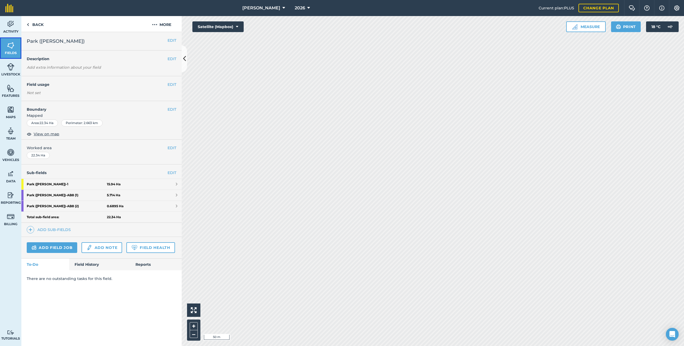
click at [12, 51] on span "Fields" at bounding box center [10, 53] width 21 height 4
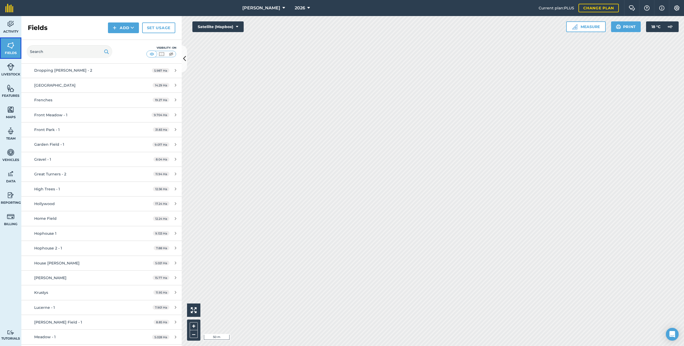
scroll to position [346, 0]
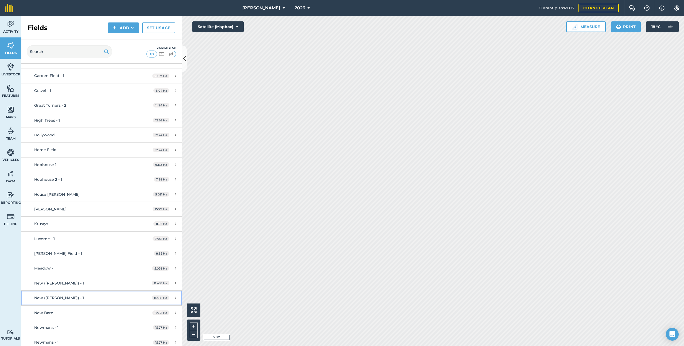
click at [99, 185] on link "New ([PERSON_NAME]) - 1 8.458 Ha" at bounding box center [101, 297] width 160 height 14
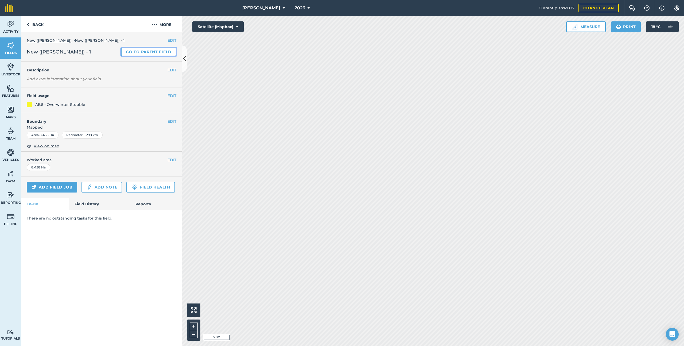
click at [148, 49] on link "Go to parent field" at bounding box center [148, 52] width 55 height 9
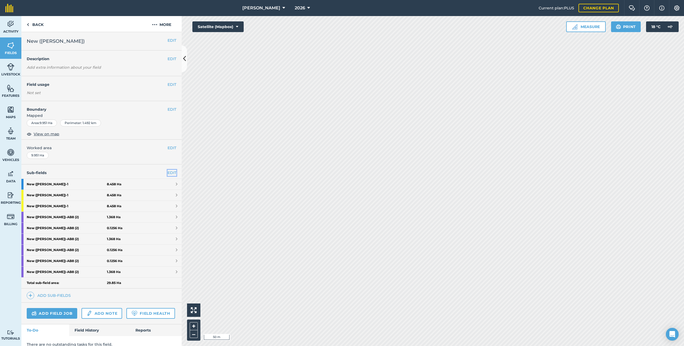
click at [172, 173] on link "EDIT" at bounding box center [171, 173] width 9 height 6
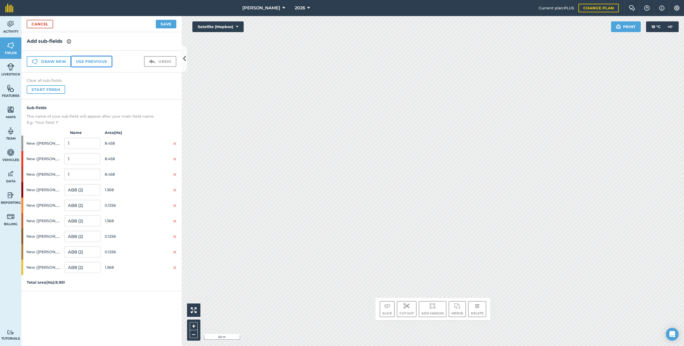
click at [95, 58] on button "Use previous" at bounding box center [91, 61] width 41 height 11
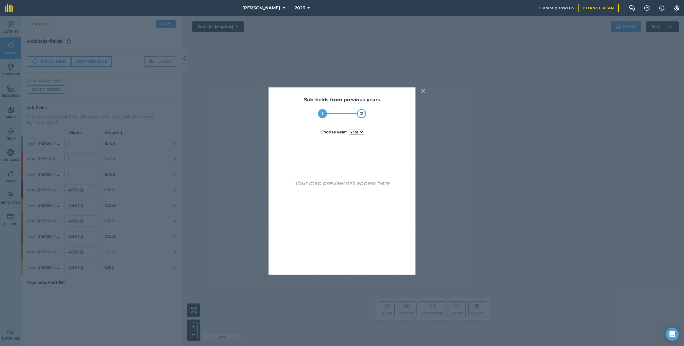
click at [356, 131] on select "year [DATE]" at bounding box center [356, 132] width 15 height 6
select select "2025"
click at [355, 185] on button "Use sub-fields" at bounding box center [357, 260] width 45 height 11
click at [355, 185] on button "Yes" at bounding box center [351, 260] width 17 height 11
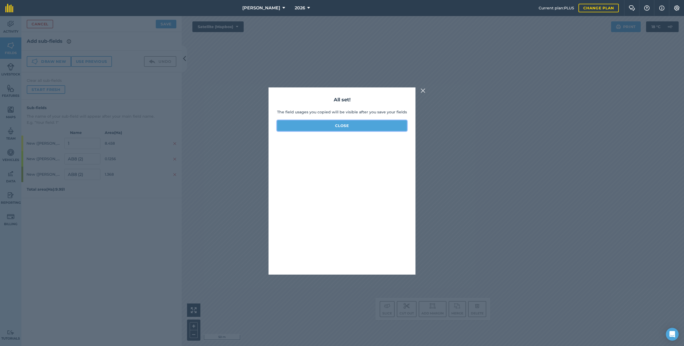
click at [338, 126] on button "Close" at bounding box center [342, 125] width 130 height 11
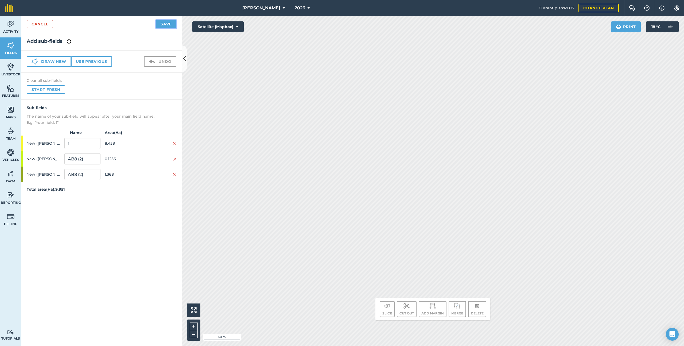
click at [160, 22] on button "Save" at bounding box center [166, 24] width 21 height 9
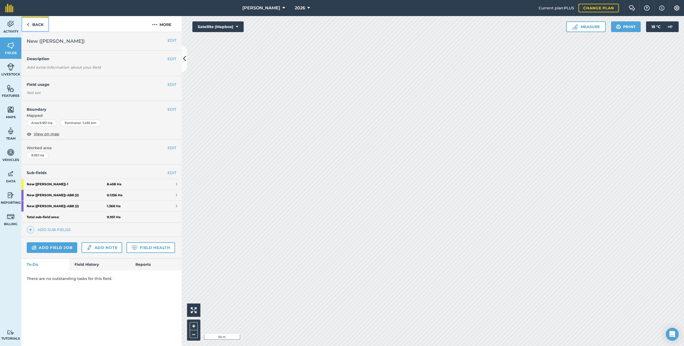
click at [40, 26] on link "Back" at bounding box center [35, 24] width 28 height 16
click at [10, 54] on span "Fields" at bounding box center [10, 53] width 21 height 4
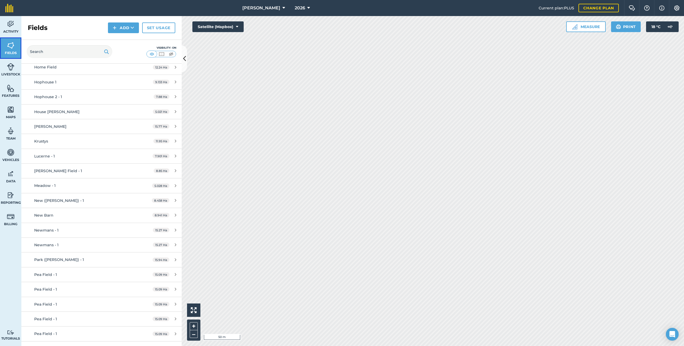
scroll to position [429, 0]
click at [93, 185] on div "Newmans - 1" at bounding box center [84, 229] width 100 height 6
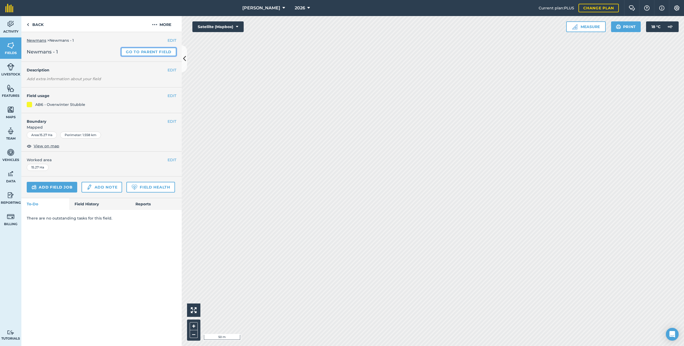
click at [130, 50] on link "Go to parent field" at bounding box center [148, 52] width 55 height 9
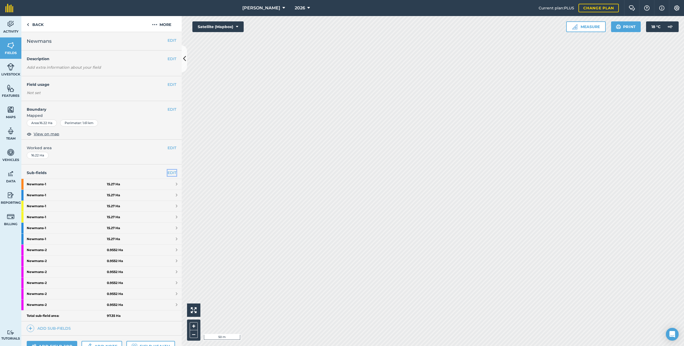
click at [170, 174] on link "EDIT" at bounding box center [171, 173] width 9 height 6
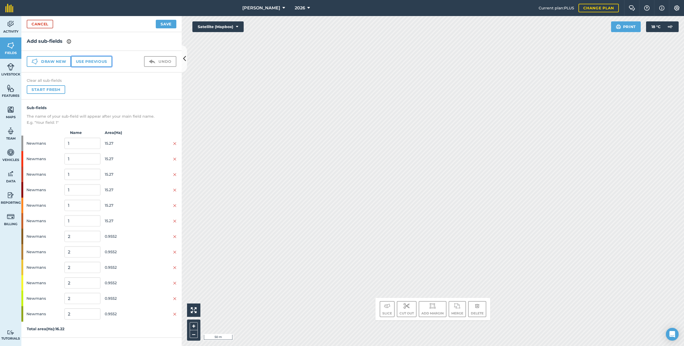
click at [103, 62] on button "Use previous" at bounding box center [91, 61] width 41 height 11
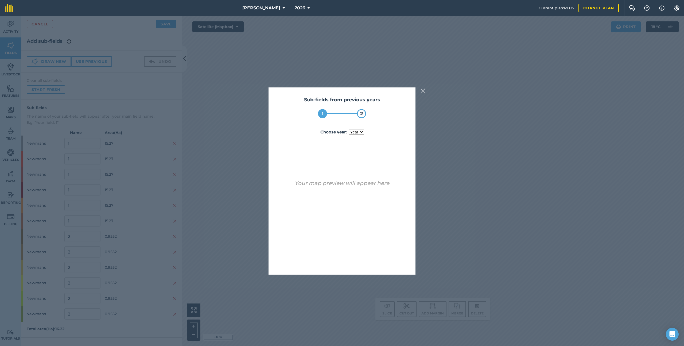
click at [357, 129] on select "year [DATE] 2025" at bounding box center [356, 132] width 15 height 6
select select "2025"
click at [366, 185] on button "Use sub-fields" at bounding box center [357, 260] width 45 height 11
click at [359, 185] on button "Yes" at bounding box center [351, 260] width 17 height 11
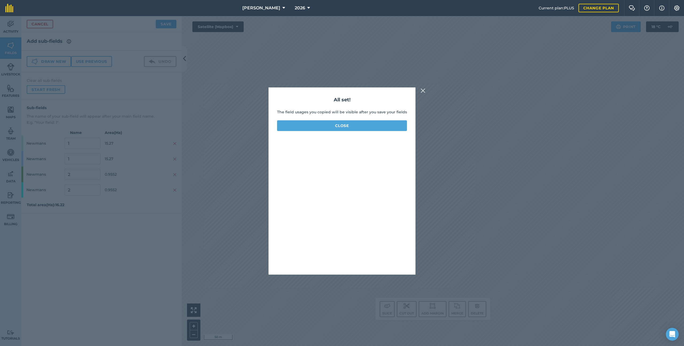
click at [330, 132] on div "All set! The field usages you copied will be visible after you save your fields…" at bounding box center [341, 180] width 147 height 187
click at [332, 128] on button "Close" at bounding box center [342, 125] width 130 height 11
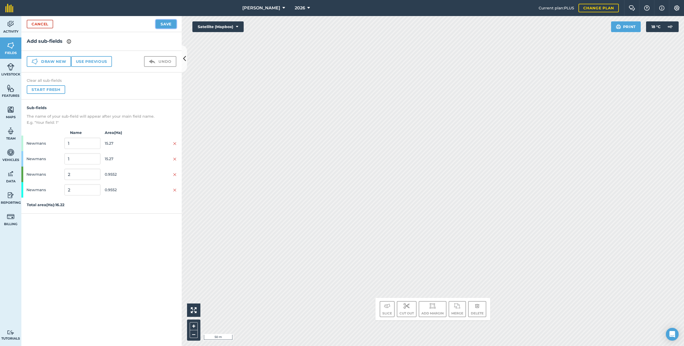
click at [165, 24] on button "Save" at bounding box center [166, 24] width 21 height 9
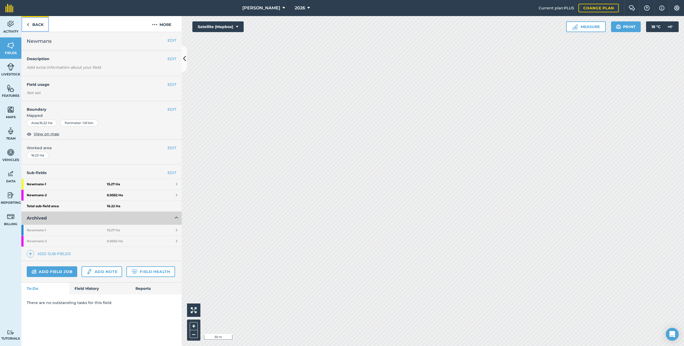
click at [33, 22] on link "Back" at bounding box center [35, 24] width 28 height 16
click at [20, 46] on link "Fields" at bounding box center [10, 47] width 21 height 21
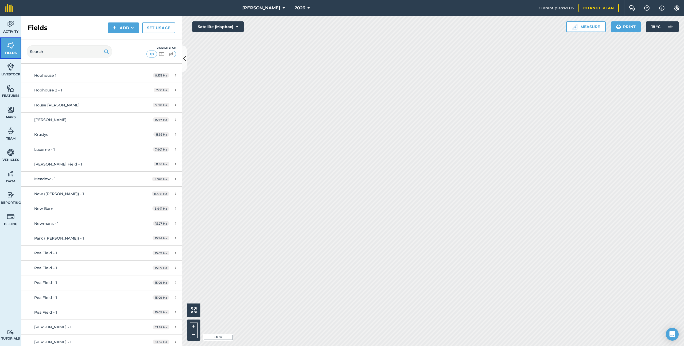
scroll to position [437, 0]
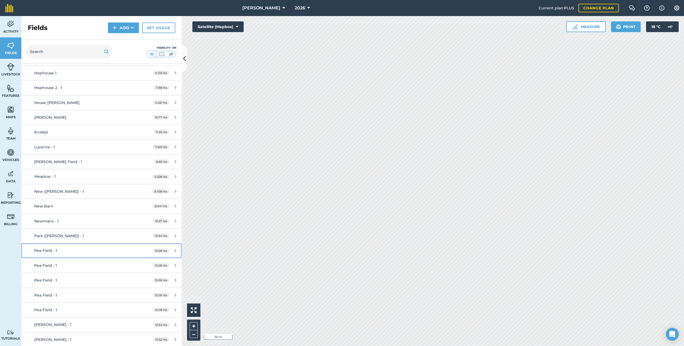
click at [114, 185] on div "Pea Field - 1" at bounding box center [84, 250] width 100 height 6
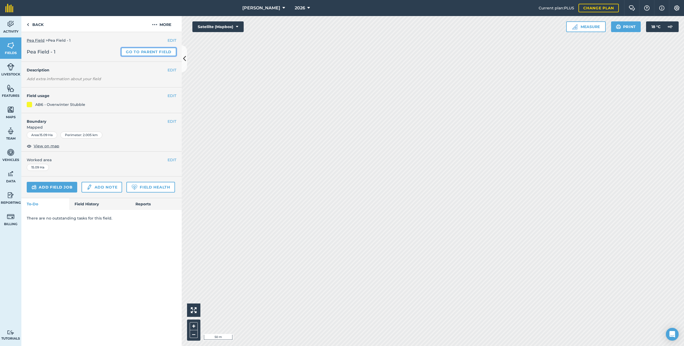
click at [144, 50] on link "Go to parent field" at bounding box center [148, 52] width 55 height 9
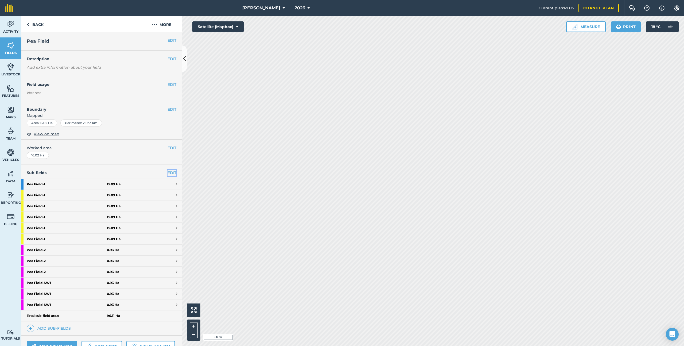
click at [171, 173] on link "EDIT" at bounding box center [171, 173] width 9 height 6
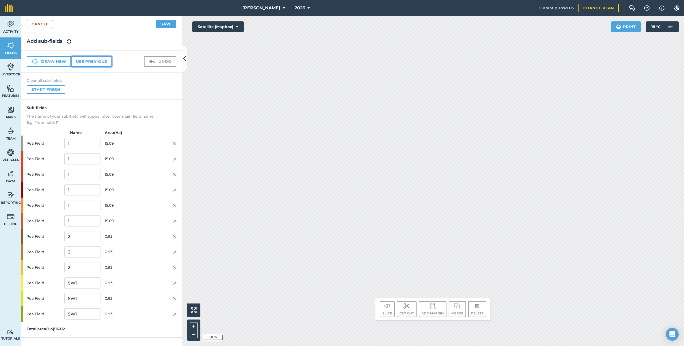
click at [99, 67] on button "Use previous" at bounding box center [91, 61] width 41 height 11
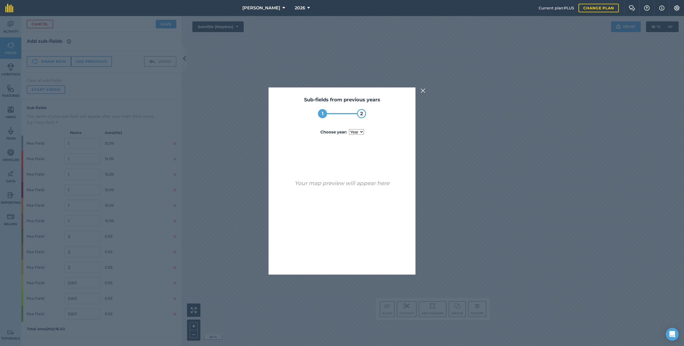
click at [356, 130] on select "year [DATE] 2025" at bounding box center [356, 132] width 15 height 6
select select "2025"
click at [362, 185] on button "Use sub-fields" at bounding box center [357, 260] width 45 height 11
click at [358, 185] on button "Yes" at bounding box center [351, 260] width 17 height 11
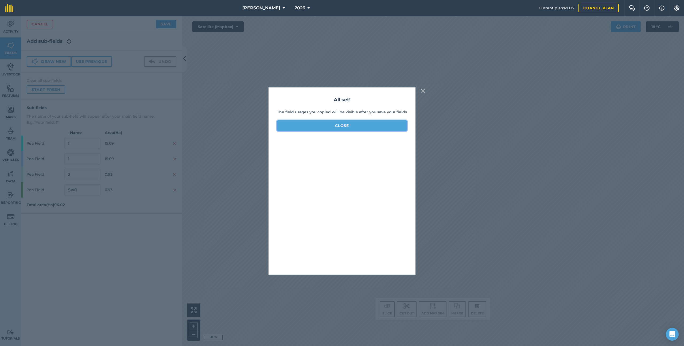
click at [349, 130] on button "Close" at bounding box center [342, 125] width 130 height 11
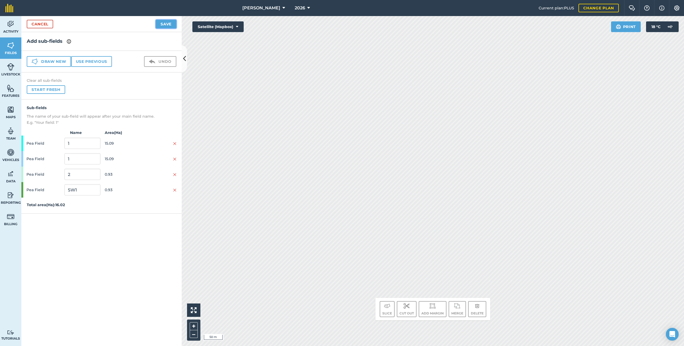
click at [161, 27] on button "Save" at bounding box center [166, 24] width 21 height 9
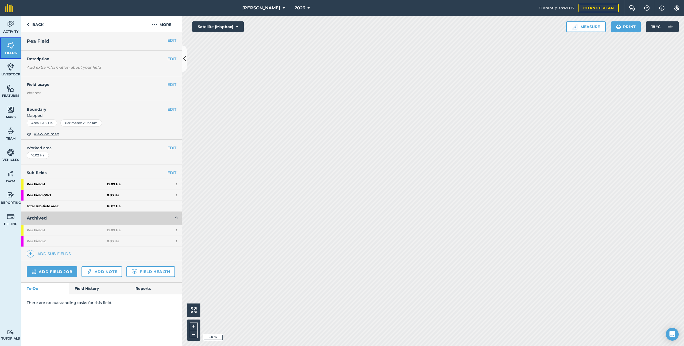
click at [8, 45] on img at bounding box center [10, 45] width 7 height 8
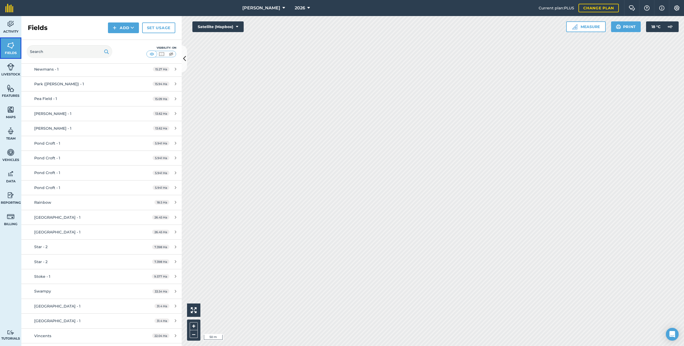
scroll to position [589, 0]
click at [63, 116] on div "[PERSON_NAME] - 1" at bounding box center [84, 113] width 100 height 6
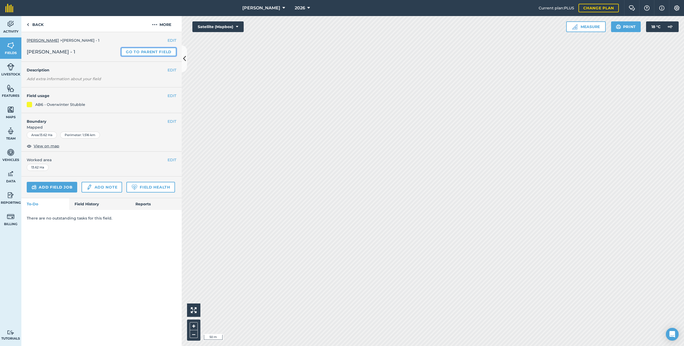
click at [157, 50] on link "Go to parent field" at bounding box center [148, 52] width 55 height 9
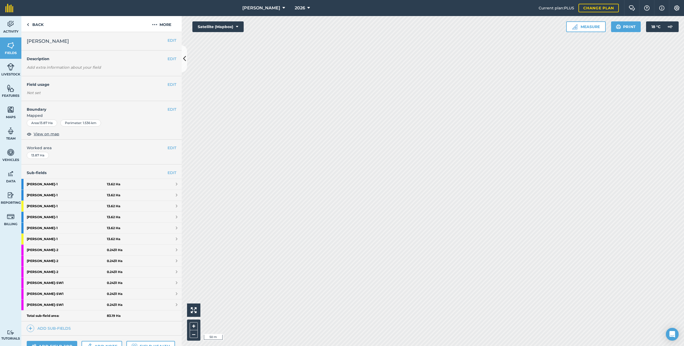
click at [174, 169] on div "Sub-fields EDIT [PERSON_NAME] - 1 13.62 [PERSON_NAME] - 1 13.62 [PERSON_NAME] -…" at bounding box center [101, 249] width 160 height 171
click at [174, 172] on link "EDIT" at bounding box center [171, 173] width 9 height 6
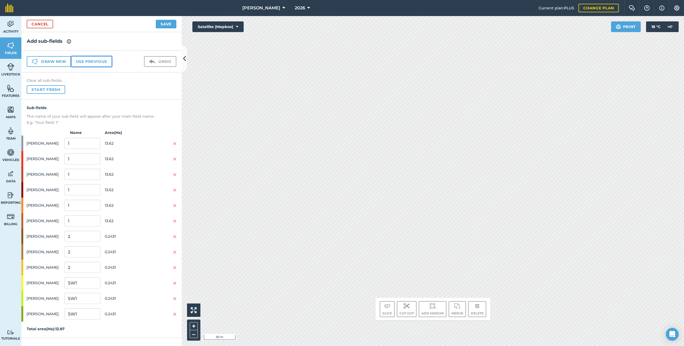
click at [88, 65] on button "Use previous" at bounding box center [91, 61] width 41 height 11
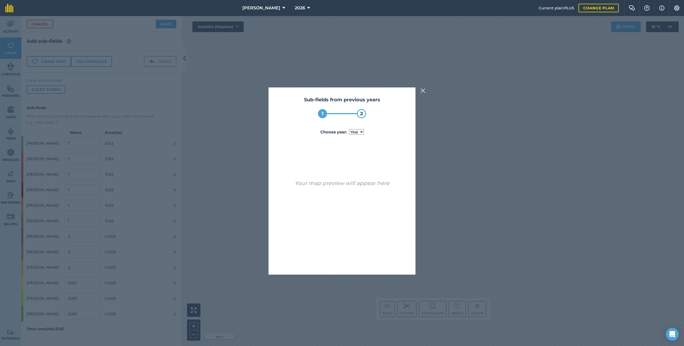
click at [359, 133] on select "year [DATE] 2024 2025" at bounding box center [356, 132] width 15 height 6
select select "2025"
click at [363, 185] on button "Use sub-fields" at bounding box center [357, 260] width 45 height 11
click at [359, 185] on button "Yes" at bounding box center [351, 260] width 17 height 11
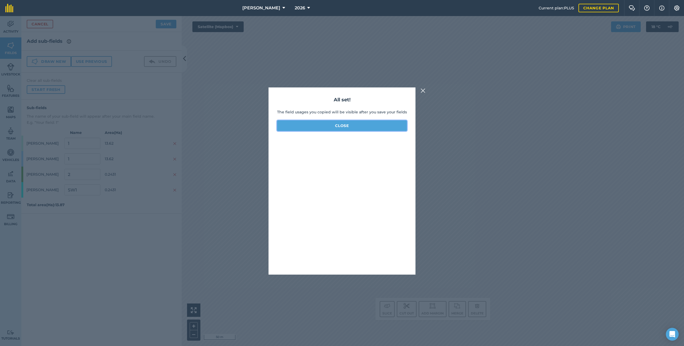
click at [347, 126] on button "Close" at bounding box center [342, 125] width 130 height 11
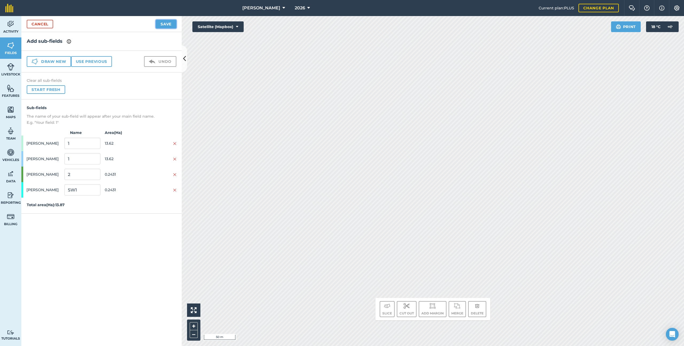
click at [161, 22] on button "Save" at bounding box center [166, 24] width 21 height 9
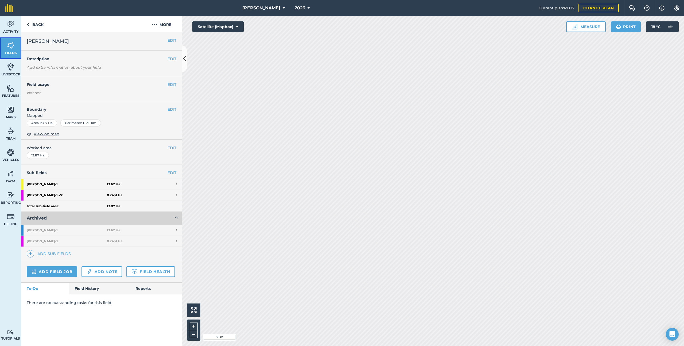
click at [9, 47] on img at bounding box center [10, 45] width 7 height 8
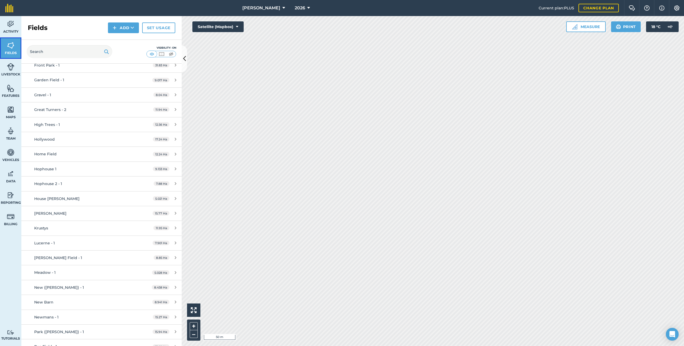
scroll to position [491, 0]
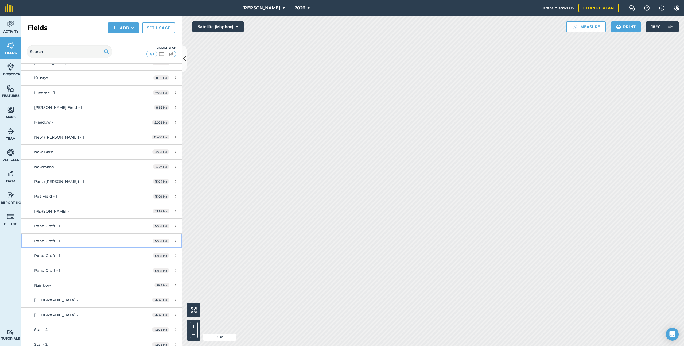
click at [112, 185] on div "Pond Croft - 1" at bounding box center [84, 241] width 100 height 6
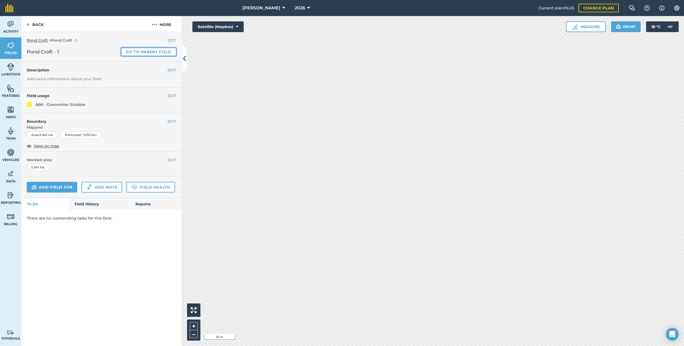
click at [156, 49] on link "Go to parent field" at bounding box center [148, 52] width 55 height 9
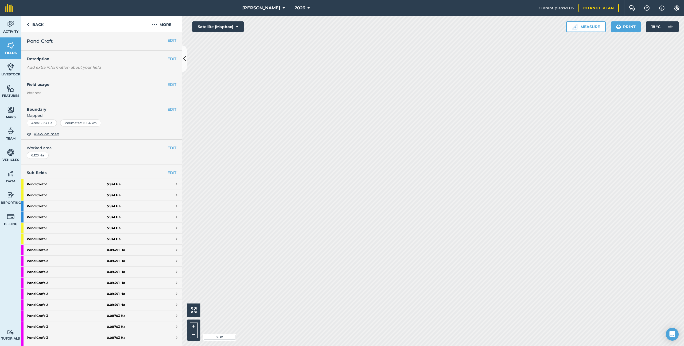
click at [173, 169] on div "Sub-fields EDIT Pond Croft - 1 5.941 [GEOGRAPHIC_DATA] - 1 5.941 [GEOGRAPHIC_DA…" at bounding box center [101, 282] width 160 height 236
click at [172, 174] on link "EDIT" at bounding box center [171, 173] width 9 height 6
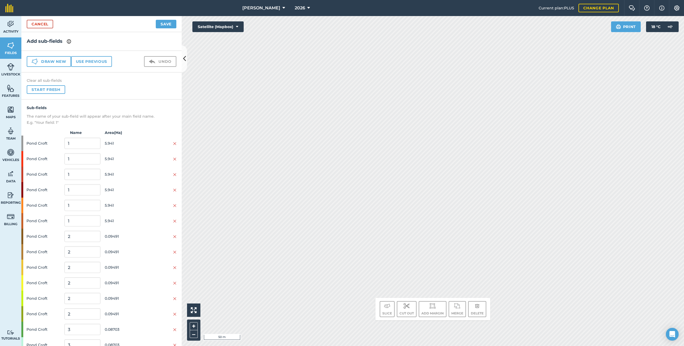
click at [89, 71] on div "Draw new Use previous Undo" at bounding box center [101, 62] width 160 height 22
click at [92, 61] on button "Use previous" at bounding box center [91, 61] width 41 height 11
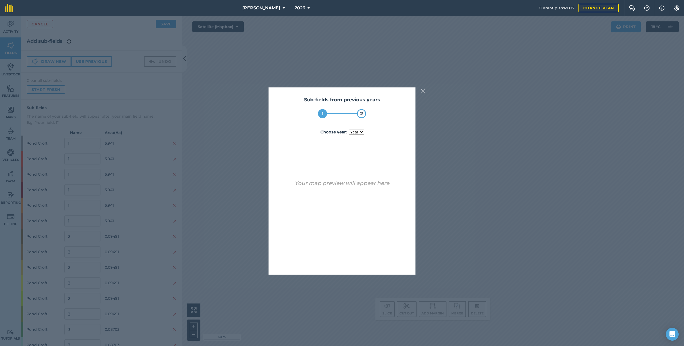
click at [360, 131] on select "year [DATE] 2025" at bounding box center [356, 132] width 15 height 6
select select "2025"
click at [369, 185] on button "Use sub-fields" at bounding box center [357, 260] width 45 height 11
click at [354, 185] on button "Yes" at bounding box center [351, 260] width 17 height 11
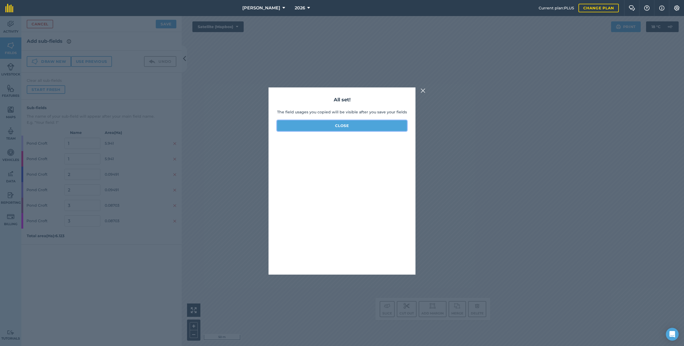
click at [350, 128] on button "Close" at bounding box center [342, 125] width 130 height 11
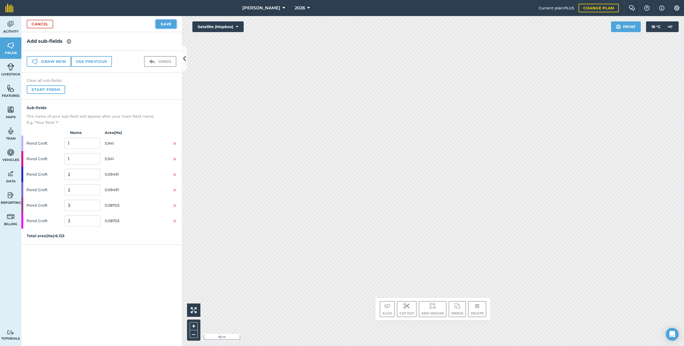
click at [169, 24] on button "Save" at bounding box center [166, 24] width 21 height 9
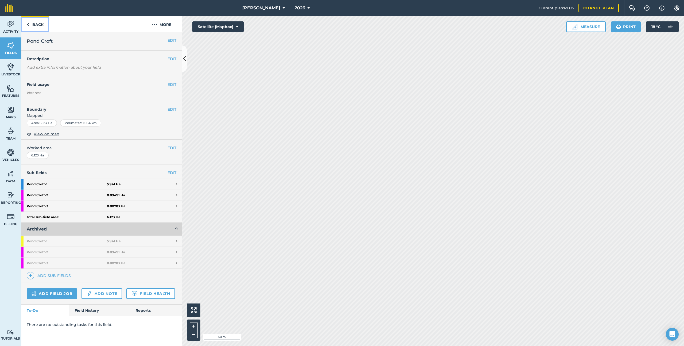
click at [33, 30] on link "Back" at bounding box center [35, 24] width 28 height 16
click at [34, 24] on link "Back" at bounding box center [35, 24] width 28 height 16
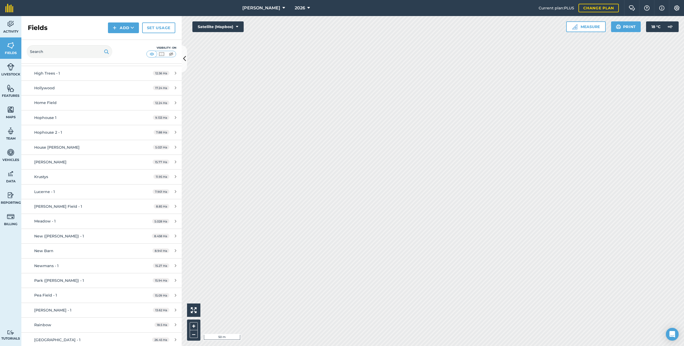
scroll to position [549, 0]
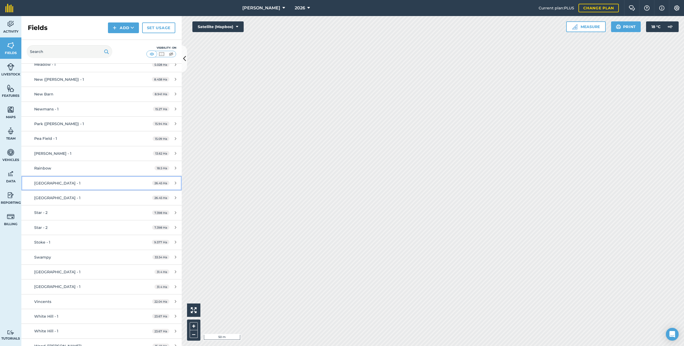
click at [91, 182] on div "[GEOGRAPHIC_DATA] - 1" at bounding box center [84, 183] width 100 height 6
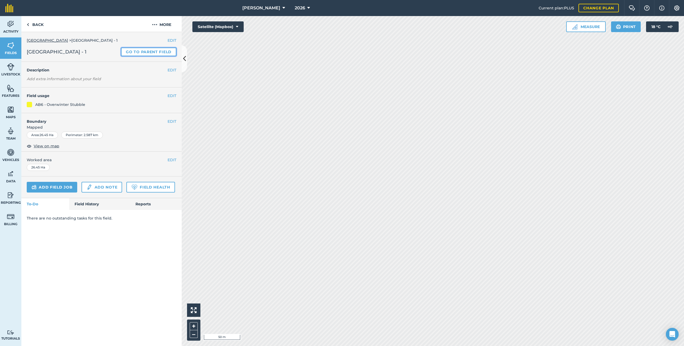
click at [135, 51] on link "Go to parent field" at bounding box center [148, 52] width 55 height 9
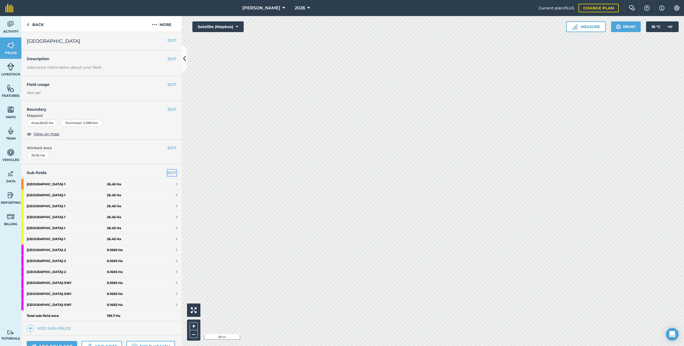
click at [175, 172] on link "EDIT" at bounding box center [171, 173] width 9 height 6
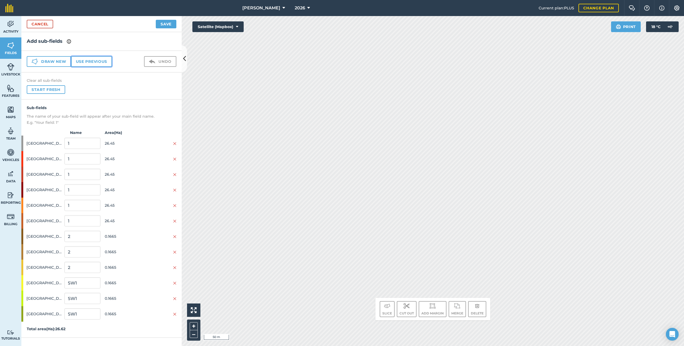
click at [107, 62] on button "Use previous" at bounding box center [91, 61] width 41 height 11
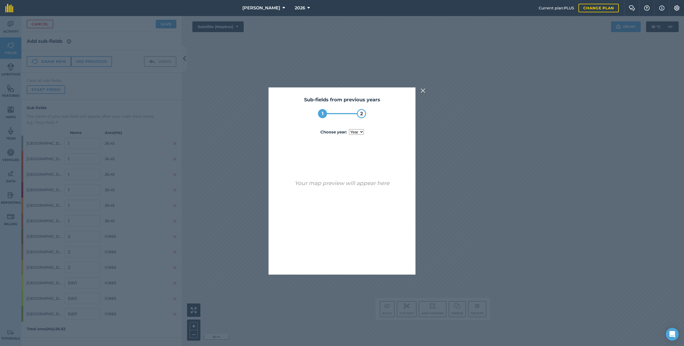
click at [358, 131] on select "year [DATE] 2025" at bounding box center [356, 132] width 15 height 6
select select "2025"
click at [368, 185] on button "Use sub-fields" at bounding box center [357, 260] width 45 height 11
click at [360, 185] on button "Yes" at bounding box center [351, 260] width 17 height 11
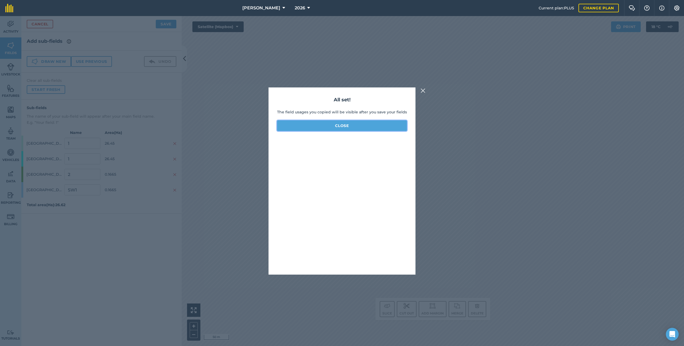
click at [343, 126] on button "Close" at bounding box center [342, 125] width 130 height 11
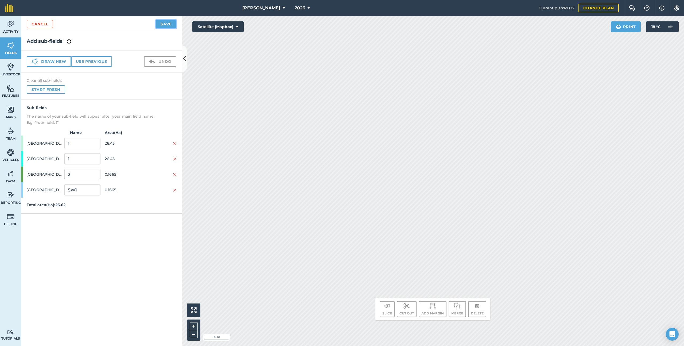
click at [162, 24] on button "Save" at bounding box center [166, 24] width 21 height 9
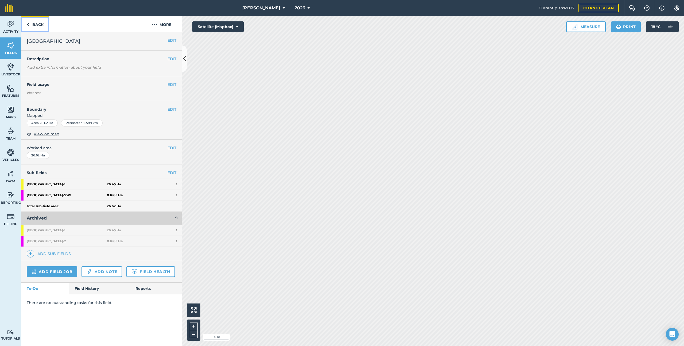
click at [41, 25] on link "Back" at bounding box center [35, 24] width 28 height 16
click at [15, 50] on link "Fields" at bounding box center [10, 47] width 21 height 21
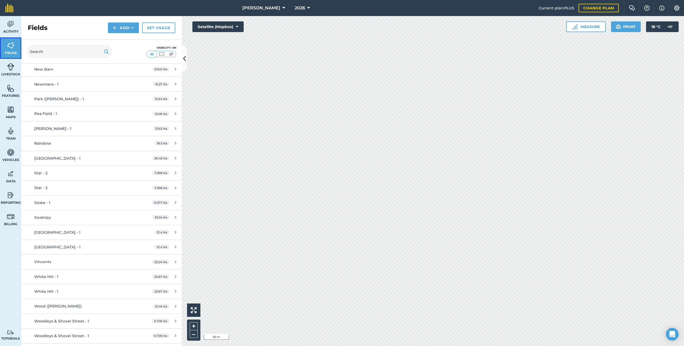
scroll to position [574, 0]
click at [82, 174] on div "Star - 2" at bounding box center [84, 173] width 100 height 6
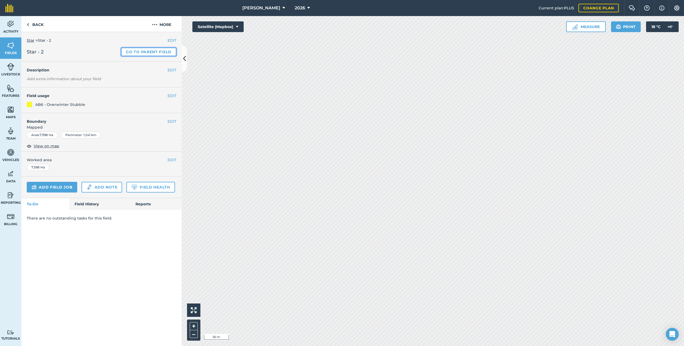
click at [150, 52] on link "Go to parent field" at bounding box center [148, 52] width 55 height 9
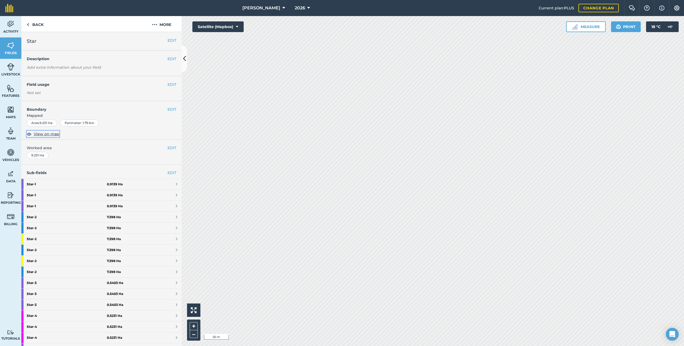
click at [45, 135] on span "View on map" at bounding box center [47, 134] width 26 height 6
click at [175, 173] on link "EDIT" at bounding box center [171, 173] width 9 height 6
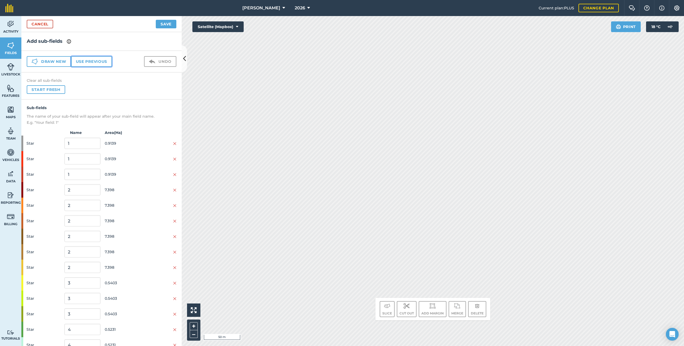
click at [93, 59] on button "Use previous" at bounding box center [91, 61] width 41 height 11
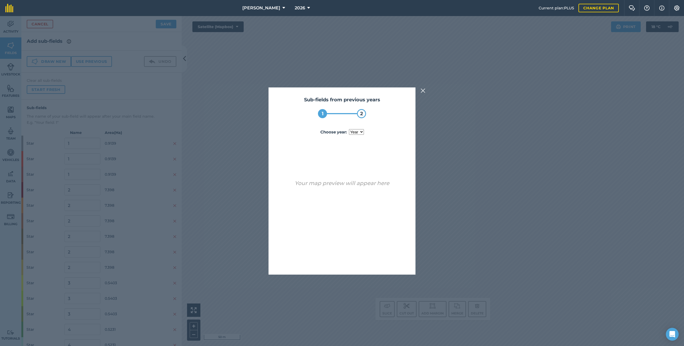
click at [353, 130] on select "year [DATE] 2024 2025" at bounding box center [356, 132] width 15 height 6
select select "2025"
click at [349, 185] on button "Use sub-fields" at bounding box center [357, 260] width 45 height 11
click at [349, 185] on button "Yes" at bounding box center [351, 260] width 17 height 11
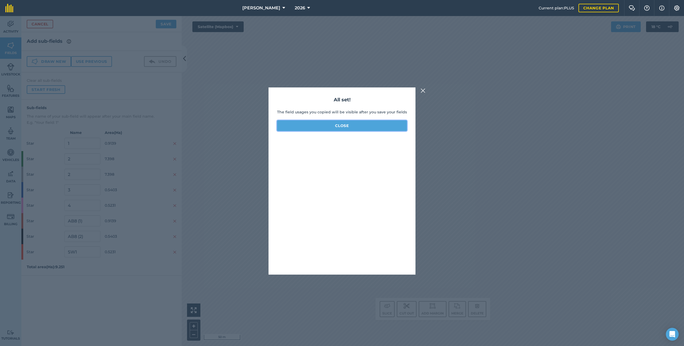
click at [341, 130] on button "Close" at bounding box center [342, 125] width 130 height 11
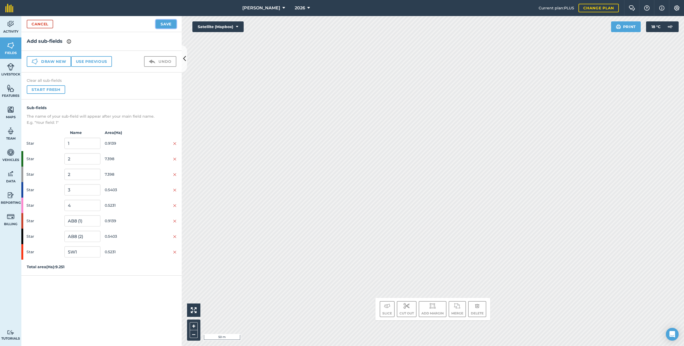
click at [163, 24] on button "Save" at bounding box center [166, 24] width 21 height 9
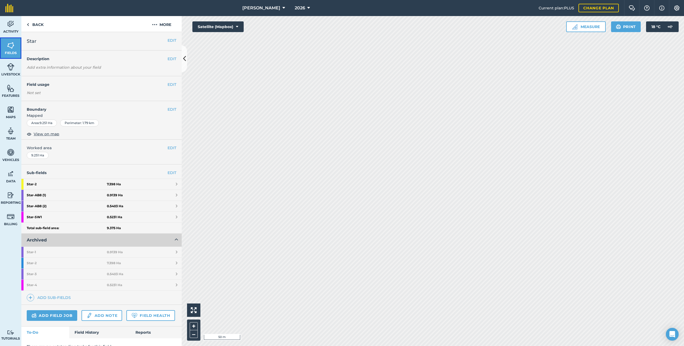
click at [14, 48] on img at bounding box center [10, 45] width 7 height 8
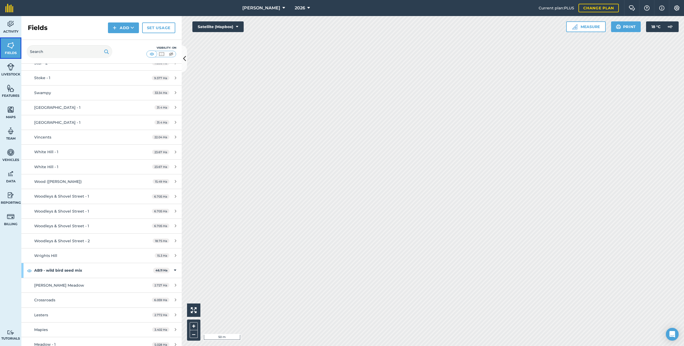
scroll to position [633, 0]
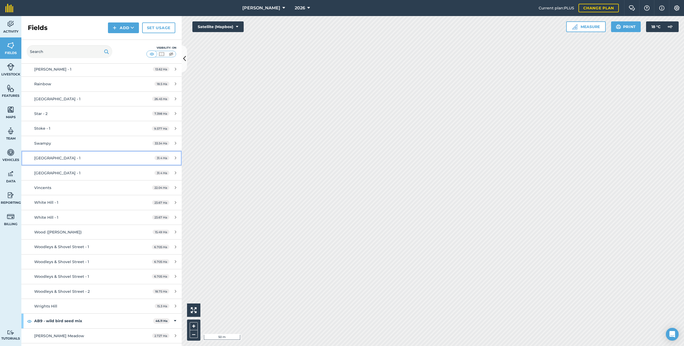
click at [92, 160] on div "[GEOGRAPHIC_DATA] - 1" at bounding box center [84, 158] width 100 height 6
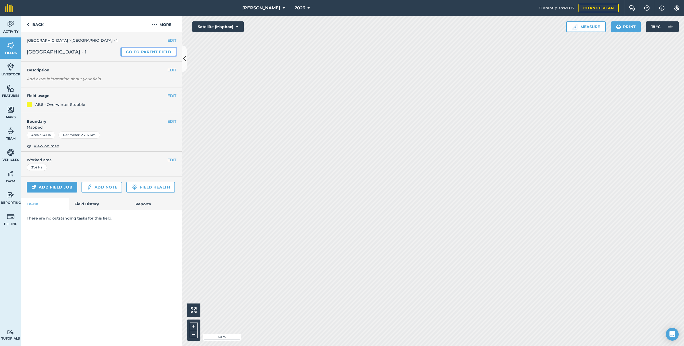
click at [143, 52] on link "Go to parent field" at bounding box center [148, 52] width 55 height 9
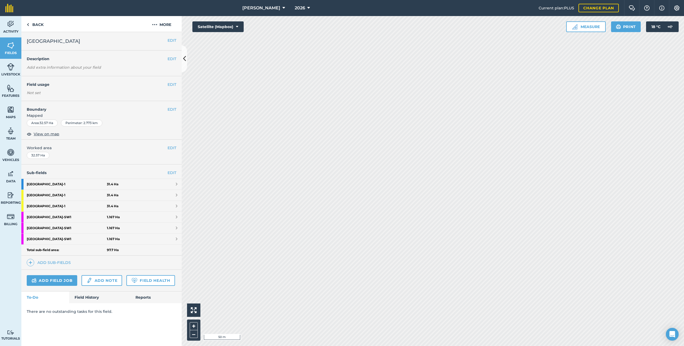
click at [177, 149] on div "EDIT Worked area 32.57 Ha" at bounding box center [101, 151] width 160 height 25
click at [173, 147] on button "EDIT" at bounding box center [171, 148] width 9 height 6
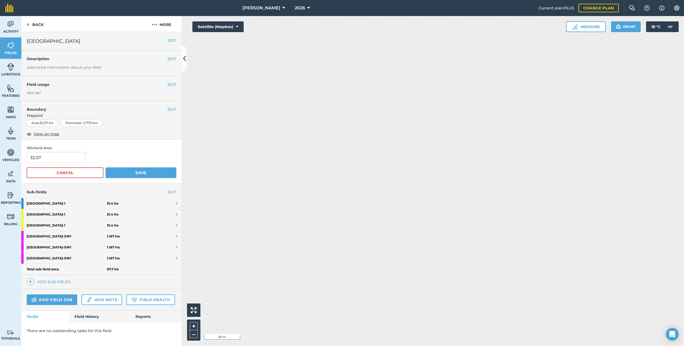
click at [91, 166] on form "32.57 Cancel Save" at bounding box center [102, 165] width 150 height 26
click at [91, 169] on button "Cancel" at bounding box center [65, 172] width 77 height 11
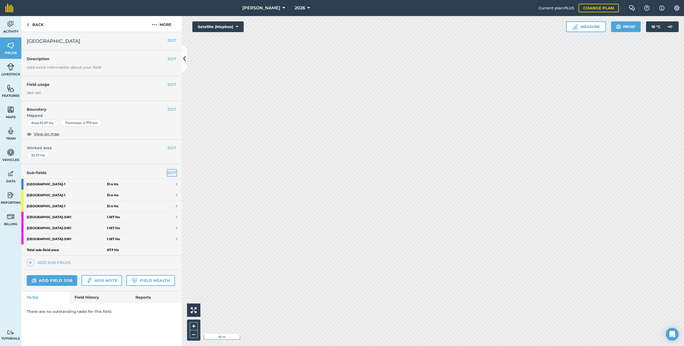
click at [167, 173] on link "EDIT" at bounding box center [171, 173] width 9 height 6
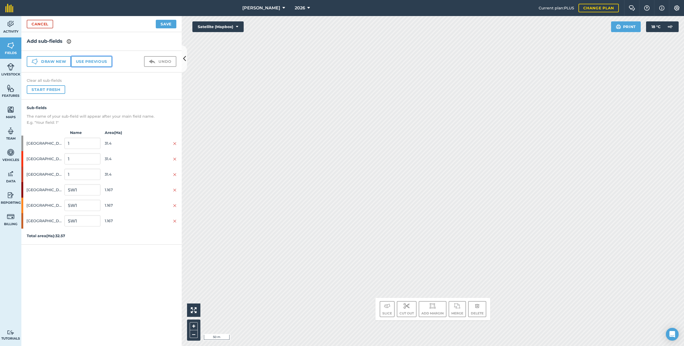
click at [104, 60] on button "Use previous" at bounding box center [91, 61] width 41 height 11
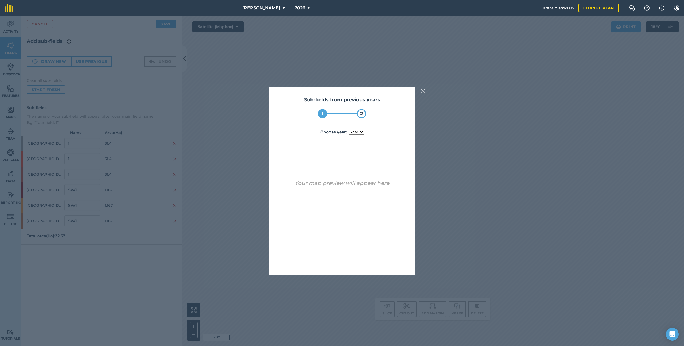
click at [359, 133] on select "year [DATE] 2025" at bounding box center [356, 132] width 15 height 6
select select "2025"
click at [375, 185] on button "Use sub-fields" at bounding box center [357, 260] width 45 height 11
click at [355, 185] on button "Yes" at bounding box center [351, 260] width 17 height 11
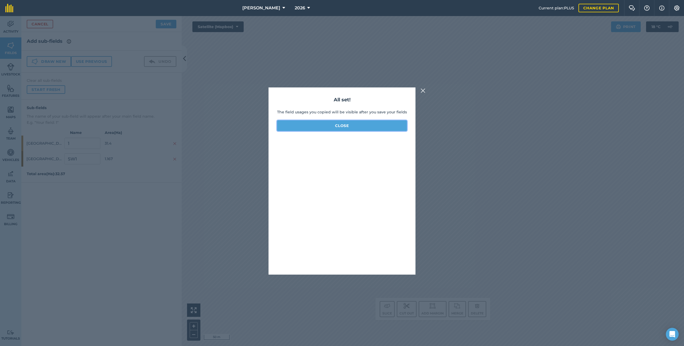
click at [352, 126] on button "Close" at bounding box center [342, 125] width 130 height 11
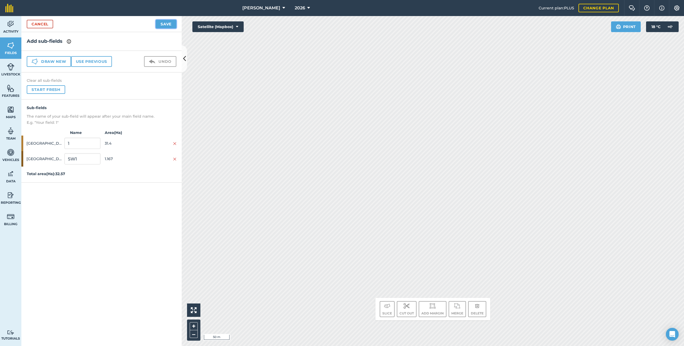
click at [167, 28] on button "Save" at bounding box center [166, 24] width 21 height 9
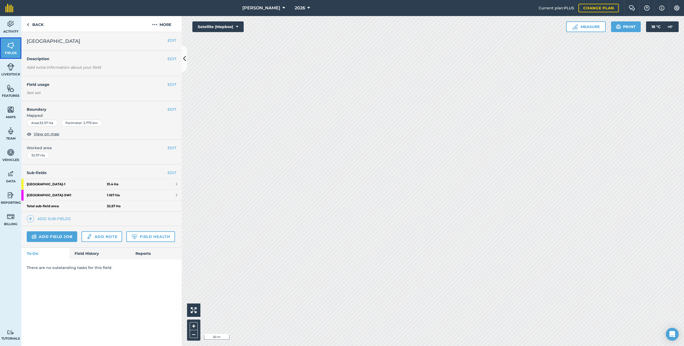
click at [13, 50] on link "Fields" at bounding box center [10, 47] width 21 height 21
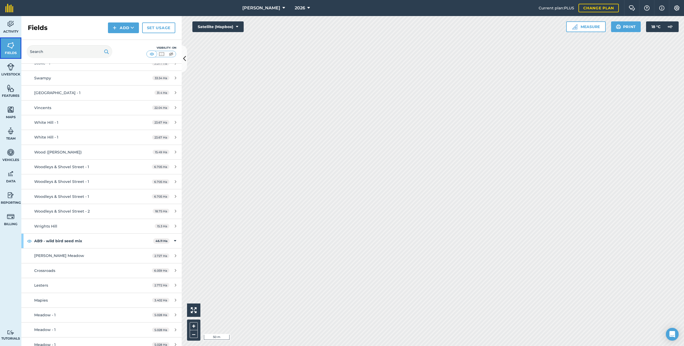
scroll to position [695, 0]
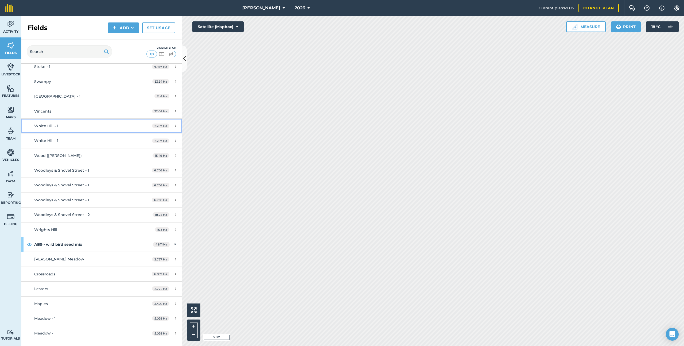
click at [84, 124] on div "White Hill - 1" at bounding box center [84, 126] width 100 height 6
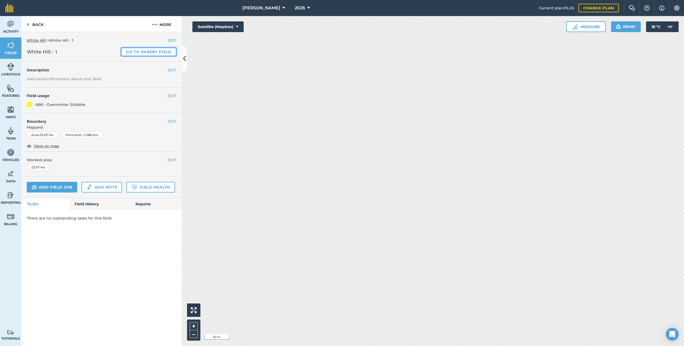
click at [146, 49] on link "Go to parent field" at bounding box center [148, 52] width 55 height 9
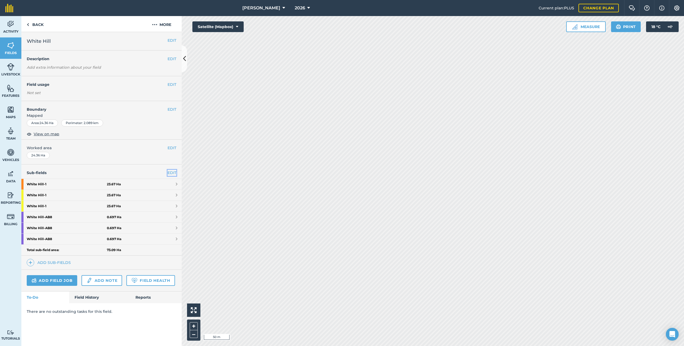
click at [171, 172] on link "EDIT" at bounding box center [171, 173] width 9 height 6
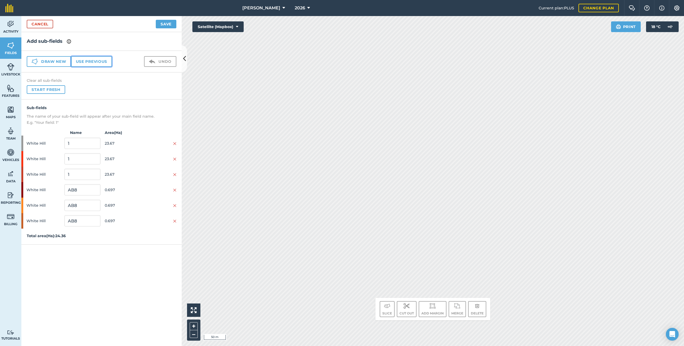
click at [103, 56] on button "Use previous" at bounding box center [91, 61] width 41 height 11
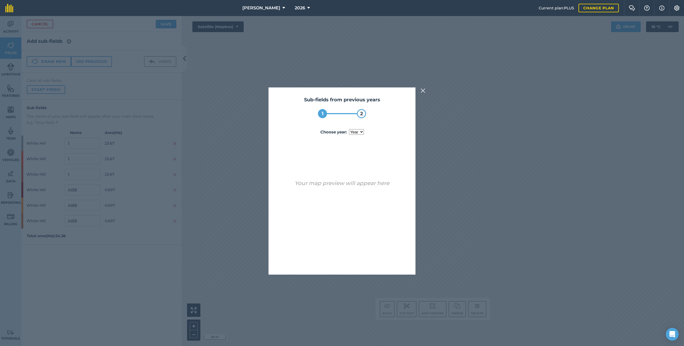
click at [363, 132] on select "year [DATE]" at bounding box center [356, 132] width 15 height 6
select select "2025"
click at [353, 185] on button "Use sub-fields" at bounding box center [357, 260] width 45 height 11
click at [353, 185] on button "Yes" at bounding box center [351, 260] width 17 height 11
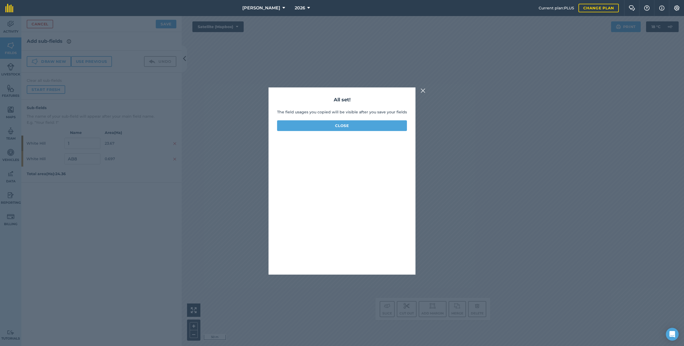
click at [319, 131] on div "All set! The field usages you copied will be visible after you save your fields…" at bounding box center [341, 180] width 147 height 187
click at [319, 128] on button "Close" at bounding box center [342, 125] width 130 height 11
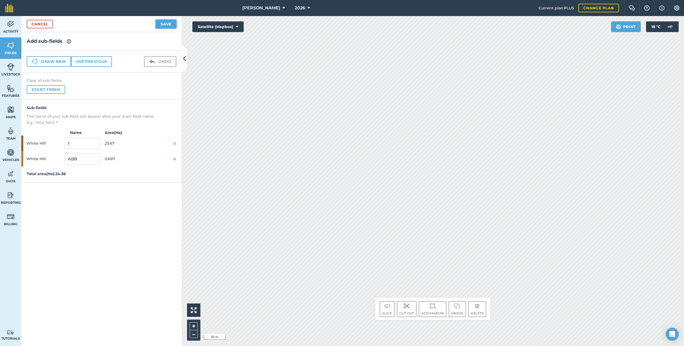
click at [170, 24] on button "Save" at bounding box center [166, 24] width 21 height 9
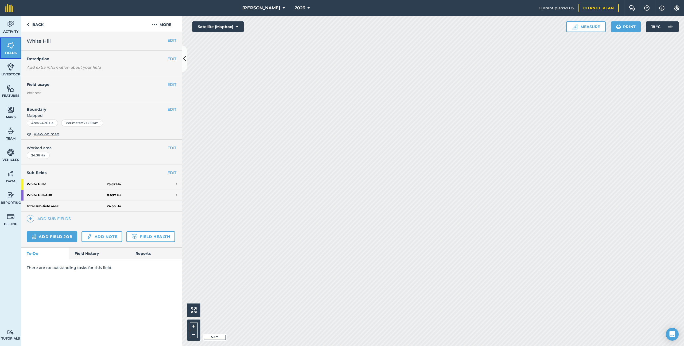
click at [5, 54] on span "Fields" at bounding box center [10, 53] width 21 height 4
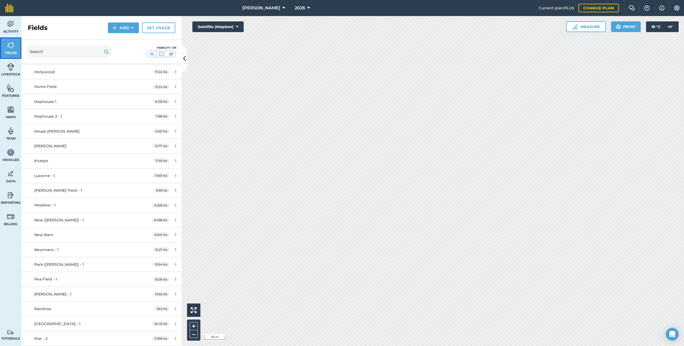
scroll to position [608, 0]
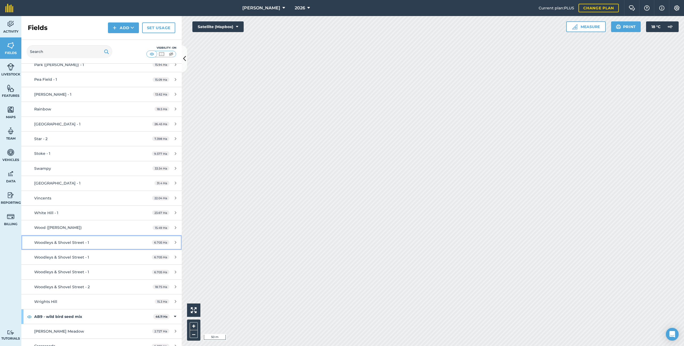
click at [108, 185] on div "Woodleys & Shovel Street - 1" at bounding box center [84, 242] width 100 height 6
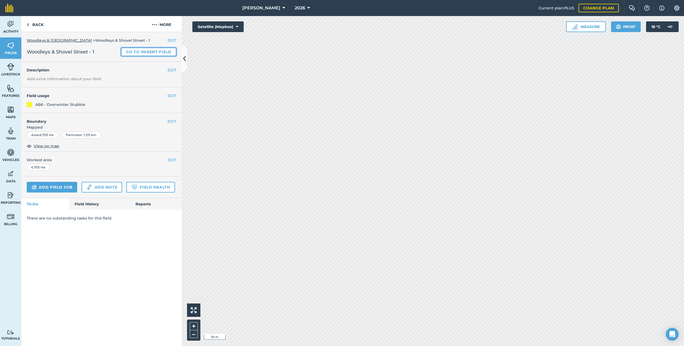
click at [138, 51] on link "Go to parent field" at bounding box center [148, 52] width 55 height 9
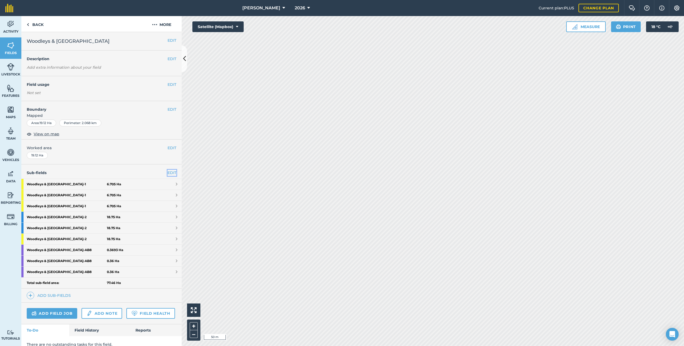
click at [173, 174] on link "EDIT" at bounding box center [171, 173] width 9 height 6
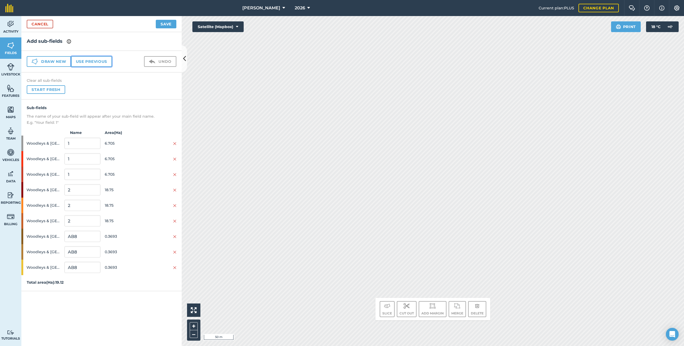
click at [107, 67] on button "Use previous" at bounding box center [91, 61] width 41 height 11
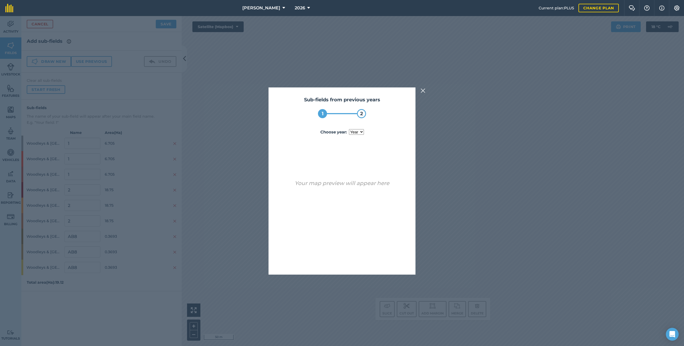
click at [354, 131] on select "year [DATE] 2025" at bounding box center [356, 132] width 15 height 6
select select "2025"
click at [364, 185] on button "Use sub-fields" at bounding box center [357, 260] width 45 height 11
click at [360, 185] on button "Yes" at bounding box center [351, 260] width 17 height 11
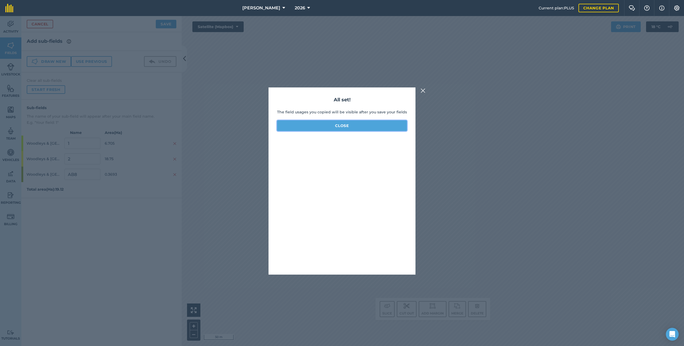
click at [333, 130] on button "Close" at bounding box center [342, 125] width 130 height 11
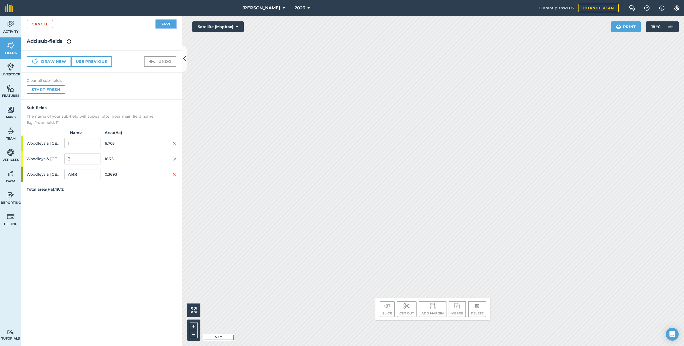
click at [166, 22] on button "Save" at bounding box center [166, 24] width 21 height 9
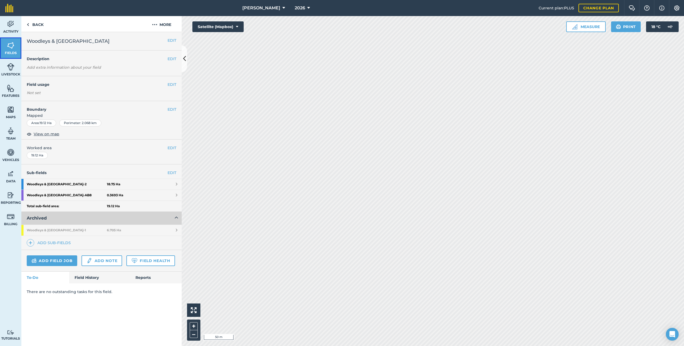
click at [10, 43] on img at bounding box center [10, 45] width 7 height 8
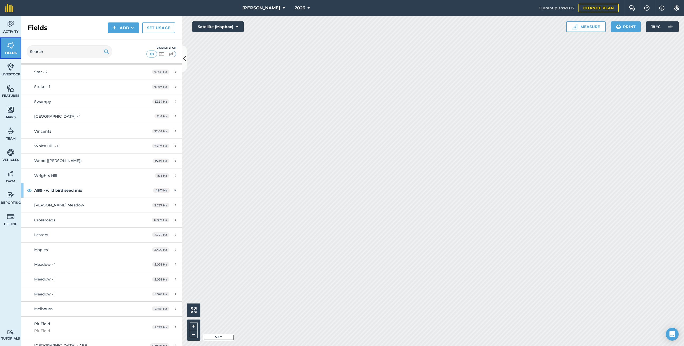
scroll to position [754, 0]
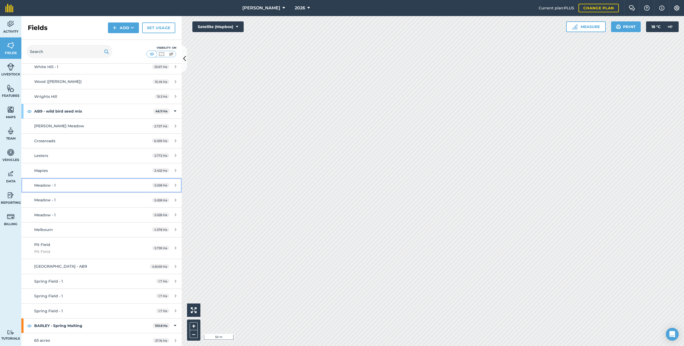
click at [80, 184] on div "Meadow - 1" at bounding box center [84, 185] width 100 height 6
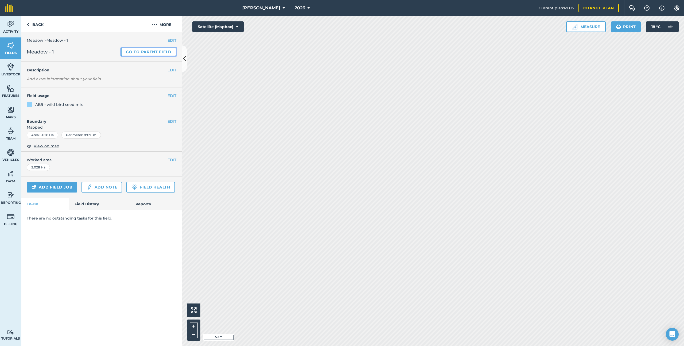
click at [142, 49] on link "Go to parent field" at bounding box center [148, 52] width 55 height 9
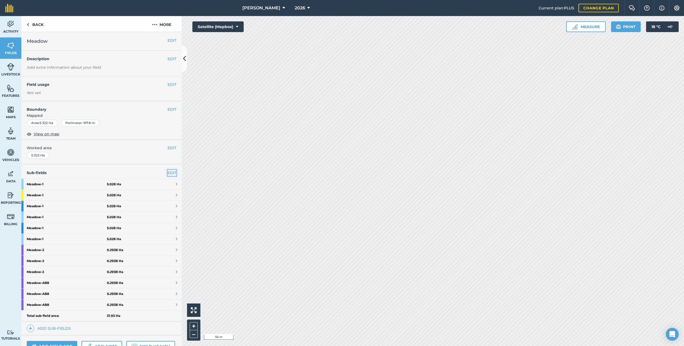
click at [170, 172] on link "EDIT" at bounding box center [171, 173] width 9 height 6
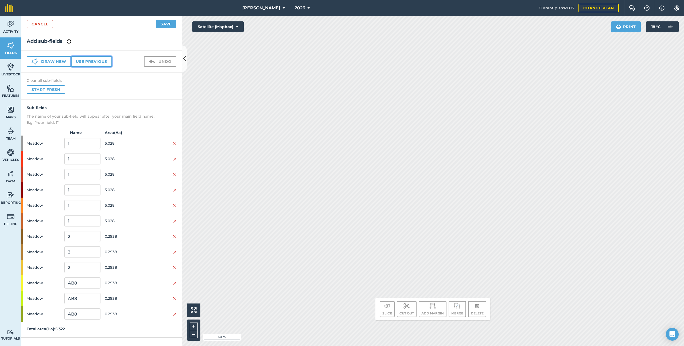
click at [105, 64] on button "Use previous" at bounding box center [91, 61] width 41 height 11
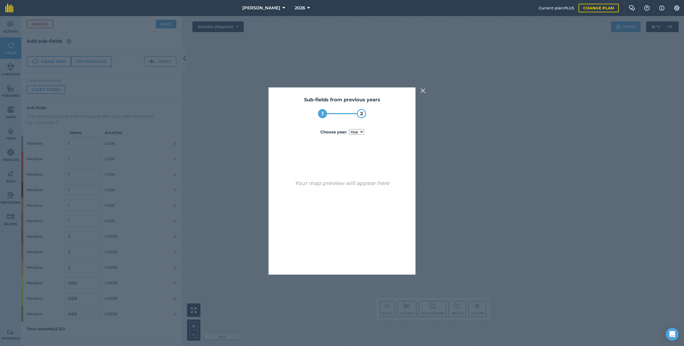
click at [360, 135] on div "Sub-fields from previous years 1 2 Choose year : year [DATE] 2025 Your map prev…" at bounding box center [341, 180] width 147 height 187
click at [360, 132] on select "year [DATE] 2025" at bounding box center [356, 132] width 15 height 6
select select "2025"
click at [370, 185] on button "Use sub-fields" at bounding box center [357, 260] width 45 height 11
click at [350, 185] on button "Yes" at bounding box center [351, 260] width 17 height 11
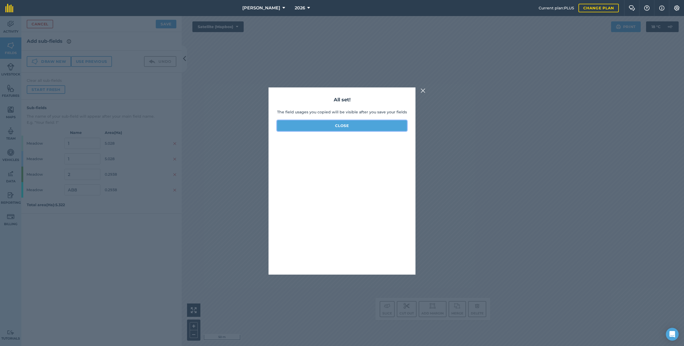
click at [339, 127] on button "Close" at bounding box center [342, 125] width 130 height 11
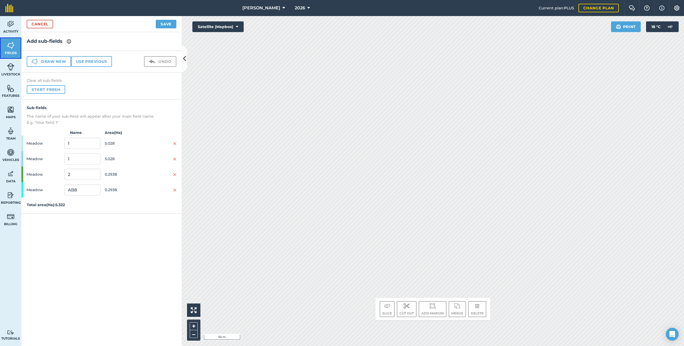
click at [14, 45] on img at bounding box center [10, 45] width 7 height 8
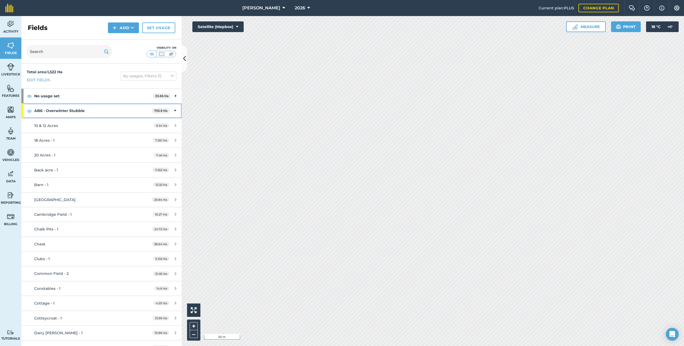
click at [99, 107] on strong "AB6 - Overwinter Stubble" at bounding box center [93, 110] width 118 height 14
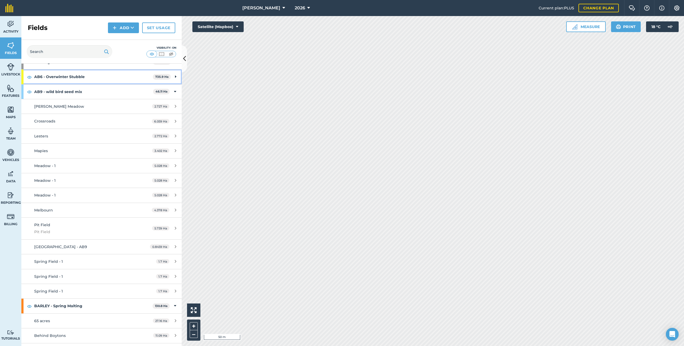
scroll to position [36, 0]
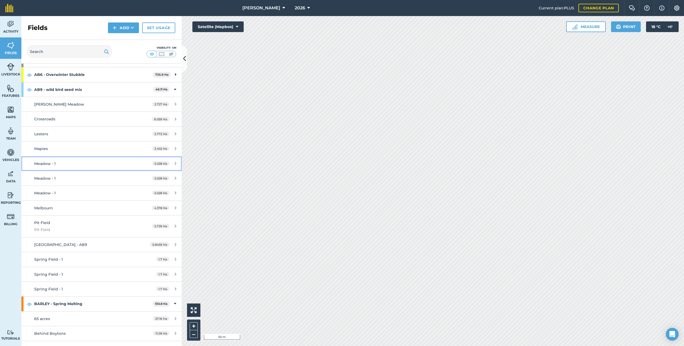
click at [93, 165] on div "Meadow - 1" at bounding box center [84, 164] width 100 height 6
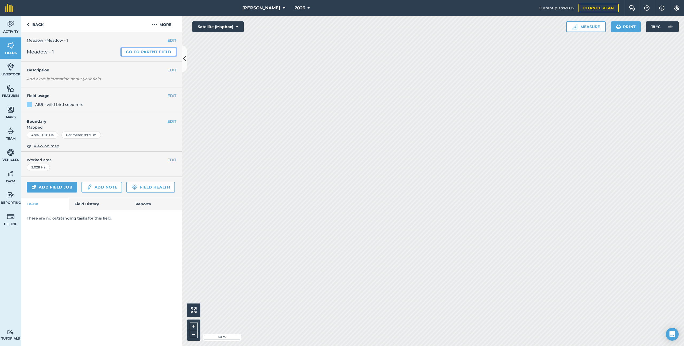
click at [154, 48] on link "Go to parent field" at bounding box center [148, 52] width 55 height 9
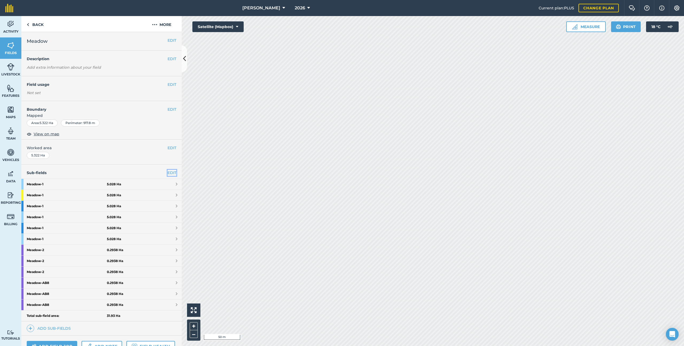
click at [171, 170] on link "EDIT" at bounding box center [171, 173] width 9 height 6
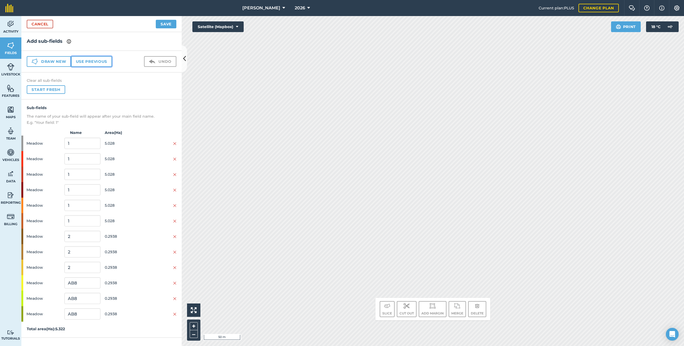
click at [108, 60] on button "Use previous" at bounding box center [91, 61] width 41 height 11
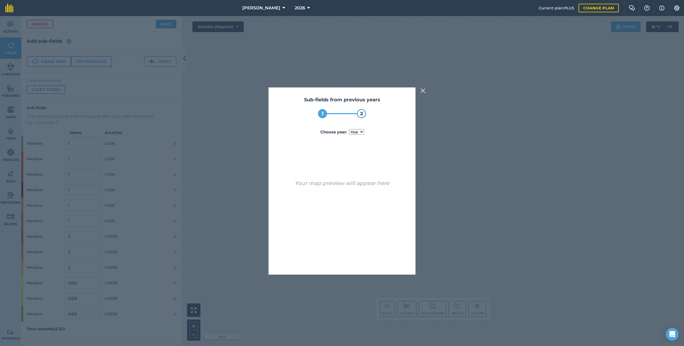
click at [353, 130] on select "year [DATE] 2025" at bounding box center [356, 132] width 15 height 6
select select "2025"
click at [368, 185] on button "Use sub-fields" at bounding box center [357, 260] width 45 height 11
click at [357, 185] on button "Yes" at bounding box center [351, 260] width 17 height 11
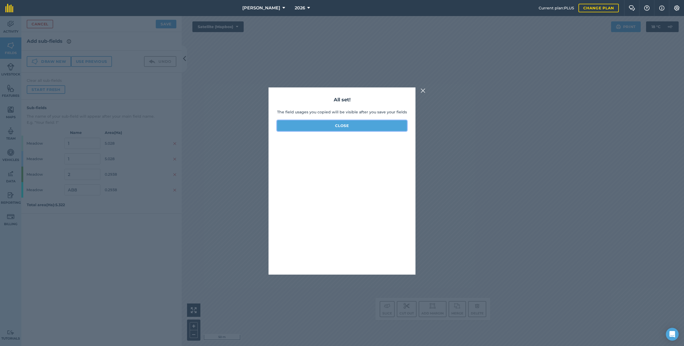
click at [339, 122] on button "Close" at bounding box center [342, 125] width 130 height 11
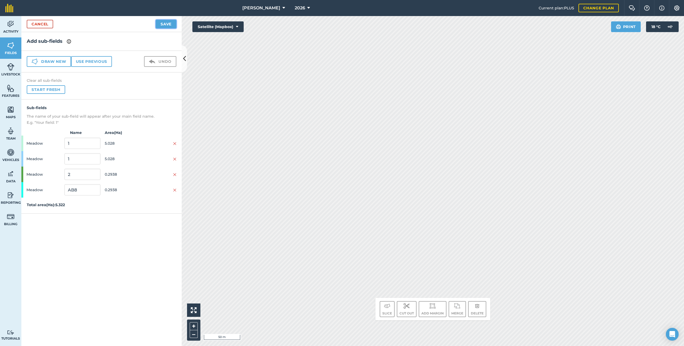
click at [173, 26] on button "Save" at bounding box center [166, 24] width 21 height 9
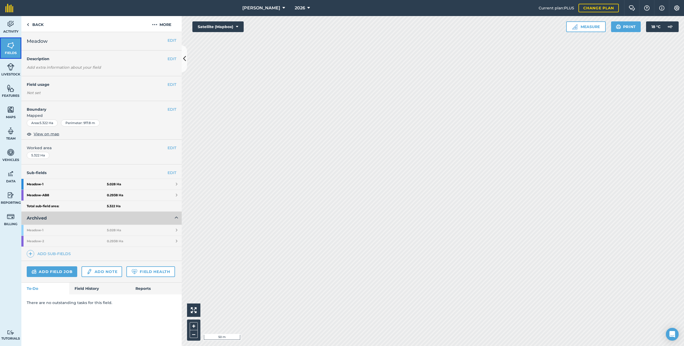
click at [19, 42] on link "Fields" at bounding box center [10, 47] width 21 height 21
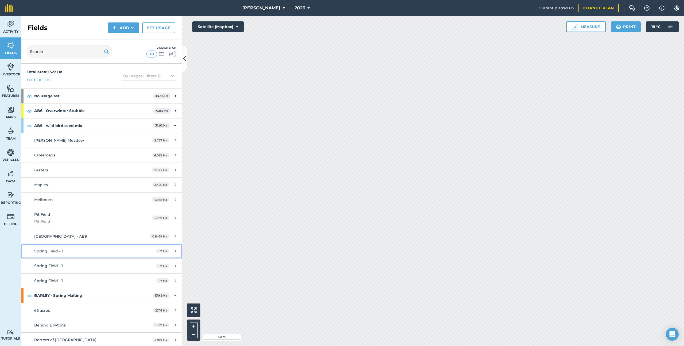
click at [93, 185] on div "Spring Field - 1" at bounding box center [84, 251] width 100 height 6
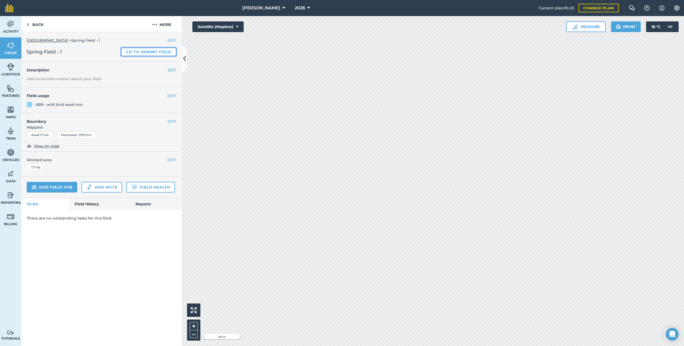
click at [137, 51] on link "Go to parent field" at bounding box center [148, 52] width 55 height 9
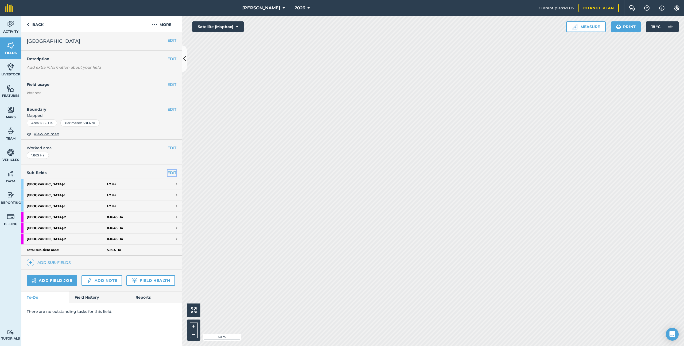
click at [173, 171] on link "EDIT" at bounding box center [171, 173] width 9 height 6
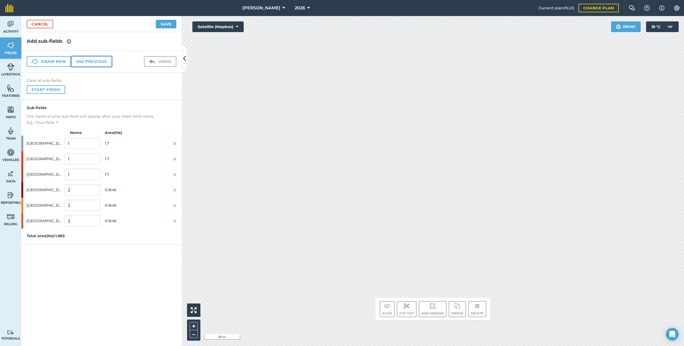
click at [96, 60] on button "Use previous" at bounding box center [91, 61] width 41 height 11
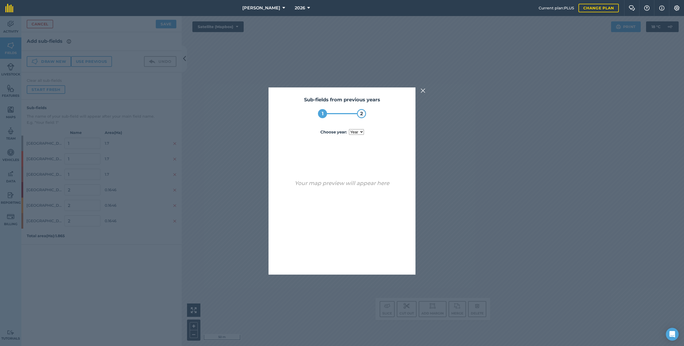
click at [371, 137] on div "Sub-fields from previous years 1 2 Choose year : year [DATE] Your map preview w…" at bounding box center [341, 180] width 147 height 187
click at [357, 131] on select "year [DATE]" at bounding box center [356, 132] width 15 height 6
select select "2025"
click at [364, 185] on button "Use sub-fields" at bounding box center [357, 260] width 45 height 11
click at [358, 185] on button "Yes" at bounding box center [351, 260] width 17 height 11
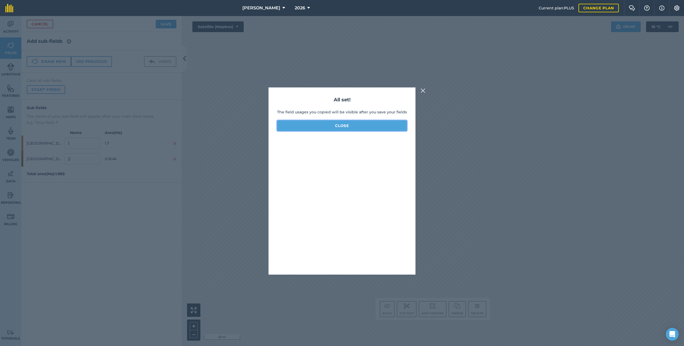
click at [354, 121] on button "Close" at bounding box center [342, 125] width 130 height 11
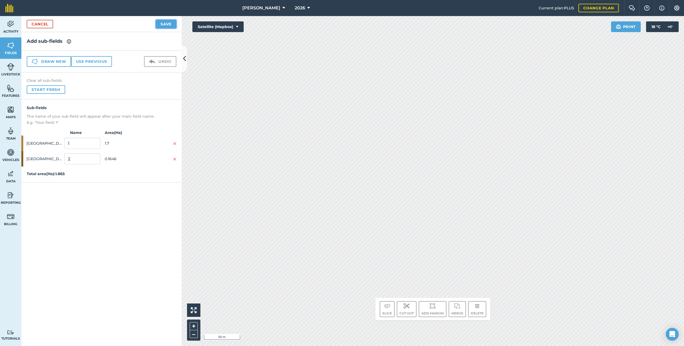
click at [169, 23] on button "Save" at bounding box center [166, 24] width 21 height 9
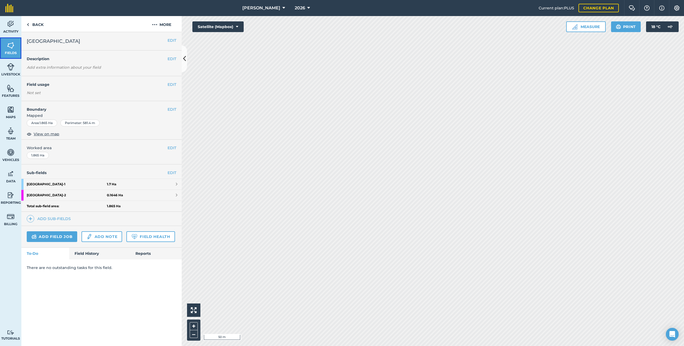
click at [14, 48] on link "Fields" at bounding box center [10, 47] width 21 height 21
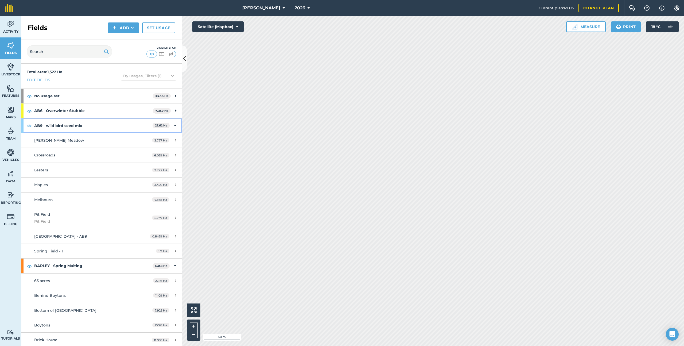
click at [65, 127] on strong "AB9 - wild bird seed mix" at bounding box center [93, 125] width 118 height 14
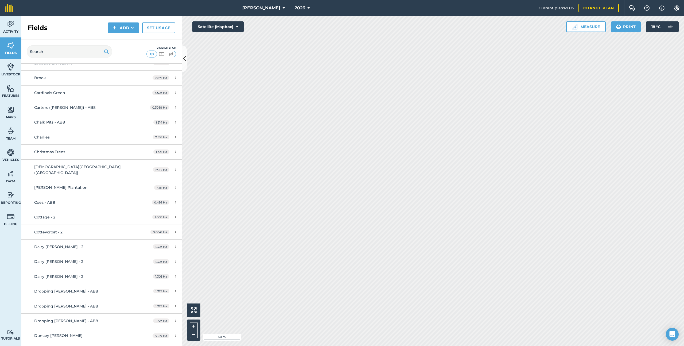
scroll to position [492, 0]
click at [80, 185] on div "Dairy [PERSON_NAME] - 2" at bounding box center [84, 246] width 100 height 6
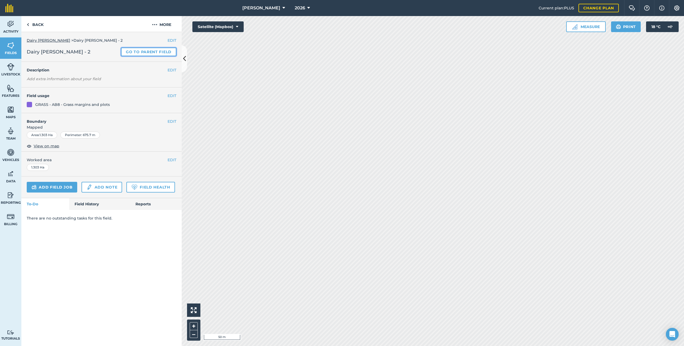
click at [139, 54] on link "Go to parent field" at bounding box center [148, 52] width 55 height 9
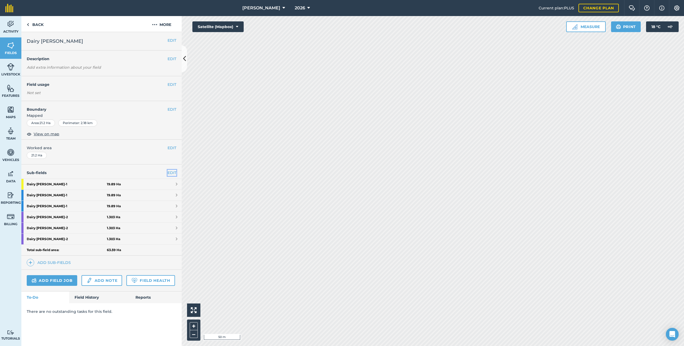
click at [169, 173] on link "EDIT" at bounding box center [171, 173] width 9 height 6
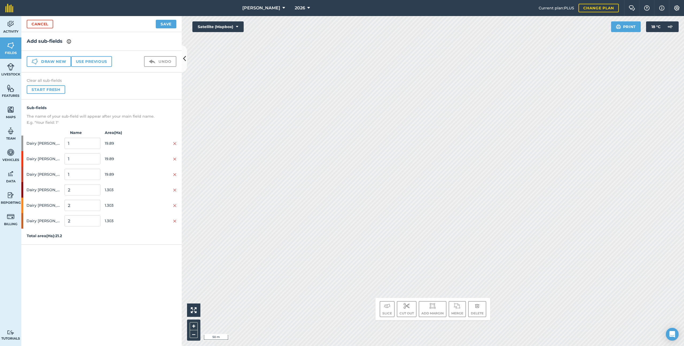
click at [103, 53] on div "Draw new Use previous Undo" at bounding box center [101, 62] width 160 height 22
click at [104, 58] on button "Use previous" at bounding box center [91, 61] width 41 height 11
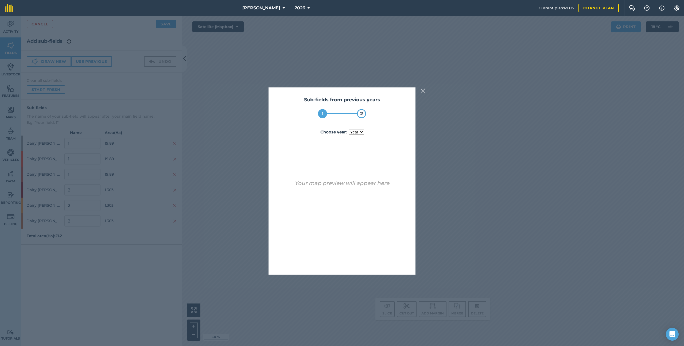
click at [362, 131] on select "year [DATE]" at bounding box center [356, 132] width 15 height 6
select select "2025"
click at [361, 185] on button "Use sub-fields" at bounding box center [357, 260] width 45 height 11
click at [359, 185] on button "Yes" at bounding box center [351, 260] width 17 height 11
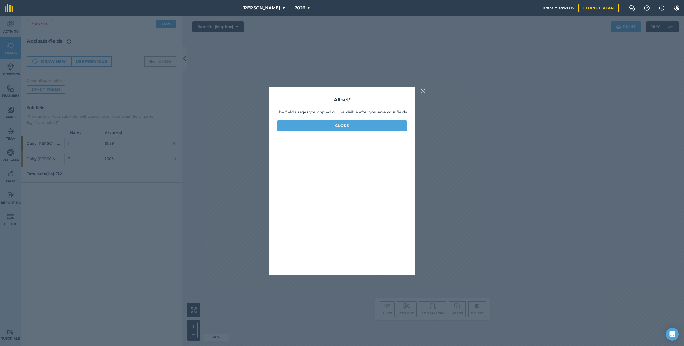
click at [352, 131] on div "All set! The field usages you copied will be visible after you save your fields…" at bounding box center [341, 180] width 147 height 187
click at [352, 129] on button "Close" at bounding box center [342, 125] width 130 height 11
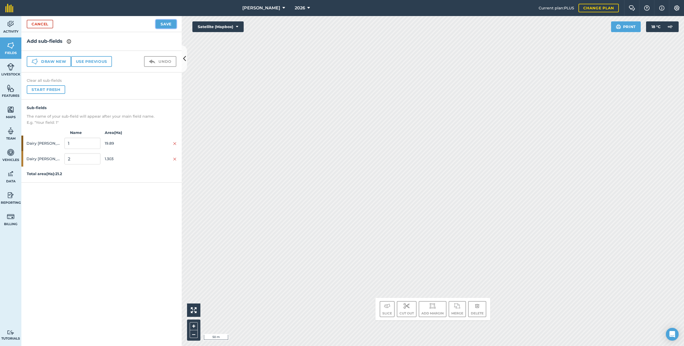
click at [167, 22] on button "Save" at bounding box center [166, 24] width 21 height 9
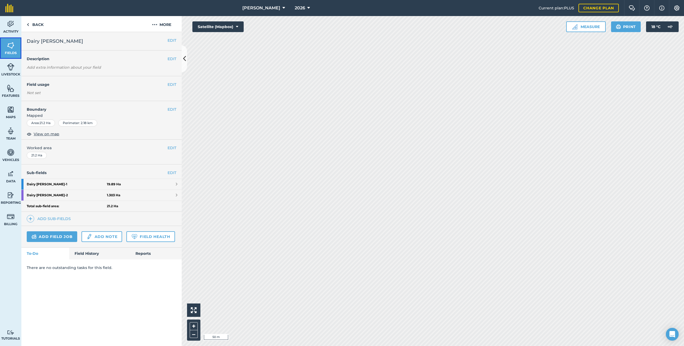
click at [11, 44] on img at bounding box center [10, 45] width 7 height 8
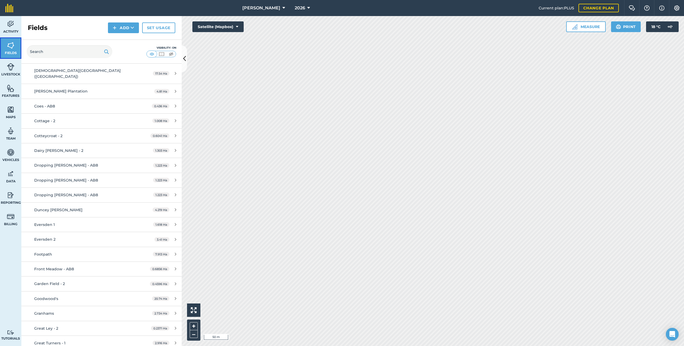
scroll to position [588, 0]
click at [104, 157] on link "Dropping [PERSON_NAME] - AB8 1.223 Ha" at bounding box center [101, 164] width 160 height 14
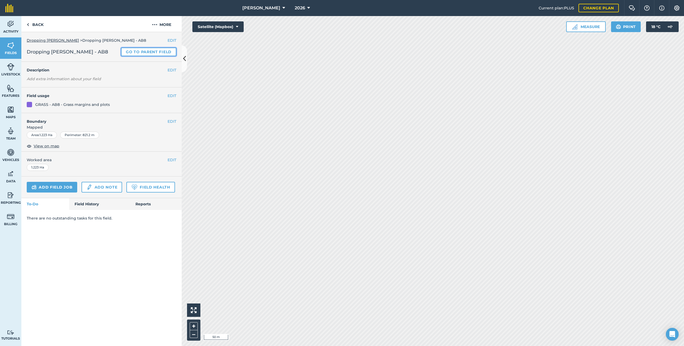
click at [140, 53] on link "Go to parent field" at bounding box center [148, 52] width 55 height 9
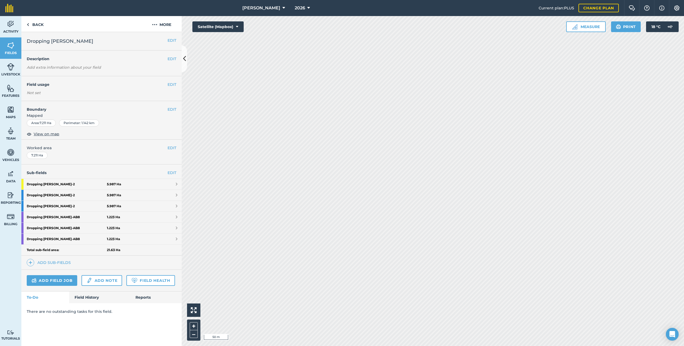
click at [170, 169] on div "Sub-fields EDIT Dropping [PERSON_NAME] - 2 5.987 Ha Dropping [PERSON_NAME] - 2 …" at bounding box center [101, 216] width 160 height 105
click at [172, 172] on link "EDIT" at bounding box center [171, 173] width 9 height 6
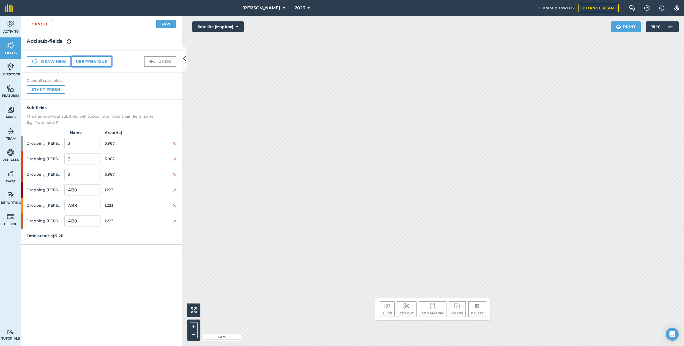
click at [105, 60] on button "Use previous" at bounding box center [91, 61] width 41 height 11
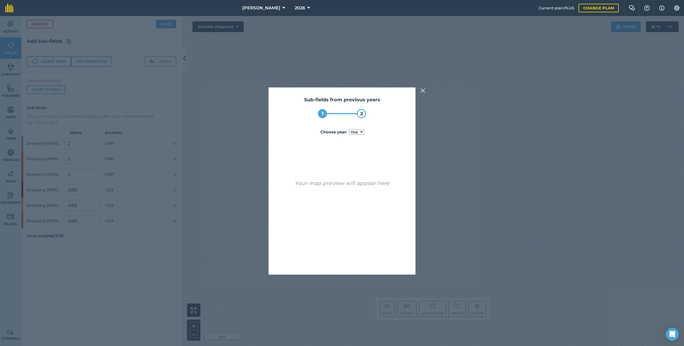
click at [356, 131] on select "year [DATE]" at bounding box center [356, 132] width 15 height 6
select select "2025"
click at [357, 185] on button "Use sub-fields" at bounding box center [357, 260] width 45 height 11
click at [357, 185] on button "Yes" at bounding box center [351, 260] width 17 height 11
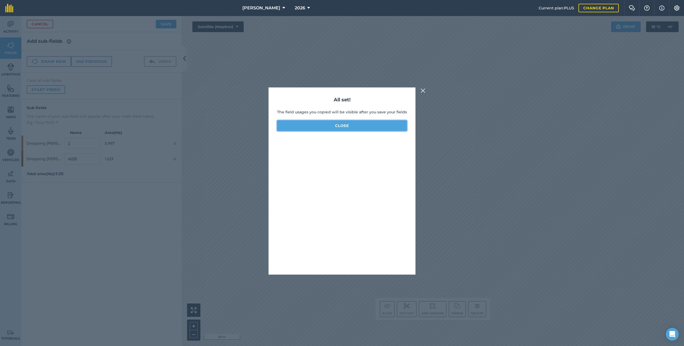
click at [346, 128] on button "Close" at bounding box center [342, 125] width 130 height 11
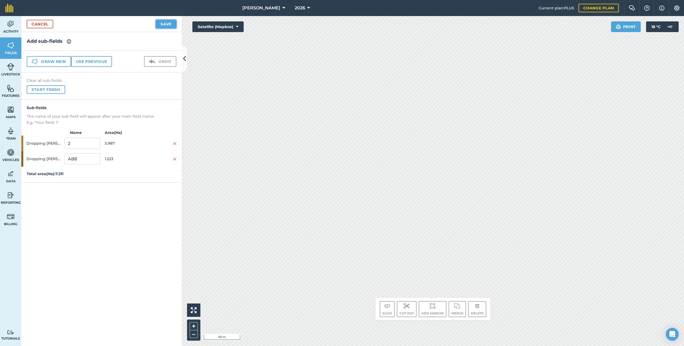
click at [170, 22] on button "Save" at bounding box center [166, 24] width 21 height 9
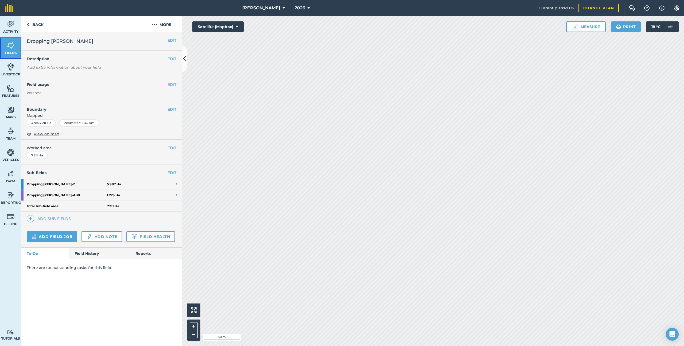
click at [15, 49] on link "Fields" at bounding box center [10, 47] width 21 height 21
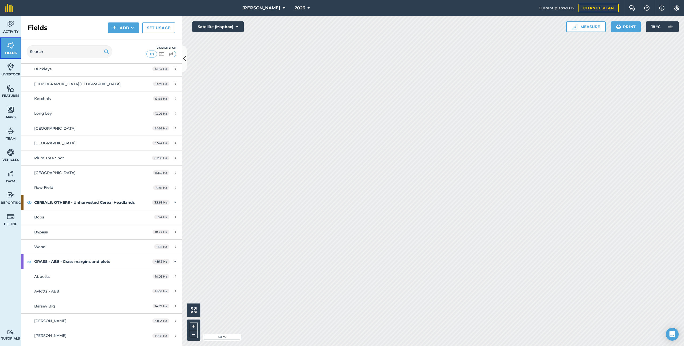
scroll to position [201, 0]
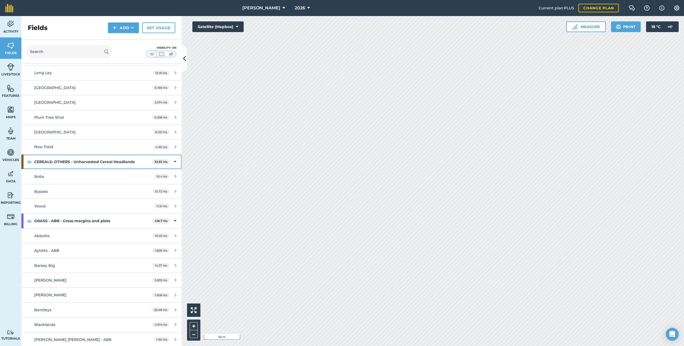
click at [110, 163] on strong "CEREALS: OTHERS - Unharvested Cereal Headlands" at bounding box center [93, 161] width 118 height 14
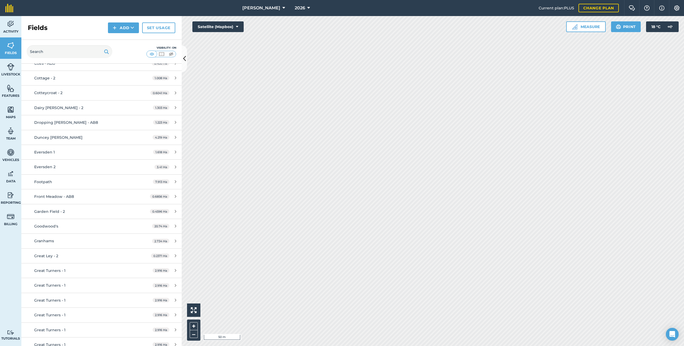
scroll to position [620, 0]
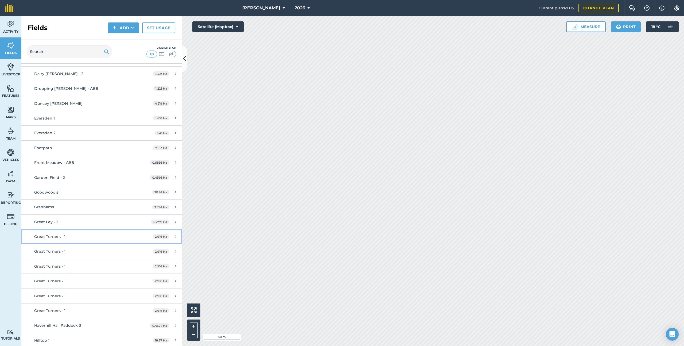
click at [103, 185] on div "Great Turners - 1" at bounding box center [84, 236] width 100 height 6
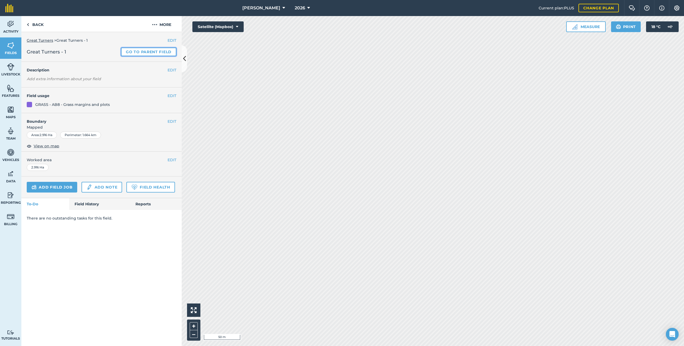
click at [146, 49] on link "Go to parent field" at bounding box center [148, 52] width 55 height 9
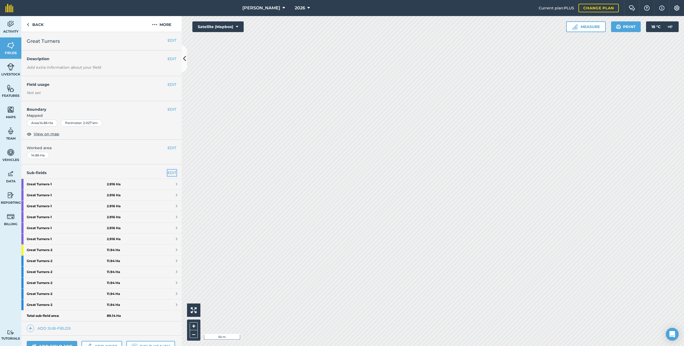
click at [171, 172] on link "EDIT" at bounding box center [171, 173] width 9 height 6
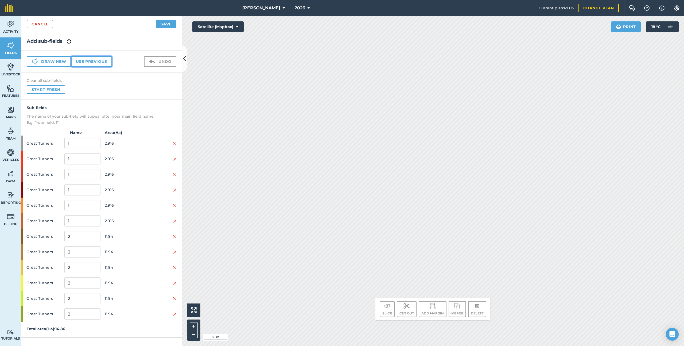
click at [107, 61] on button "Use previous" at bounding box center [91, 61] width 41 height 11
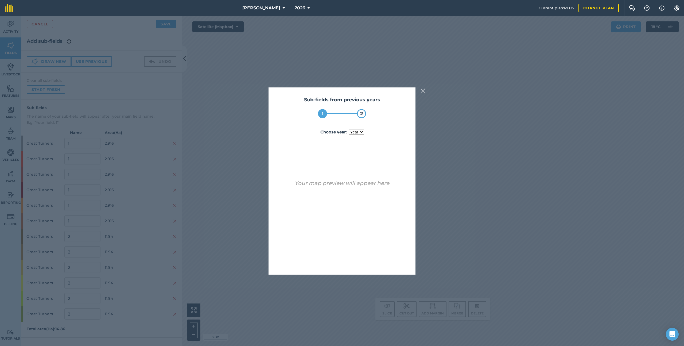
click at [356, 134] on select "year [DATE] 2024 2025" at bounding box center [356, 132] width 15 height 6
select select "2025"
click at [362, 185] on button "Use sub-fields" at bounding box center [357, 260] width 45 height 11
click at [357, 185] on button "Yes" at bounding box center [351, 260] width 17 height 11
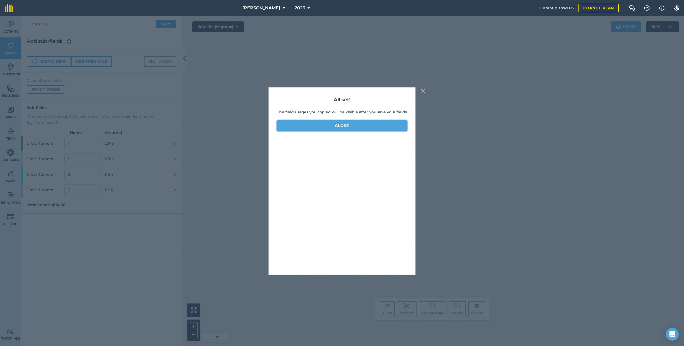
click at [352, 125] on button "Close" at bounding box center [342, 125] width 130 height 11
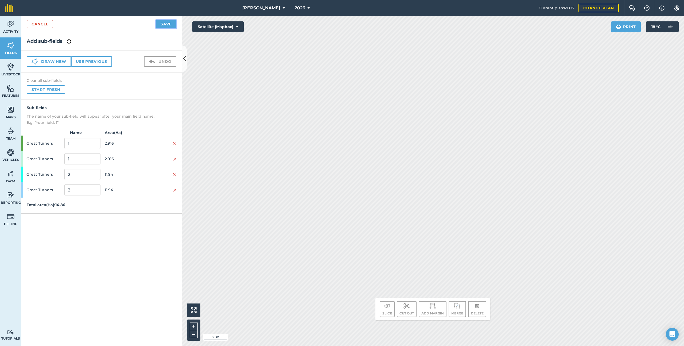
click at [163, 23] on button "Save" at bounding box center [166, 24] width 21 height 9
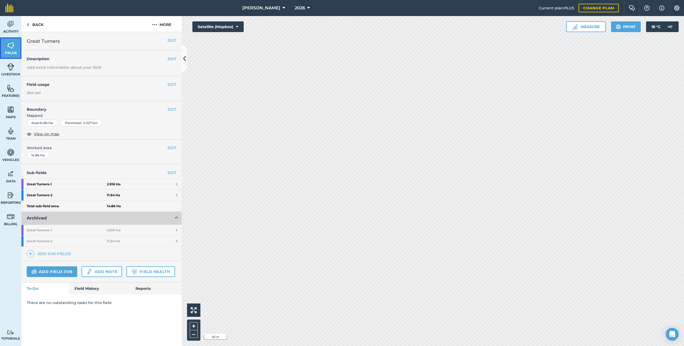
click at [18, 45] on link "Fields" at bounding box center [10, 47] width 21 height 21
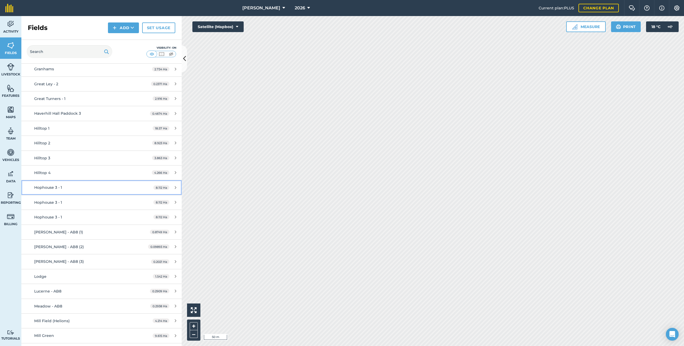
scroll to position [760, 0]
click at [123, 183] on link "Hophouse 3 - 1 8.112 Ha" at bounding box center [101, 185] width 160 height 14
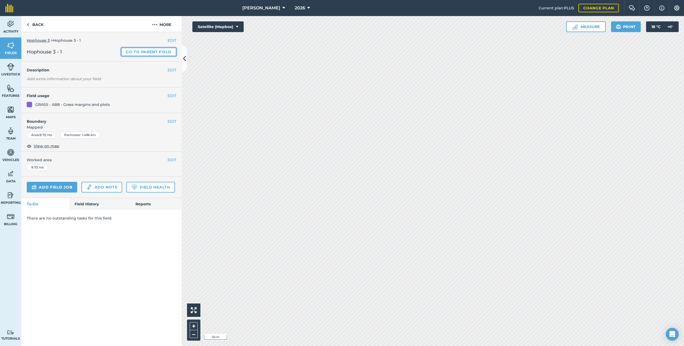
click at [147, 53] on link "Go to parent field" at bounding box center [148, 52] width 55 height 9
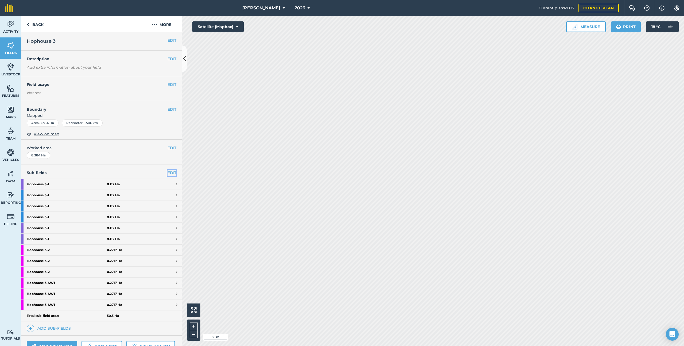
click at [173, 173] on link "EDIT" at bounding box center [171, 173] width 9 height 6
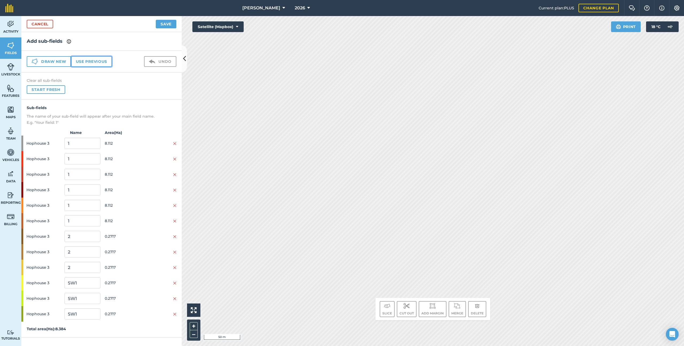
click at [106, 61] on button "Use previous" at bounding box center [91, 61] width 41 height 11
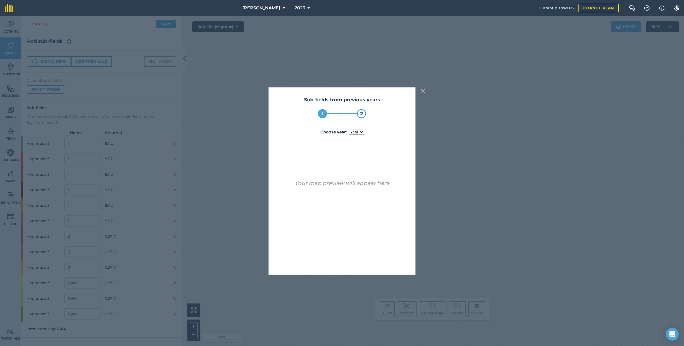
click at [355, 132] on select "year [DATE] 2025" at bounding box center [356, 132] width 15 height 6
select select "2025"
click at [364, 185] on button "Use sub-fields" at bounding box center [357, 260] width 45 height 11
click at [355, 185] on button "Yes" at bounding box center [351, 260] width 17 height 11
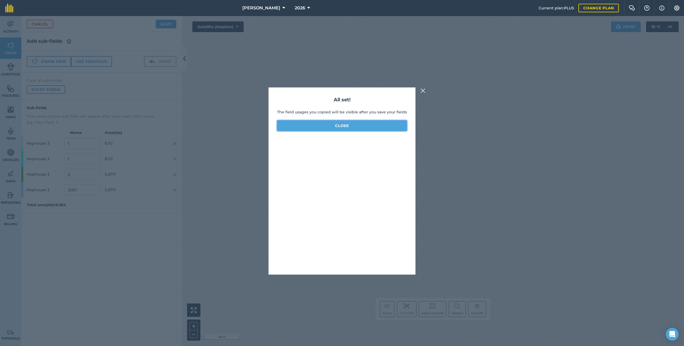
click at [343, 128] on button "Close" at bounding box center [342, 125] width 130 height 11
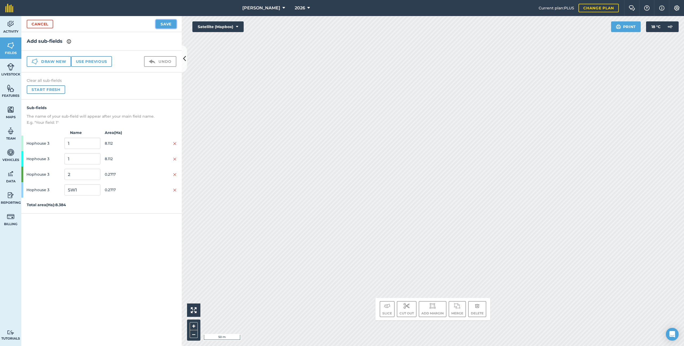
click at [162, 24] on button "Save" at bounding box center [166, 24] width 21 height 9
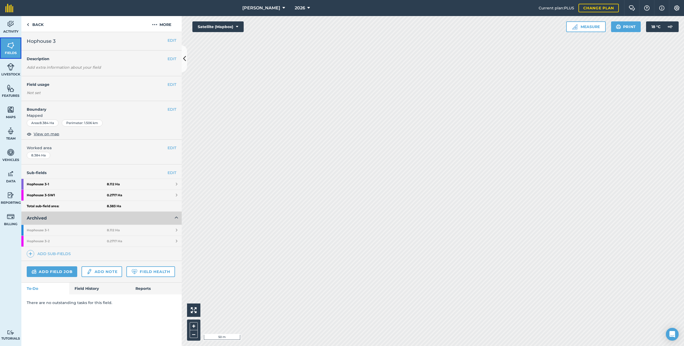
click at [8, 46] on img at bounding box center [10, 45] width 7 height 8
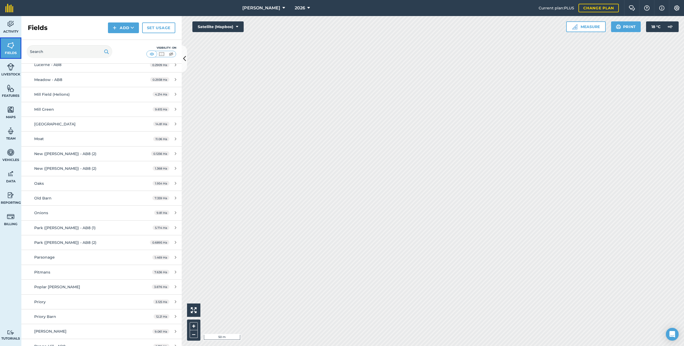
scroll to position [955, 0]
click at [117, 165] on div "New ([PERSON_NAME]) - AB8 (2)" at bounding box center [84, 168] width 100 height 6
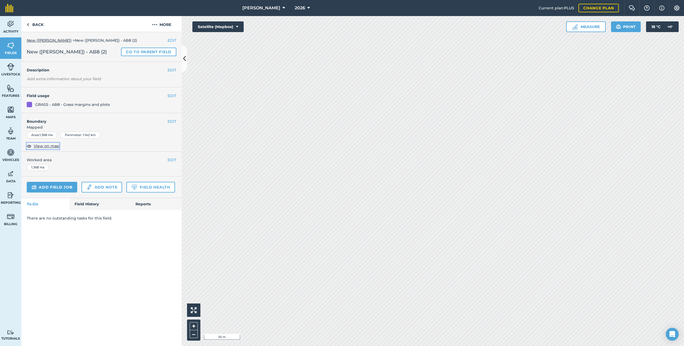
click at [55, 145] on span "View on map" at bounding box center [47, 146] width 26 height 6
click at [128, 51] on link "Go to parent field" at bounding box center [148, 52] width 55 height 9
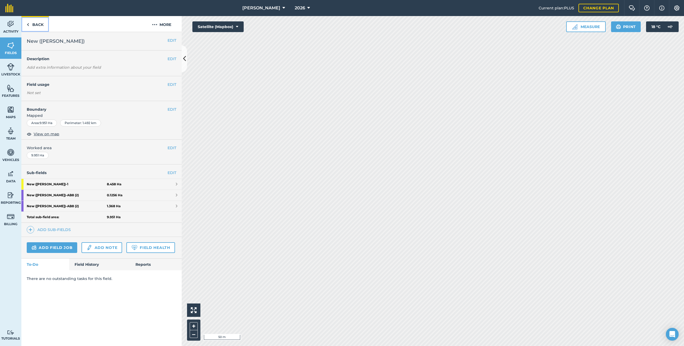
click at [35, 25] on link "Back" at bounding box center [35, 24] width 28 height 16
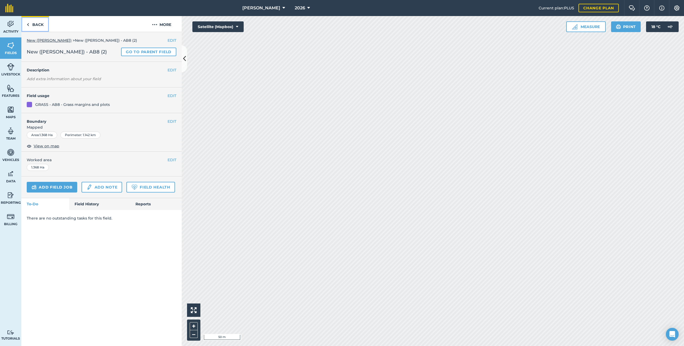
click at [35, 25] on link "Back" at bounding box center [35, 24] width 28 height 16
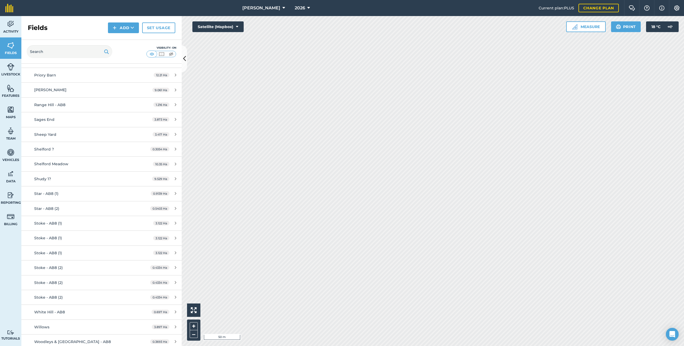
scroll to position [1197, 0]
click at [93, 185] on div "Stoke - AB8 (1)" at bounding box center [84, 221] width 100 height 6
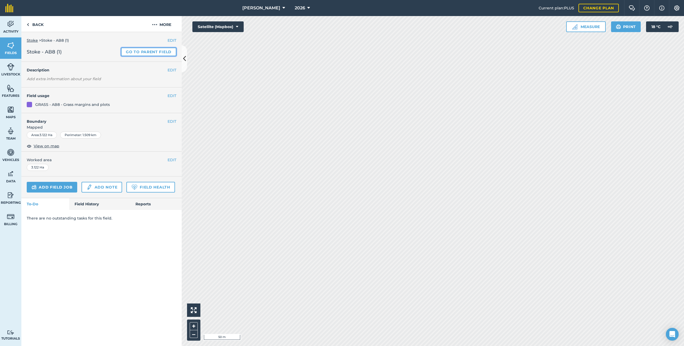
click at [143, 48] on link "Go to parent field" at bounding box center [148, 52] width 55 height 9
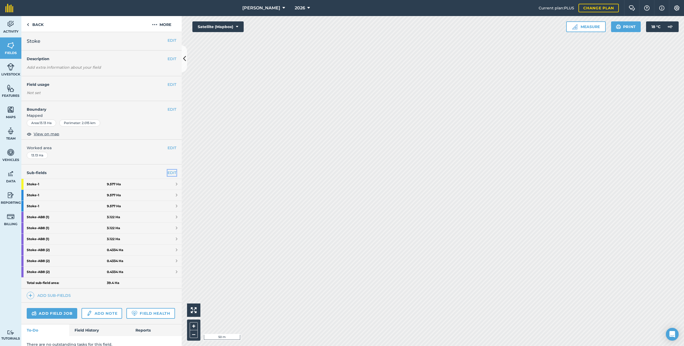
click at [173, 172] on link "EDIT" at bounding box center [171, 173] width 9 height 6
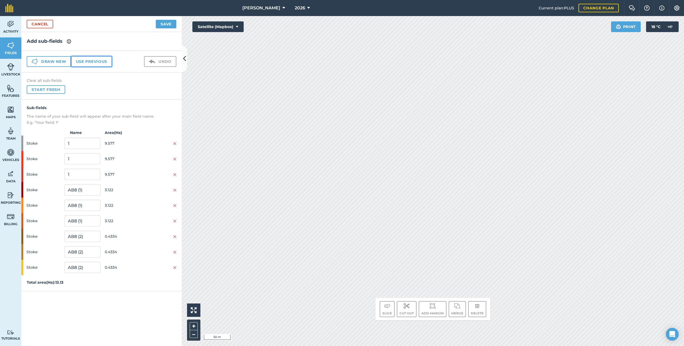
click at [108, 58] on button "Use previous" at bounding box center [91, 61] width 41 height 11
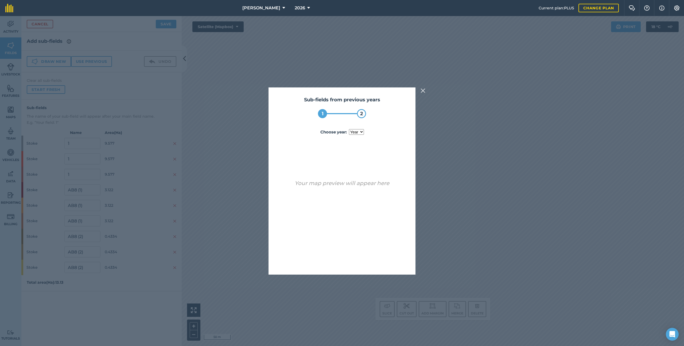
click at [349, 132] on select "year [DATE] 2025" at bounding box center [356, 132] width 15 height 6
select select "2025"
click at [362, 185] on button "Use sub-fields" at bounding box center [357, 260] width 45 height 11
click at [354, 185] on button "Yes" at bounding box center [351, 260] width 17 height 11
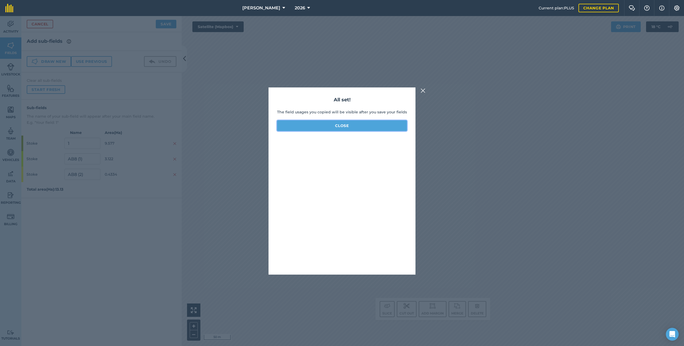
click at [353, 124] on button "Close" at bounding box center [342, 125] width 130 height 11
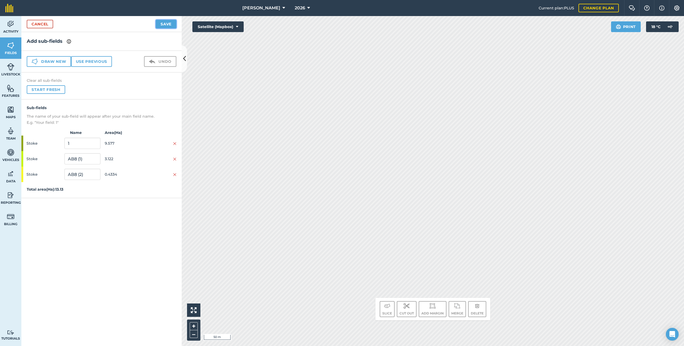
click at [164, 25] on button "Save" at bounding box center [166, 24] width 21 height 9
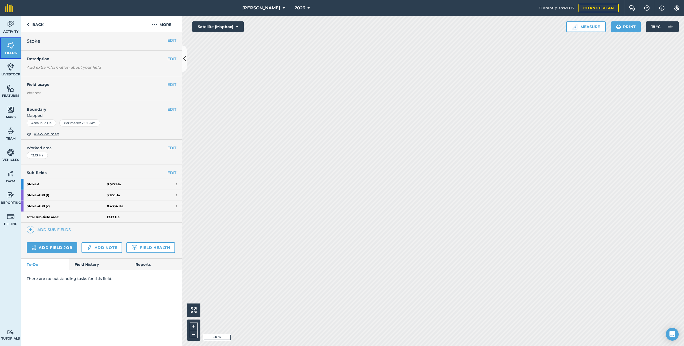
click at [17, 49] on link "Fields" at bounding box center [10, 47] width 21 height 21
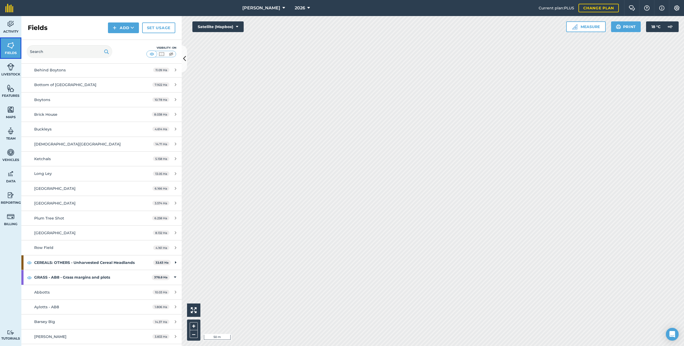
scroll to position [76, 0]
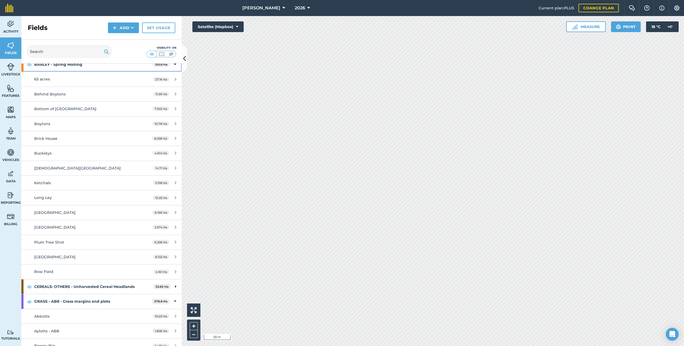
click at [73, 66] on strong "BARLEY - Spring Malting" at bounding box center [93, 64] width 118 height 14
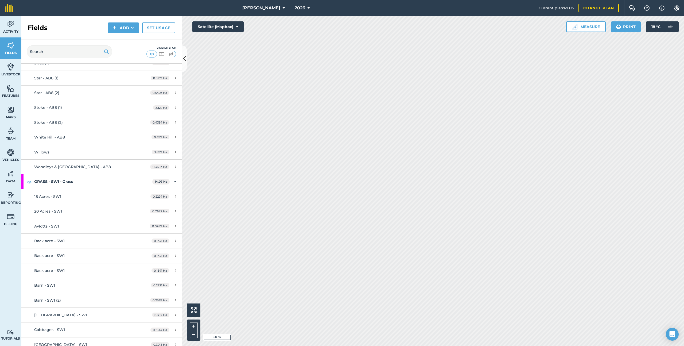
scroll to position [1104, 0]
click at [90, 185] on link "Back acre - SW1 0.1341 Ha" at bounding box center [101, 240] width 160 height 14
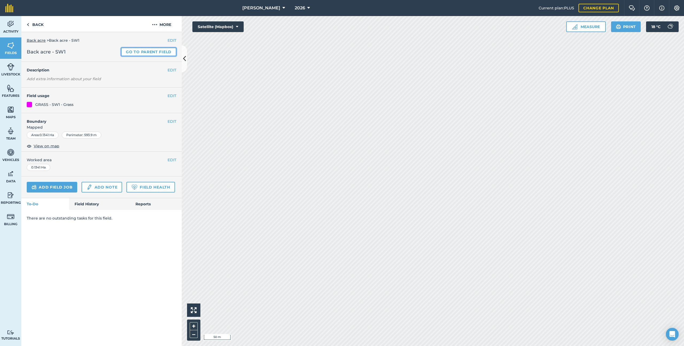
click at [159, 51] on link "Go to parent field" at bounding box center [148, 52] width 55 height 9
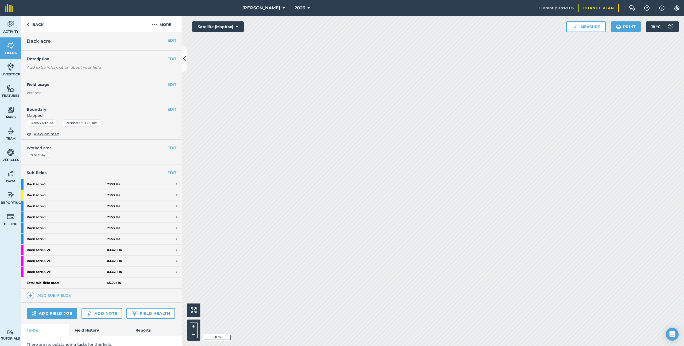
click at [177, 173] on h4 "Sub-fields EDIT" at bounding box center [101, 173] width 160 height 6
click at [174, 173] on link "EDIT" at bounding box center [171, 173] width 9 height 6
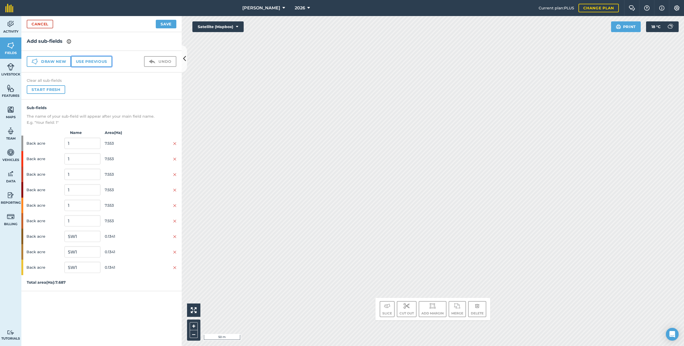
click at [106, 63] on button "Use previous" at bounding box center [91, 61] width 41 height 11
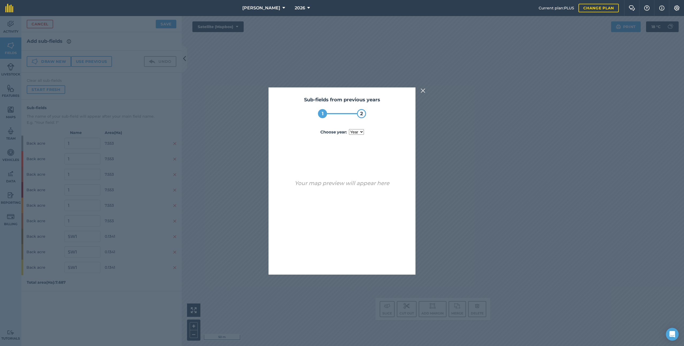
click at [356, 135] on div "Sub-fields from previous years 1 2 Choose year : year [DATE] 2025 Your map prev…" at bounding box center [341, 180] width 147 height 187
click at [356, 132] on select "year [DATE] 2025" at bounding box center [356, 132] width 15 height 6
select select "2025"
click at [358, 185] on button "Use sub-fields" at bounding box center [357, 260] width 45 height 11
click at [355, 185] on button "Yes" at bounding box center [351, 260] width 17 height 11
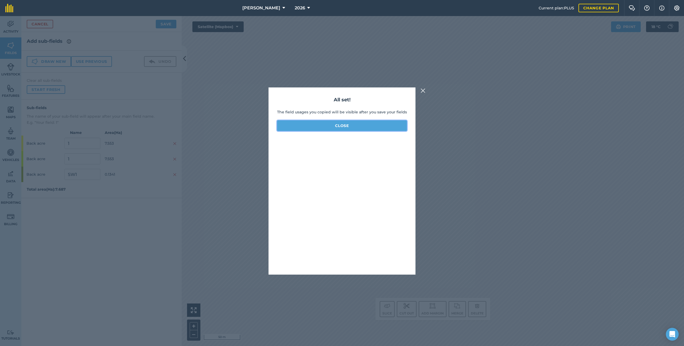
click at [345, 128] on button "Close" at bounding box center [342, 125] width 130 height 11
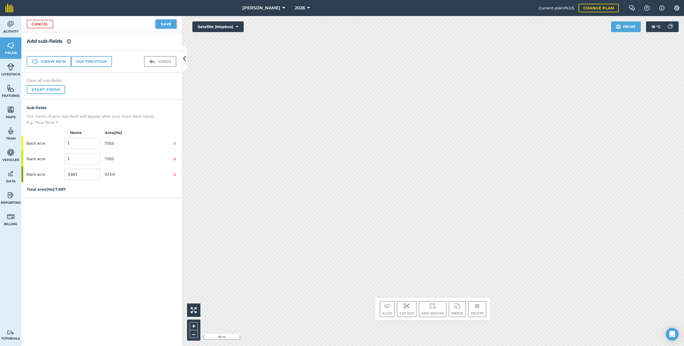
click at [174, 24] on button "Save" at bounding box center [166, 24] width 21 height 9
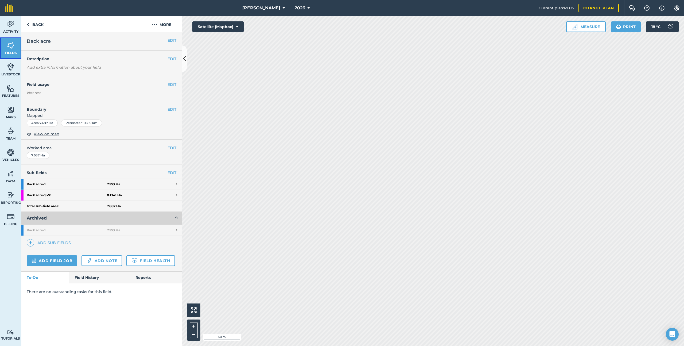
click at [11, 50] on link "Fields" at bounding box center [10, 47] width 21 height 21
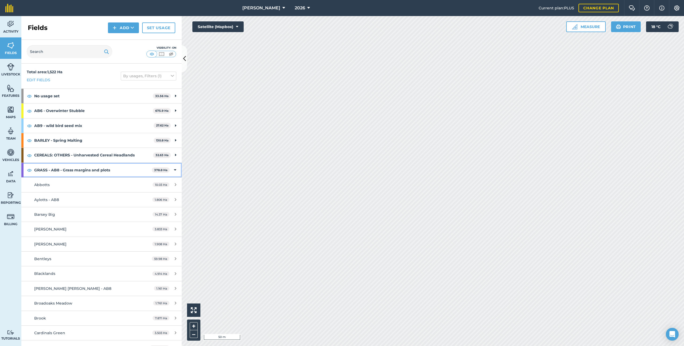
click at [100, 171] on strong "GRASS - AB8 - Grass margins and plots" at bounding box center [93, 170] width 118 height 14
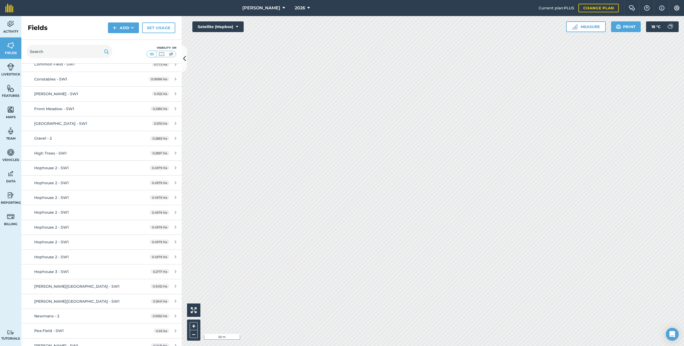
scroll to position [283, 0]
click at [94, 185] on div "Hophouse 2 - SW1" at bounding box center [84, 197] width 100 height 6
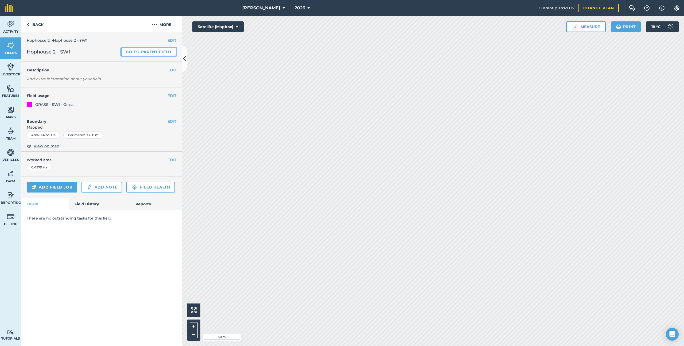
click at [135, 53] on link "Go to parent field" at bounding box center [148, 52] width 55 height 9
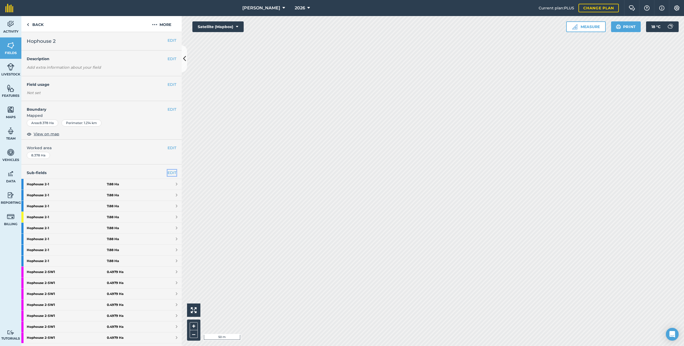
click at [170, 170] on link "EDIT" at bounding box center [171, 173] width 9 height 6
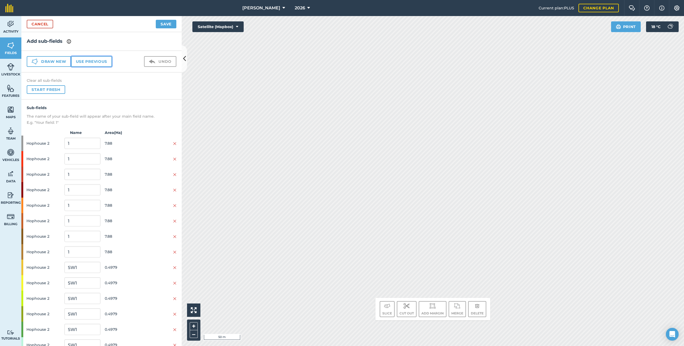
click at [97, 57] on button "Use previous" at bounding box center [91, 61] width 41 height 11
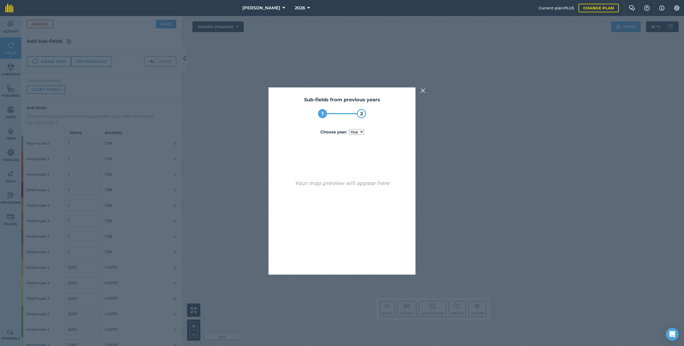
click at [356, 132] on select "year [DATE] 2025" at bounding box center [356, 132] width 15 height 6
select select "2025"
click at [366, 185] on button "Use sub-fields" at bounding box center [357, 260] width 45 height 11
click at [349, 185] on button "Yes" at bounding box center [351, 260] width 17 height 11
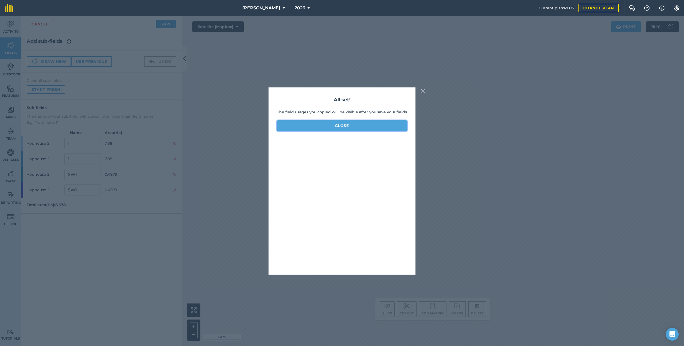
click at [350, 124] on button "Close" at bounding box center [342, 125] width 130 height 11
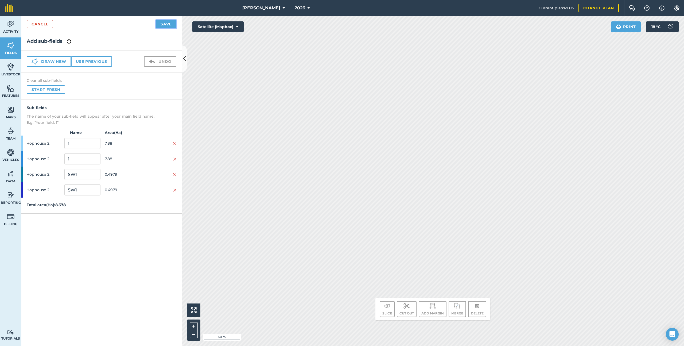
click at [165, 26] on button "Save" at bounding box center [166, 24] width 21 height 9
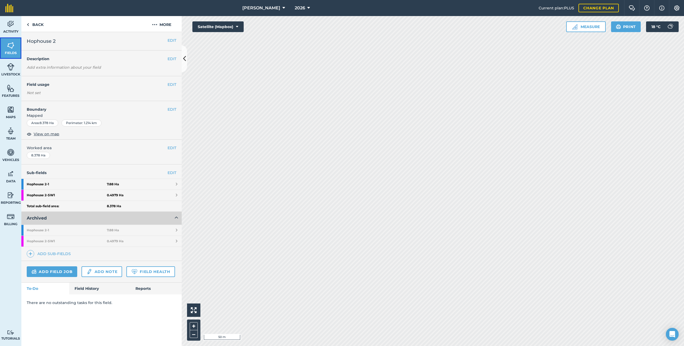
click at [14, 49] on img at bounding box center [10, 45] width 7 height 8
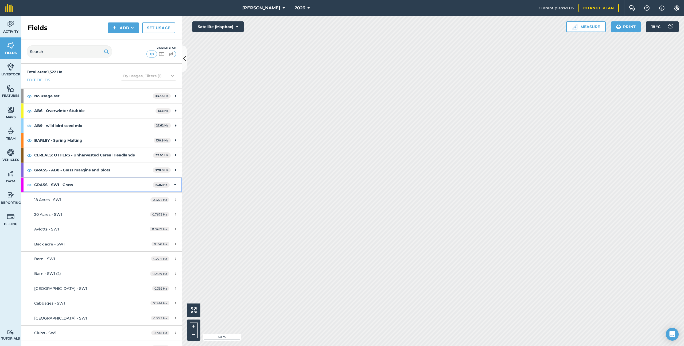
click at [85, 182] on strong "GRASS - SW1 - Grass" at bounding box center [93, 184] width 119 height 14
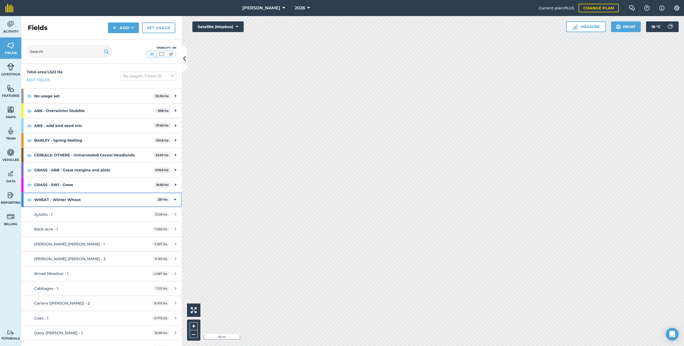
click at [89, 185] on strong "WHEAT - Winter Wheat" at bounding box center [94, 199] width 121 height 14
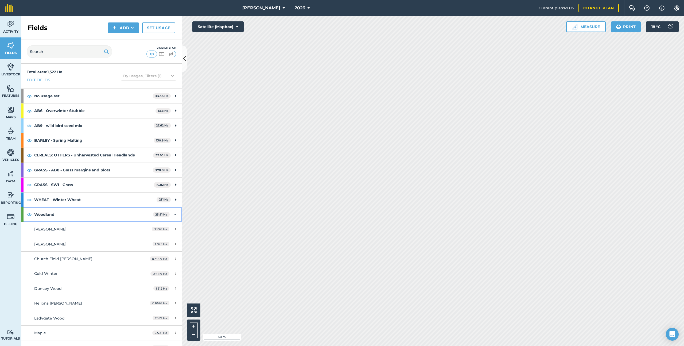
click at [89, 185] on strong "Woodland" at bounding box center [93, 214] width 119 height 14
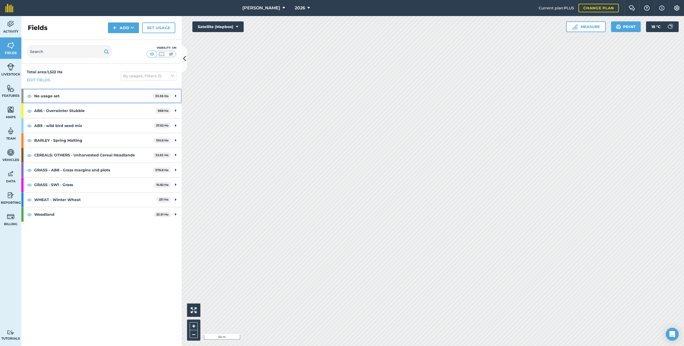
click at [102, 96] on strong "No usage set" at bounding box center [93, 96] width 119 height 14
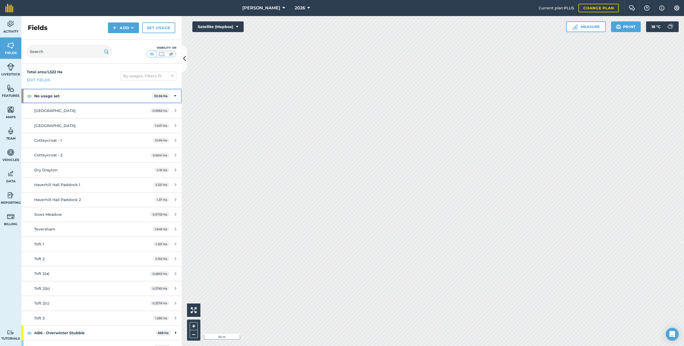
click at [80, 92] on strong "No usage set" at bounding box center [93, 96] width 118 height 14
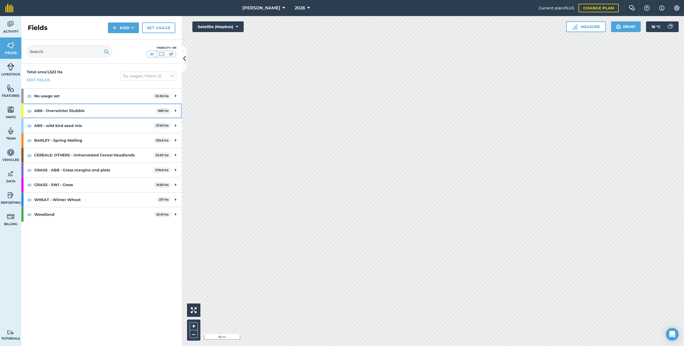
click at [83, 110] on strong "AB6 - Overwinter Stubble" at bounding box center [94, 110] width 121 height 14
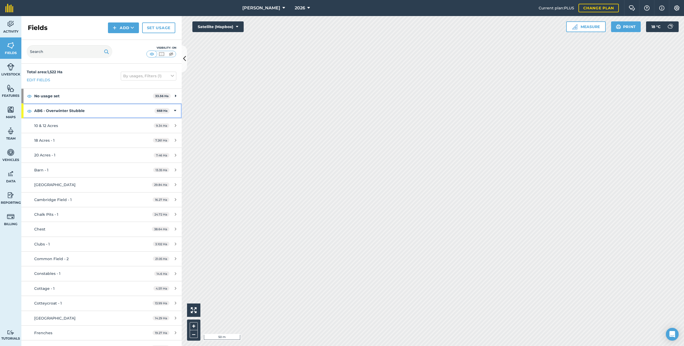
click at [97, 111] on strong "AB6 - Overwinter Stubble" at bounding box center [94, 110] width 120 height 14
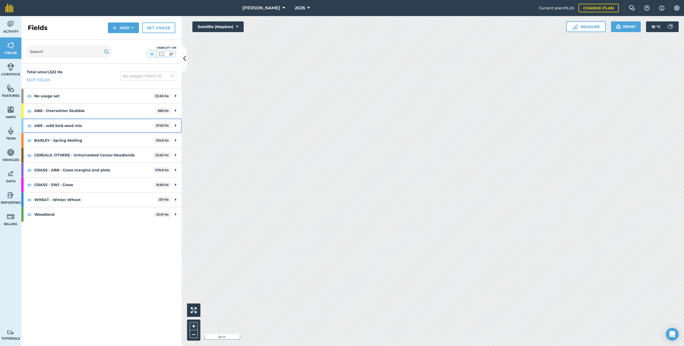
click at [94, 127] on strong "AB9 - wild bird seed mix" at bounding box center [93, 125] width 119 height 14
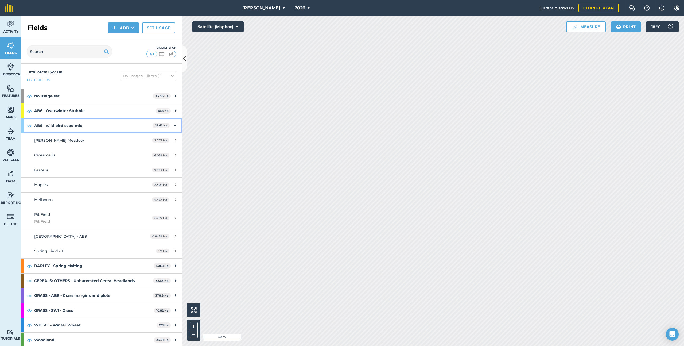
click at [78, 124] on strong "AB9 - wild bird seed mix" at bounding box center [93, 125] width 118 height 14
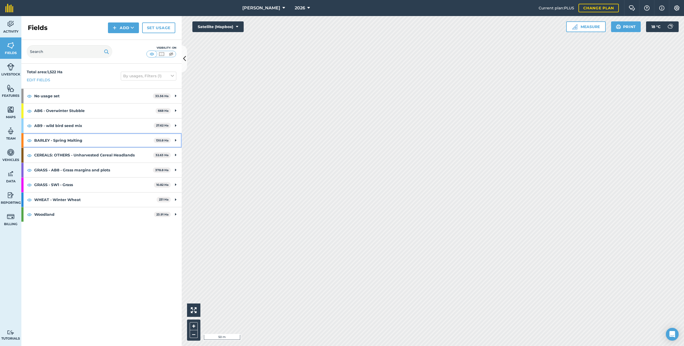
click at [76, 139] on strong "BARLEY - Spring Malting" at bounding box center [93, 140] width 119 height 14
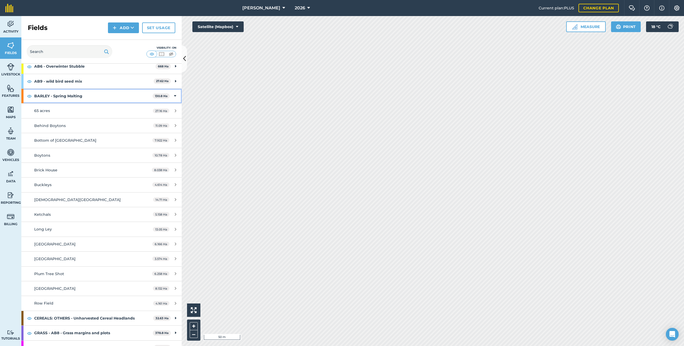
scroll to position [45, 0]
click at [79, 101] on strong "BARLEY - Spring Malting" at bounding box center [93, 95] width 118 height 14
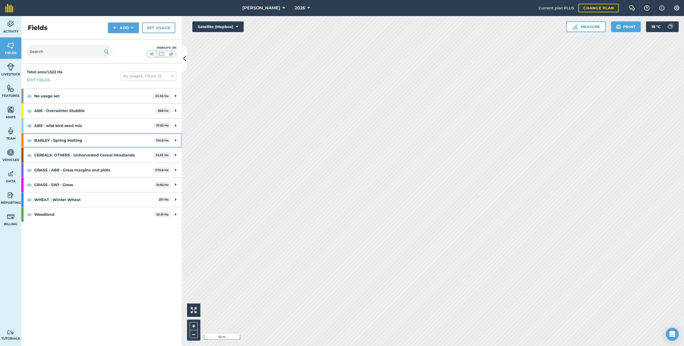
scroll to position [0, 0]
click at [77, 154] on strong "CEREALS: OTHERS - Unharvested Cereal Headlands" at bounding box center [93, 155] width 119 height 14
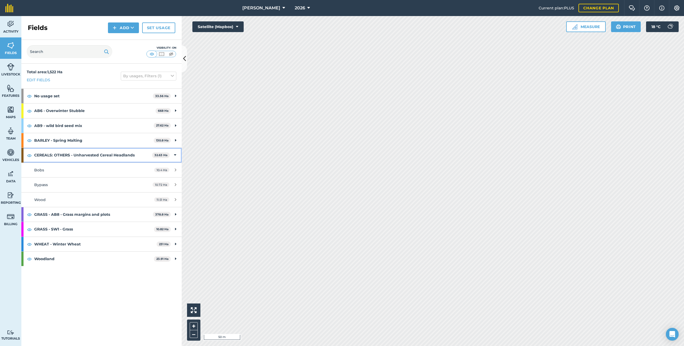
click at [77, 154] on strong "CEREALS: OTHERS - Unharvested Cereal Headlands" at bounding box center [93, 155] width 118 height 14
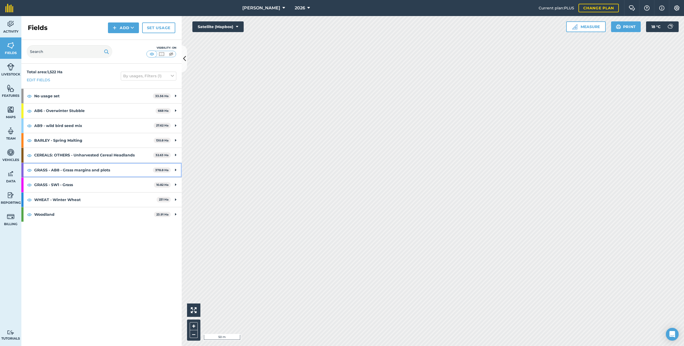
click at [73, 171] on strong "GRASS - AB8 - Grass margins and plots" at bounding box center [93, 170] width 119 height 14
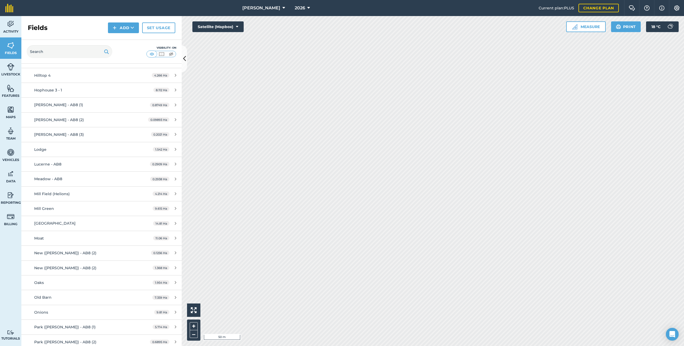
scroll to position [649, 0]
click at [98, 185] on div "New ([PERSON_NAME]) - AB8 (2)" at bounding box center [84, 267] width 100 height 6
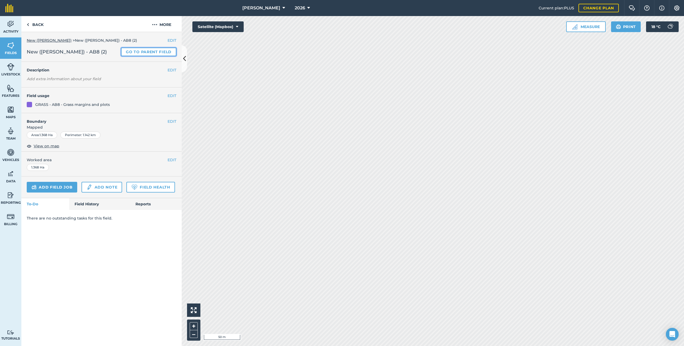
click at [132, 54] on link "Go to parent field" at bounding box center [148, 52] width 55 height 9
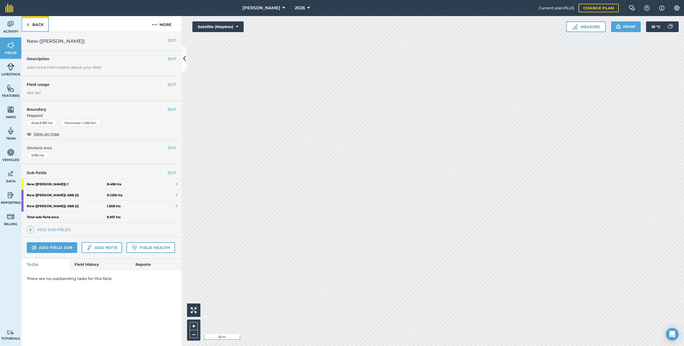
click at [43, 22] on link "Back" at bounding box center [35, 24] width 28 height 16
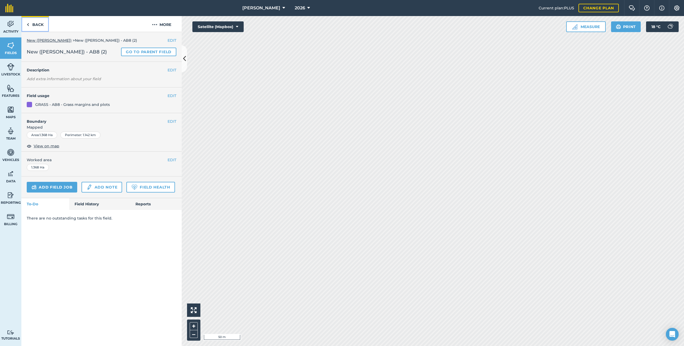
click at [43, 22] on link "Back" at bounding box center [35, 24] width 28 height 16
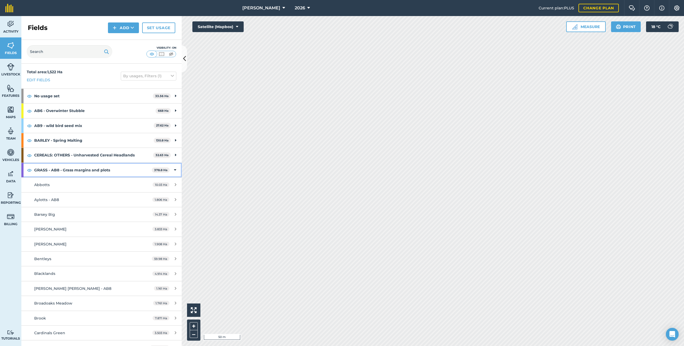
click at [95, 171] on strong "GRASS - AB8 - Grass margins and plots" at bounding box center [93, 170] width 118 height 14
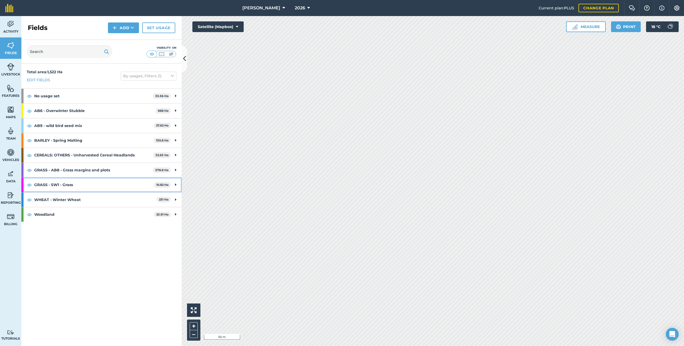
click at [93, 179] on strong "GRASS - SW1 - Grass" at bounding box center [94, 184] width 120 height 14
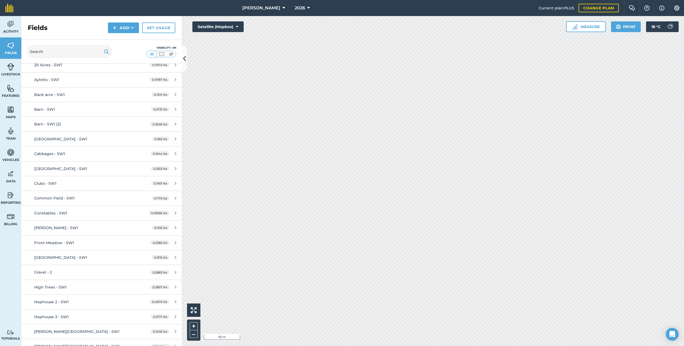
scroll to position [150, 0]
